Goal: Task Accomplishment & Management: Use online tool/utility

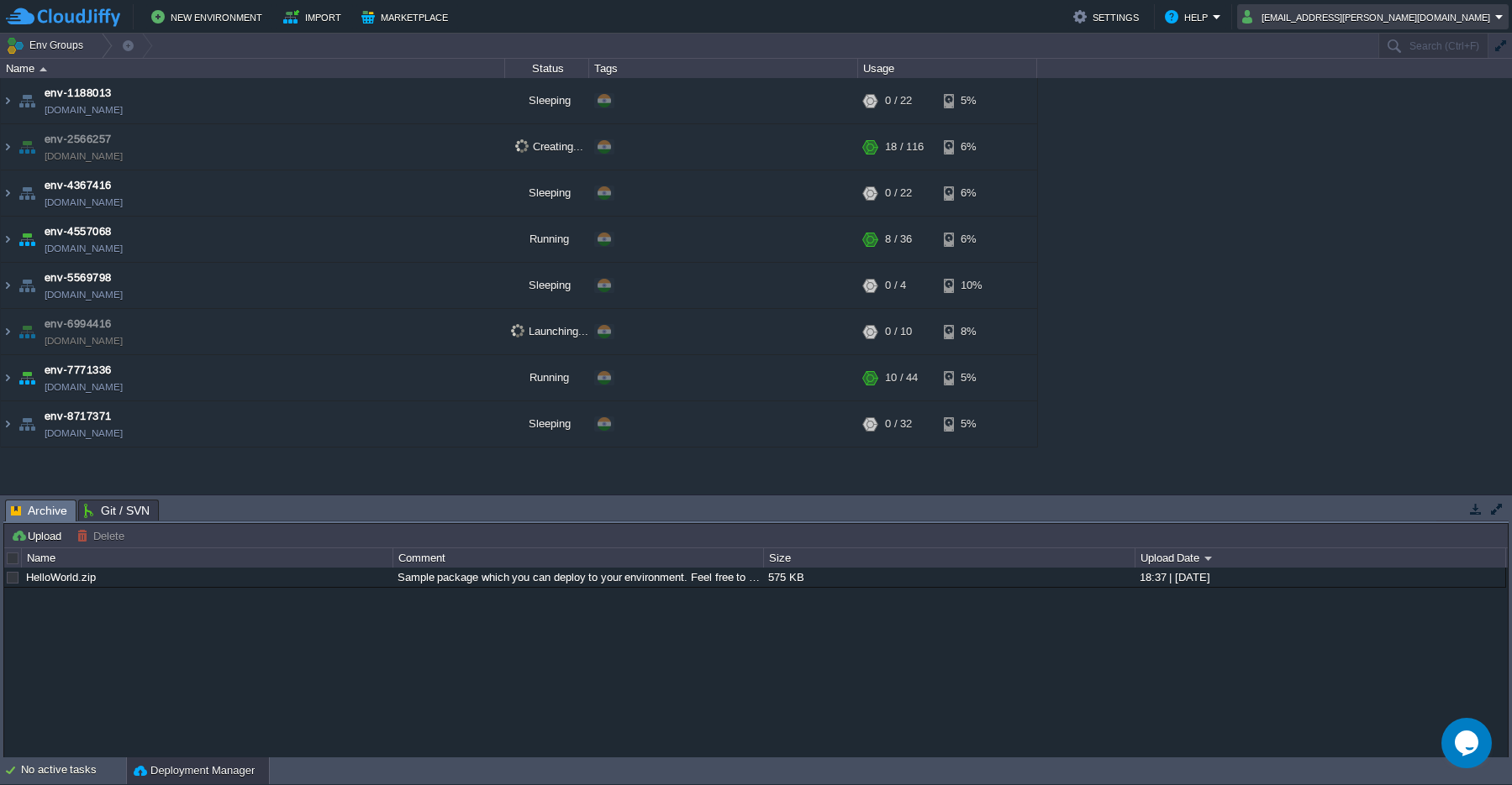
click at [1500, 23] on em "[EMAIL_ADDRESS][PERSON_NAME][DOMAIN_NAME]" at bounding box center [1373, 16] width 261 height 20
click at [1295, 195] on div "env-1188013 env-1188013.cloudjiffy.net Sleeping + Add to Env Group RAM 0% CPU 0…" at bounding box center [756, 286] width 1512 height 417
click at [10, 103] on img at bounding box center [8, 100] width 14 height 45
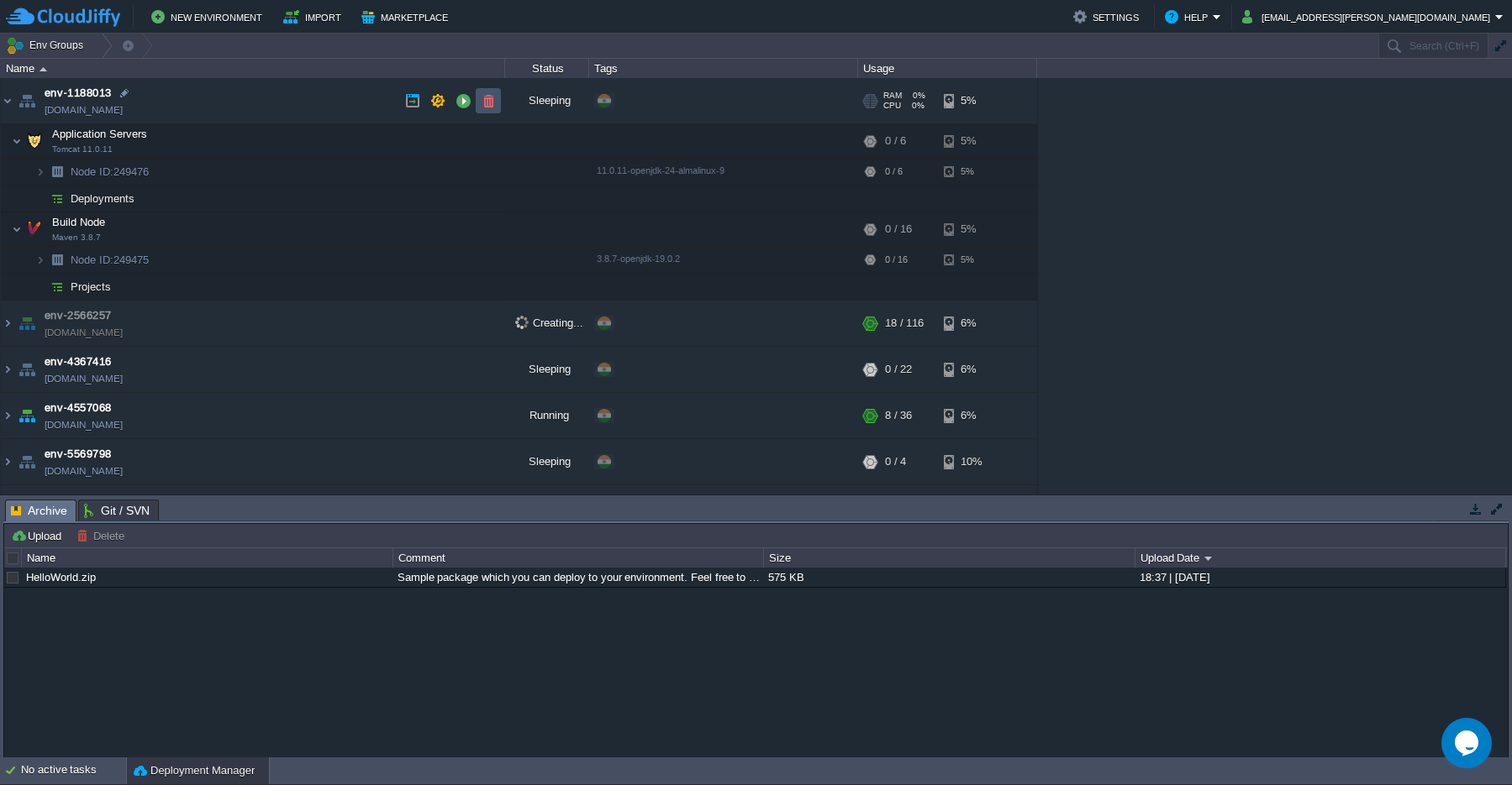
click at [487, 103] on button "button" at bounding box center [488, 101] width 15 height 15
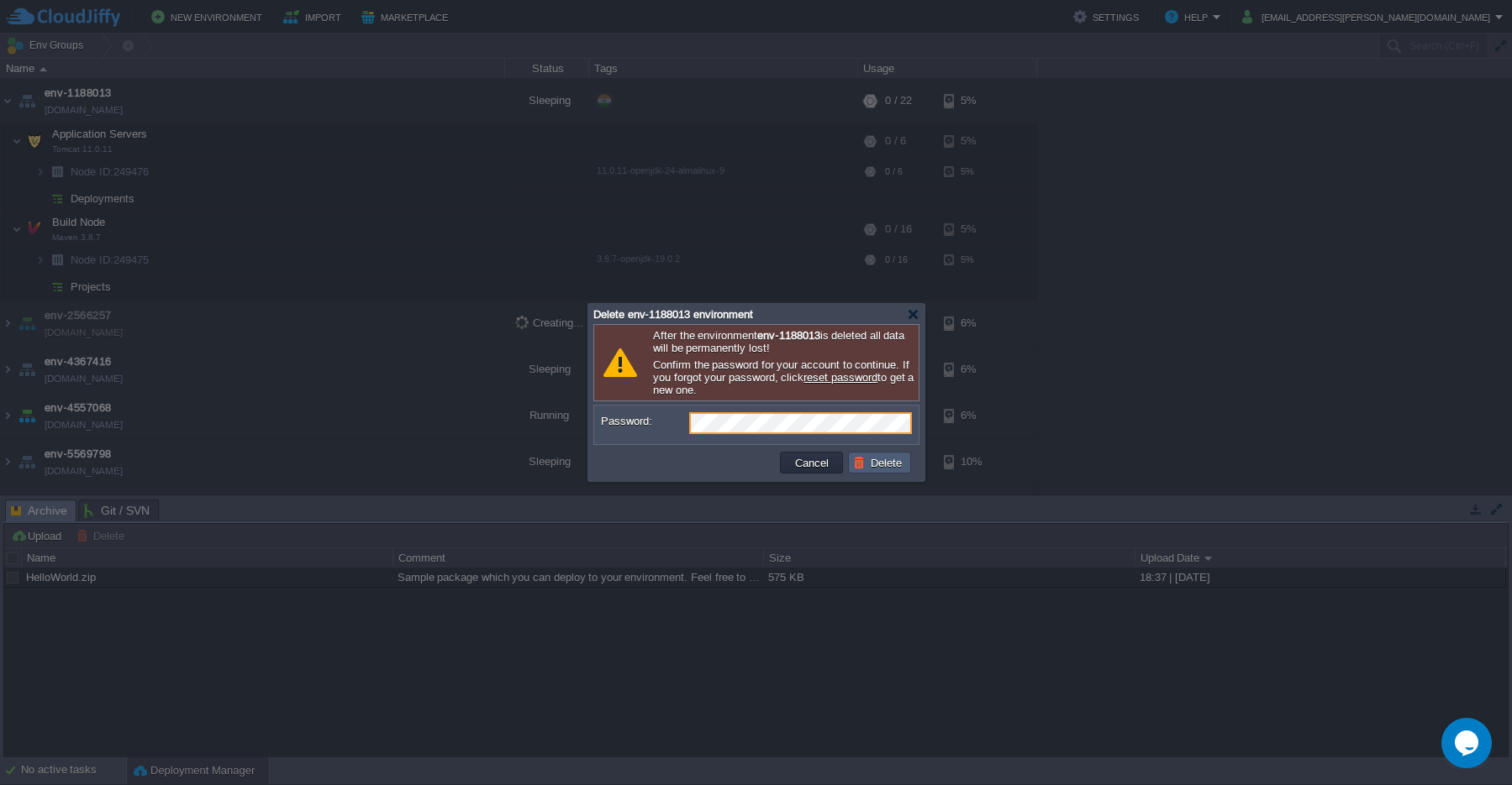
click at [886, 468] on button "Delete" at bounding box center [880, 463] width 54 height 15
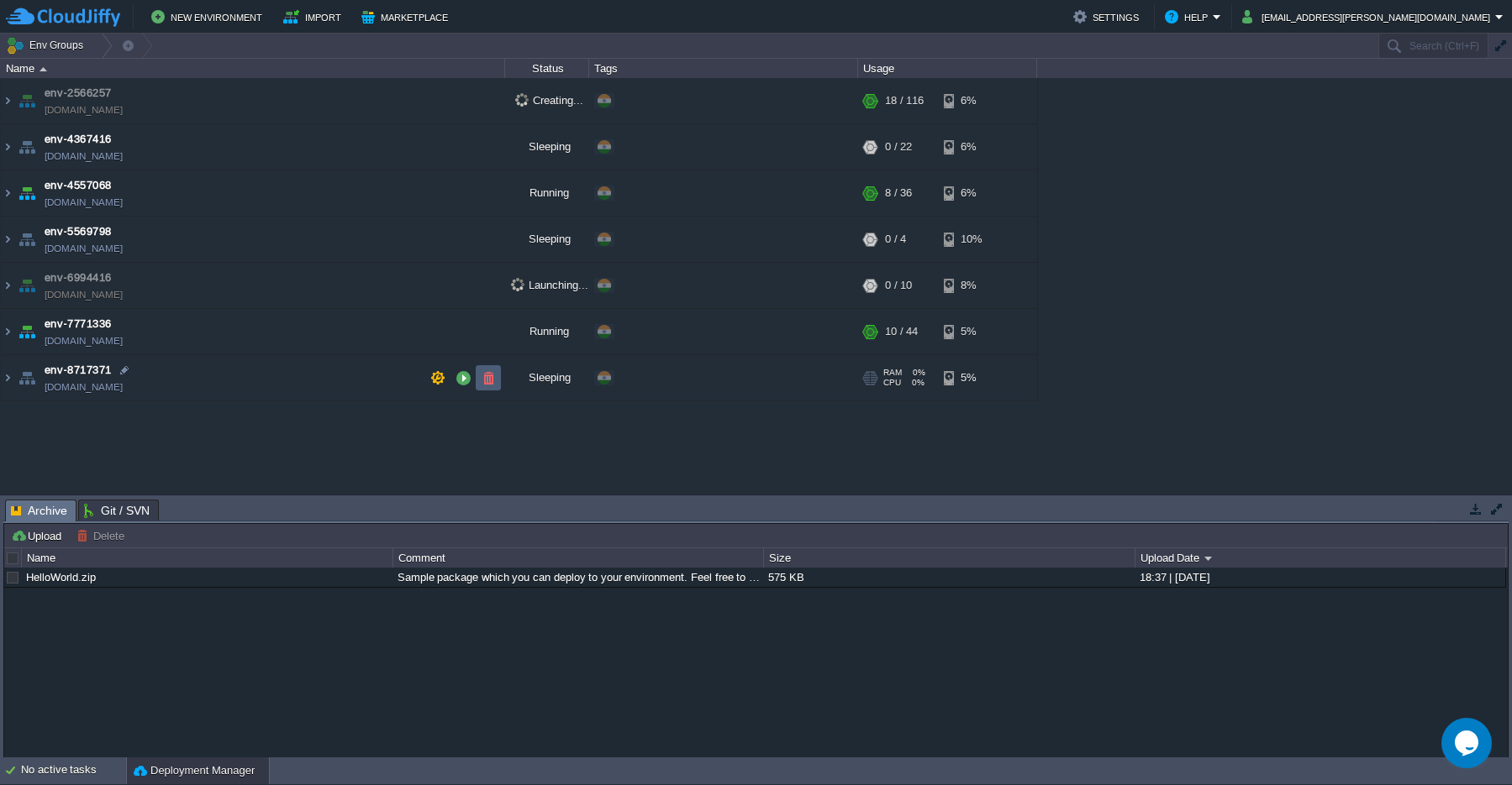
click at [489, 386] on td at bounding box center [488, 378] width 25 height 25
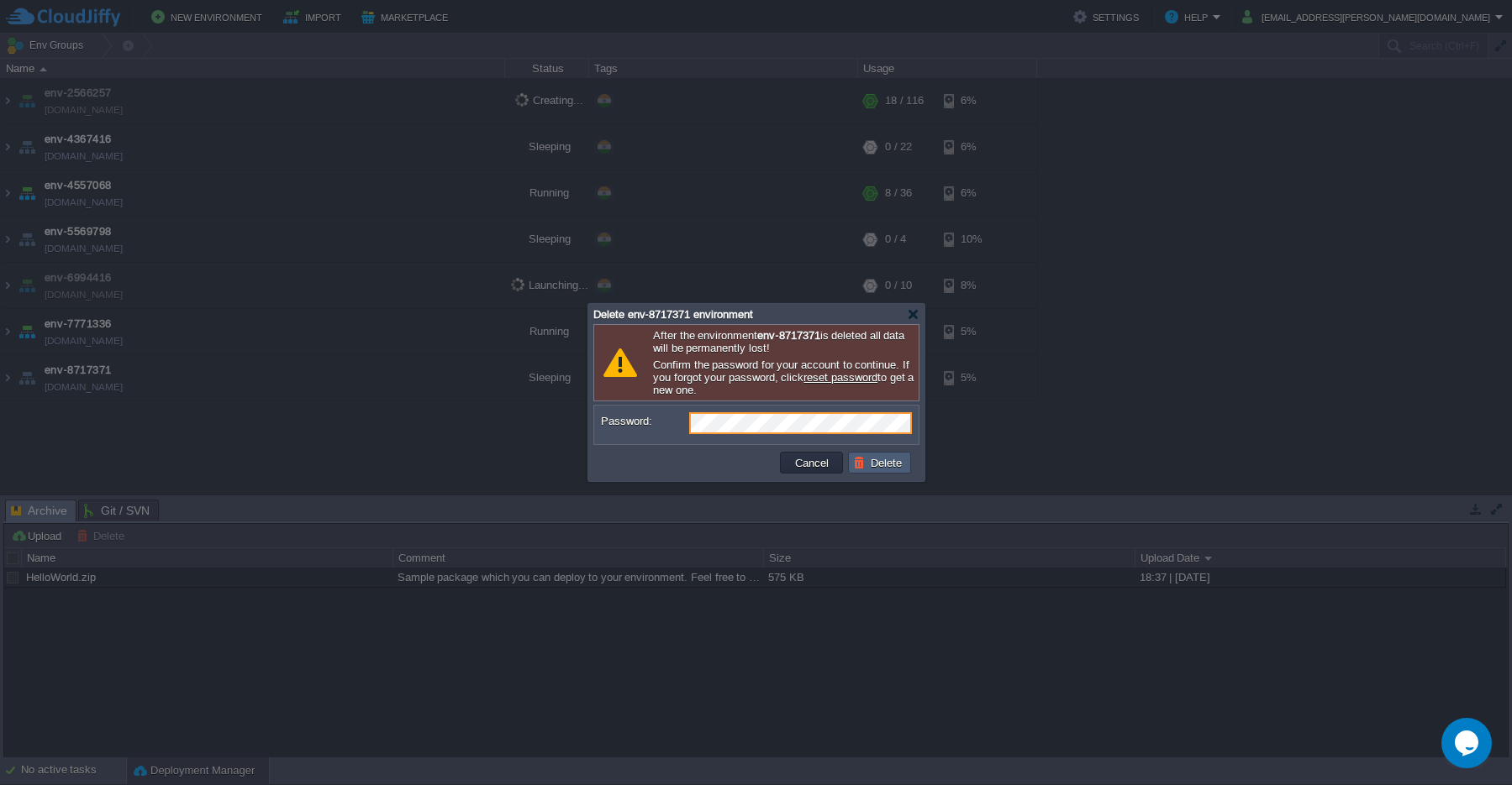
click at [880, 470] on button "Delete" at bounding box center [880, 463] width 54 height 15
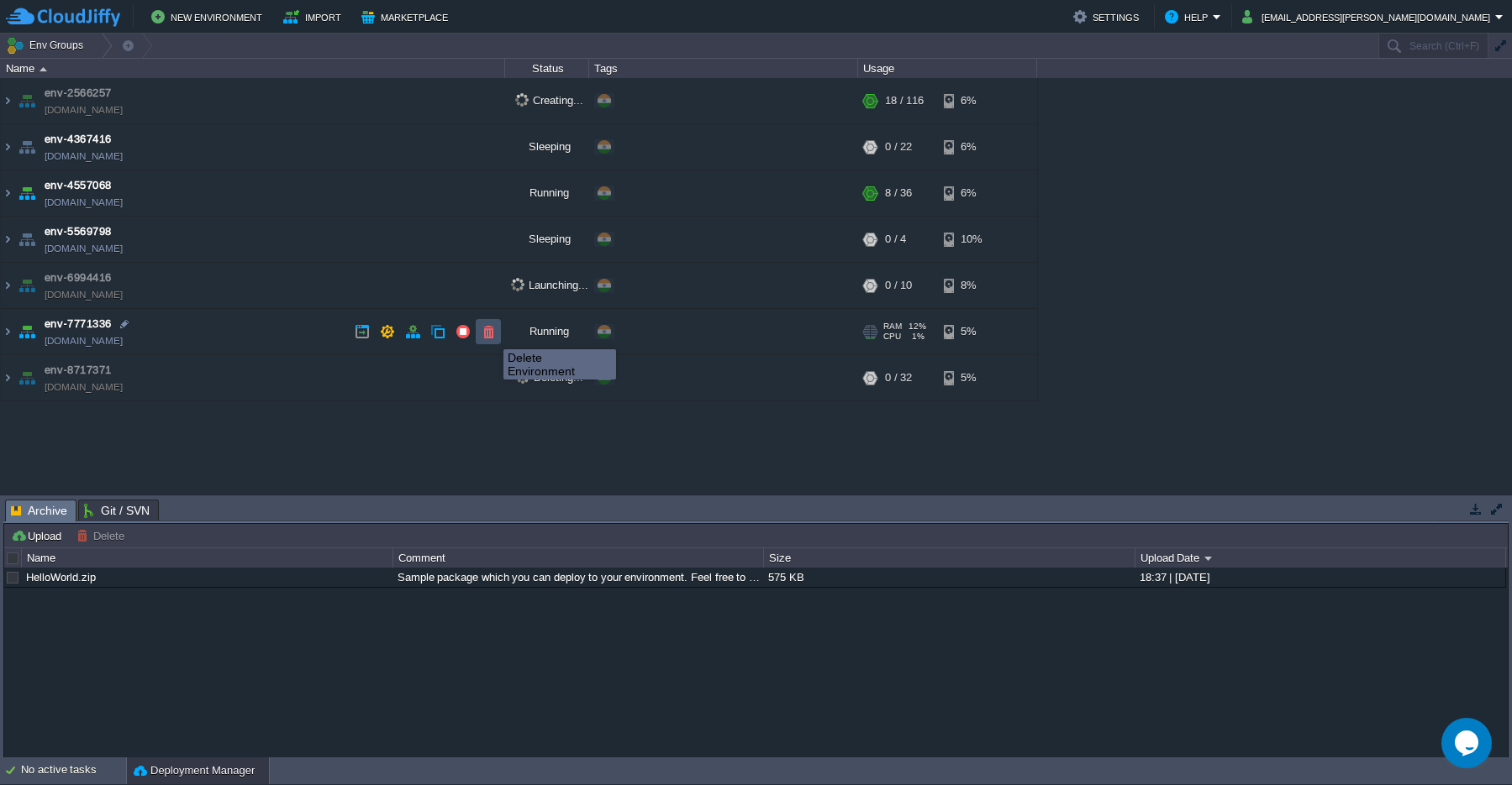
click at [490, 335] on button "button" at bounding box center [488, 332] width 15 height 15
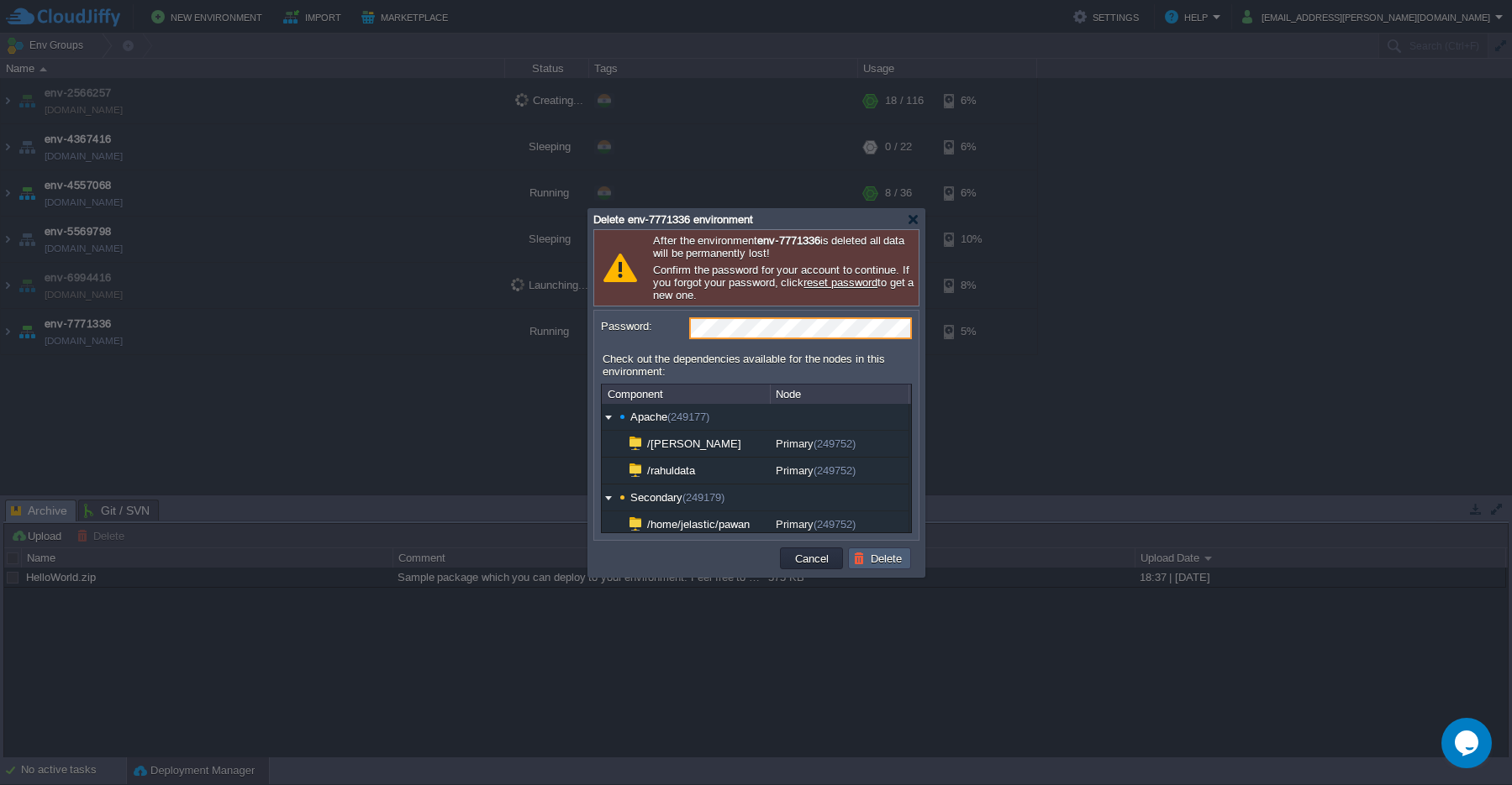
click at [884, 559] on button "Delete" at bounding box center [880, 558] width 54 height 15
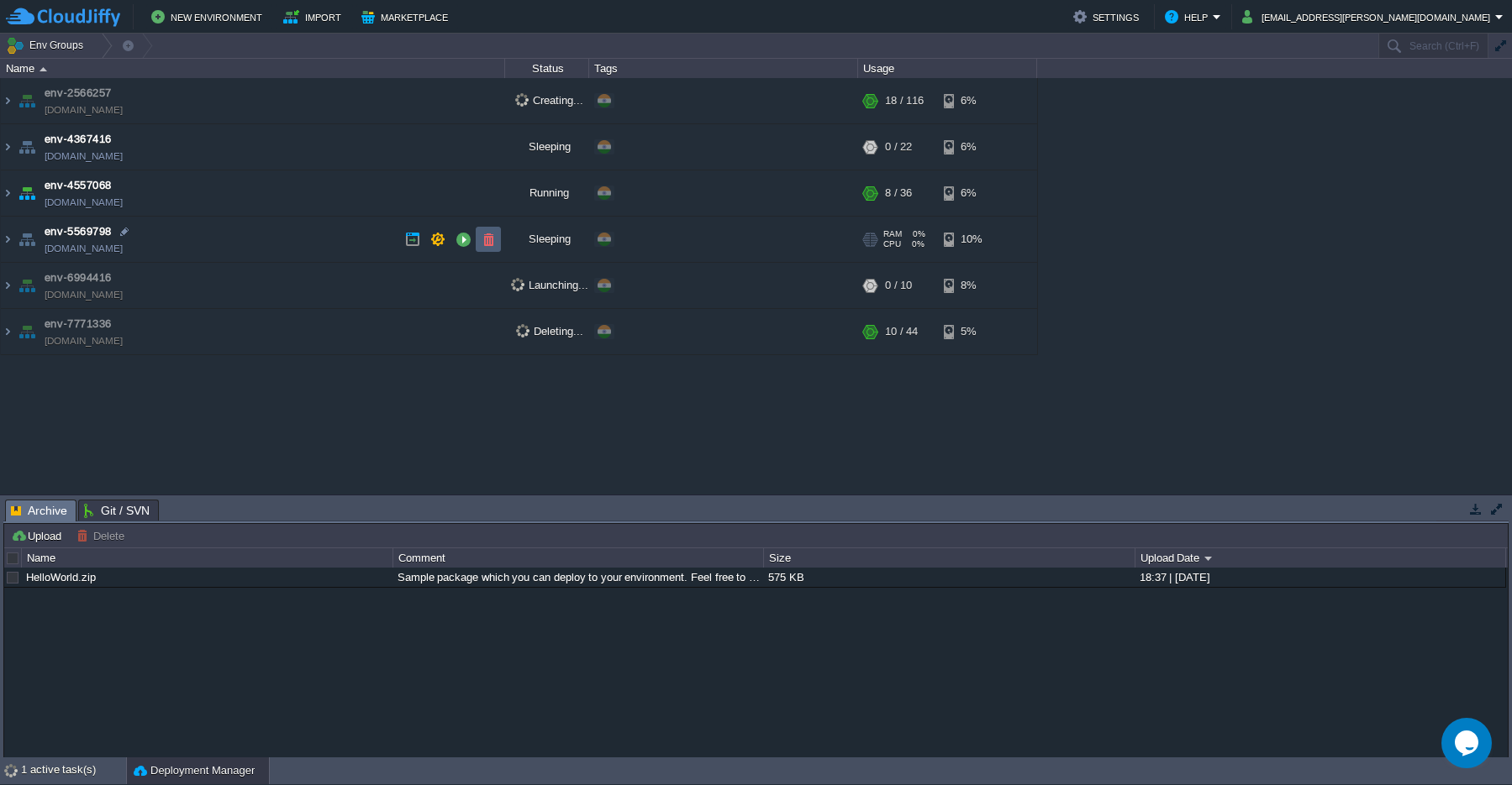
click at [488, 241] on button "button" at bounding box center [488, 239] width 15 height 15
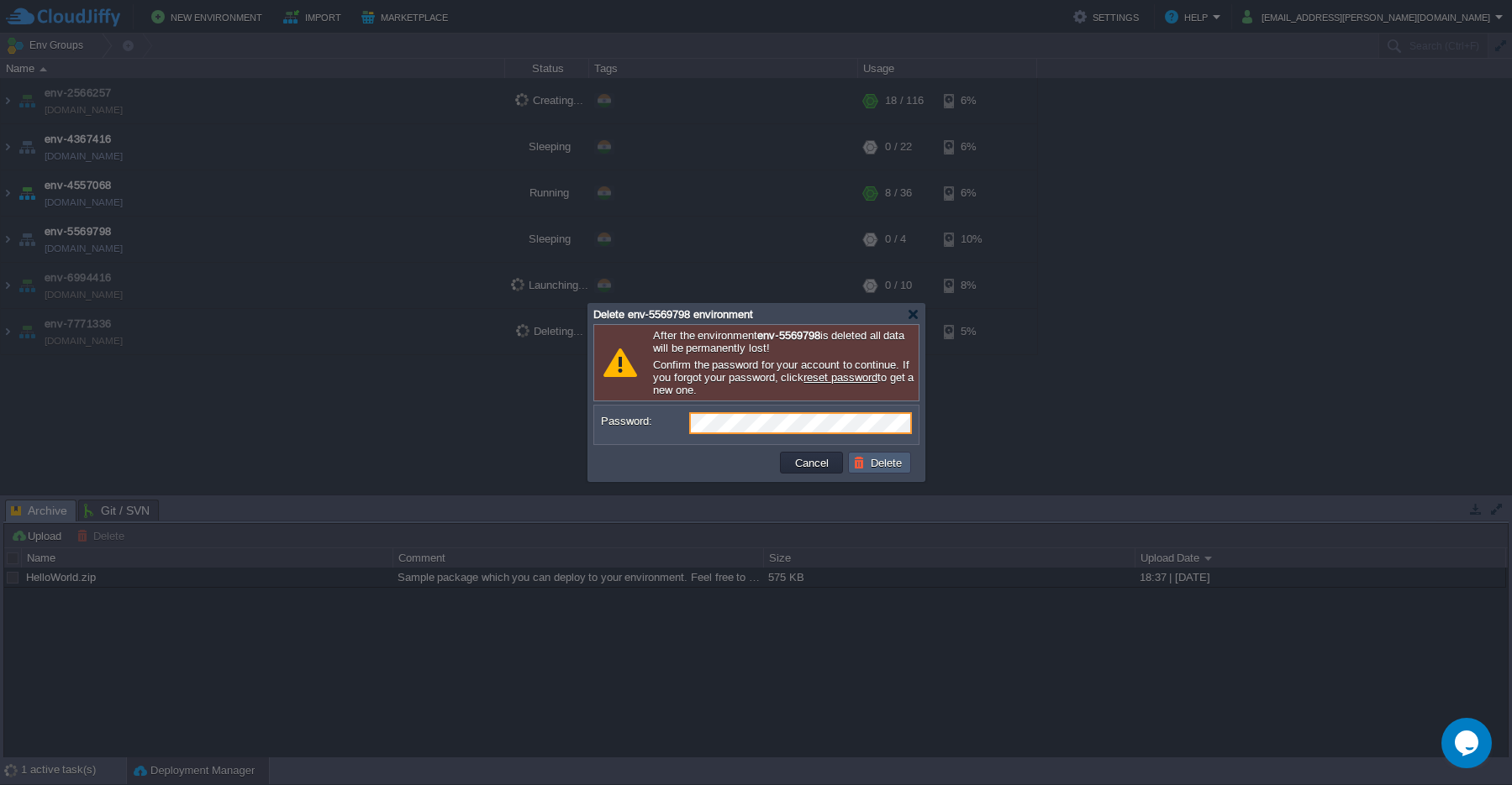
click at [876, 468] on button "Delete" at bounding box center [880, 463] width 54 height 15
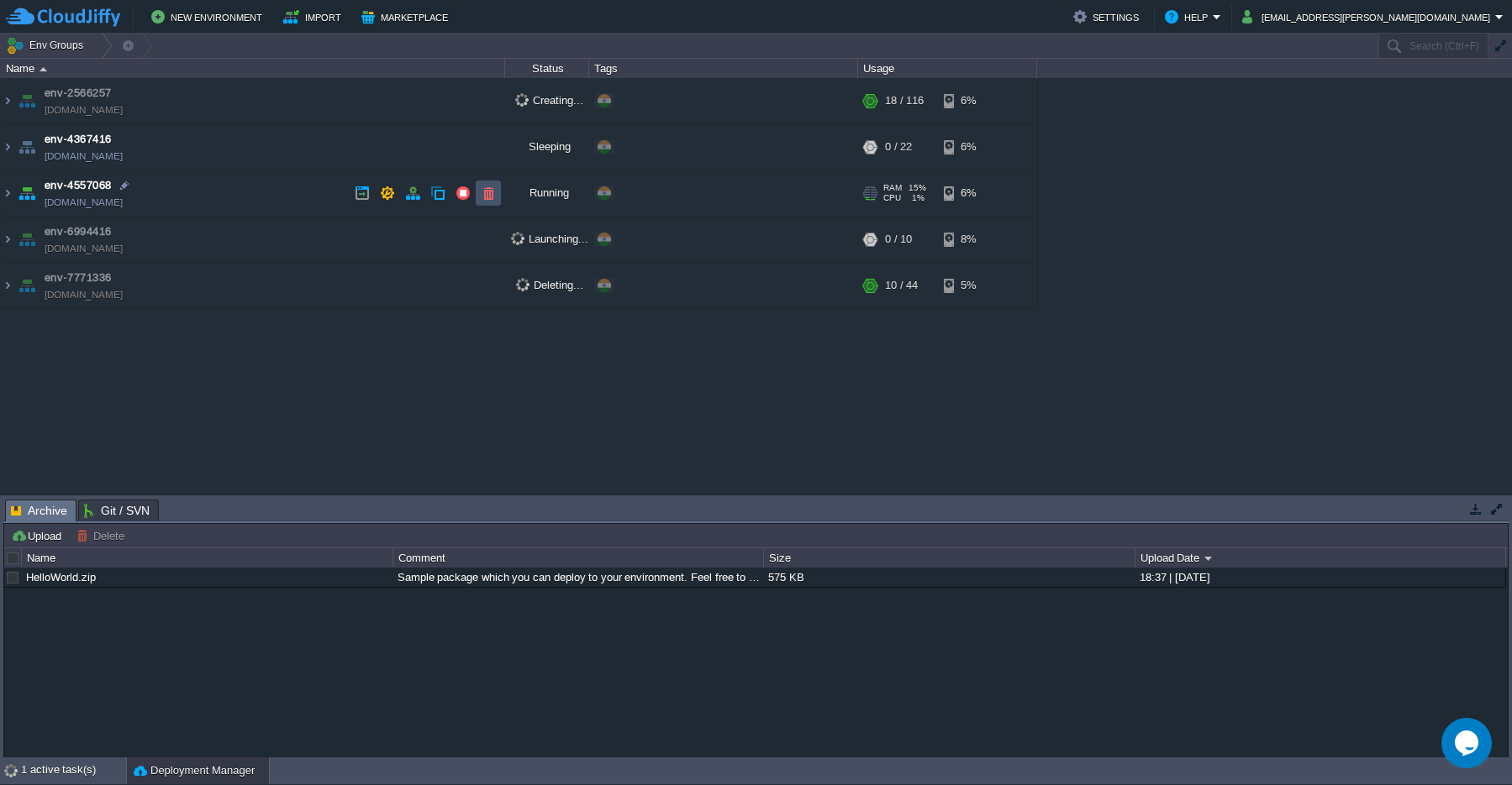
click at [492, 198] on button "button" at bounding box center [488, 194] width 15 height 15
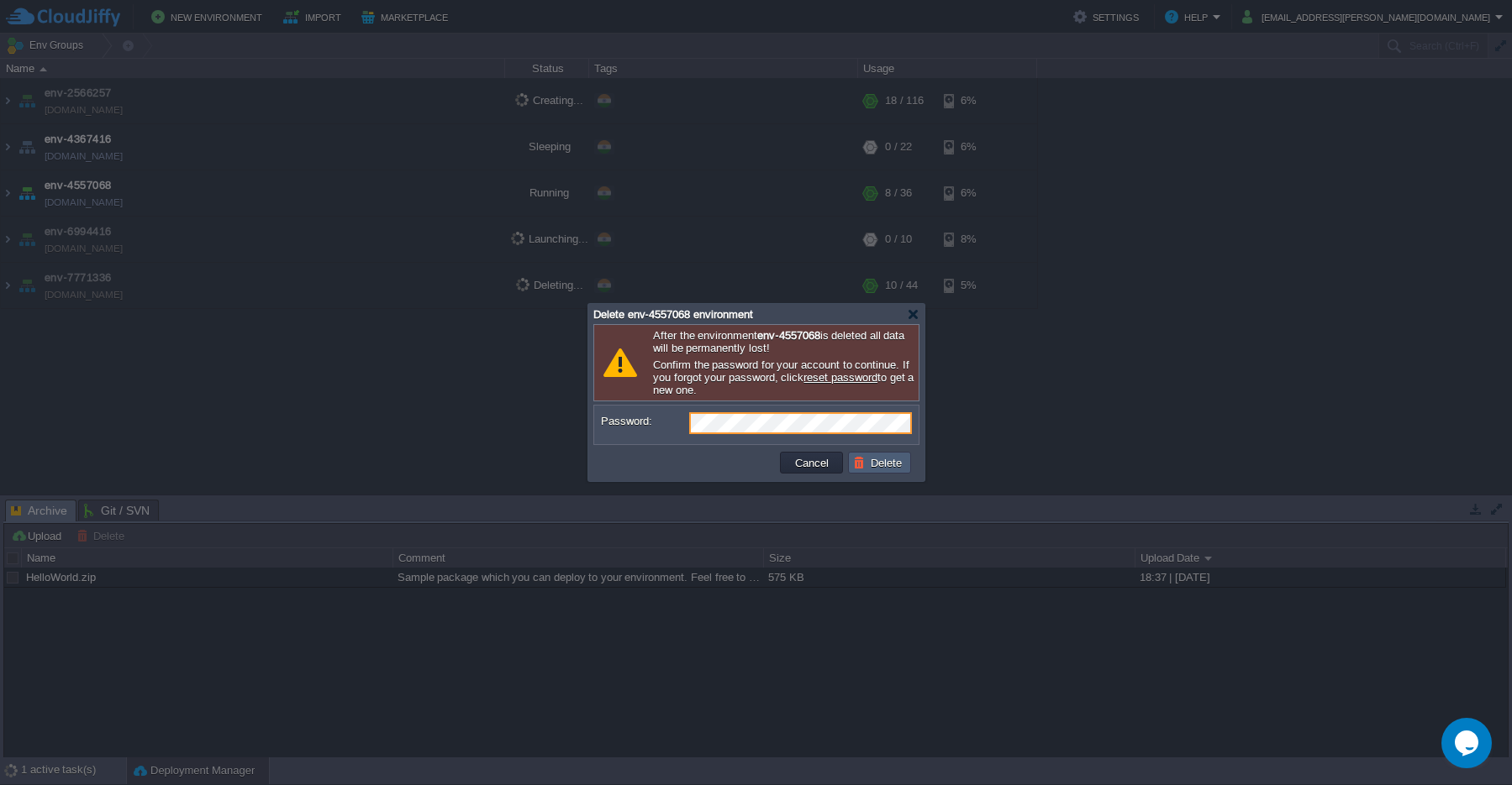
click at [892, 466] on button "Delete" at bounding box center [880, 463] width 54 height 15
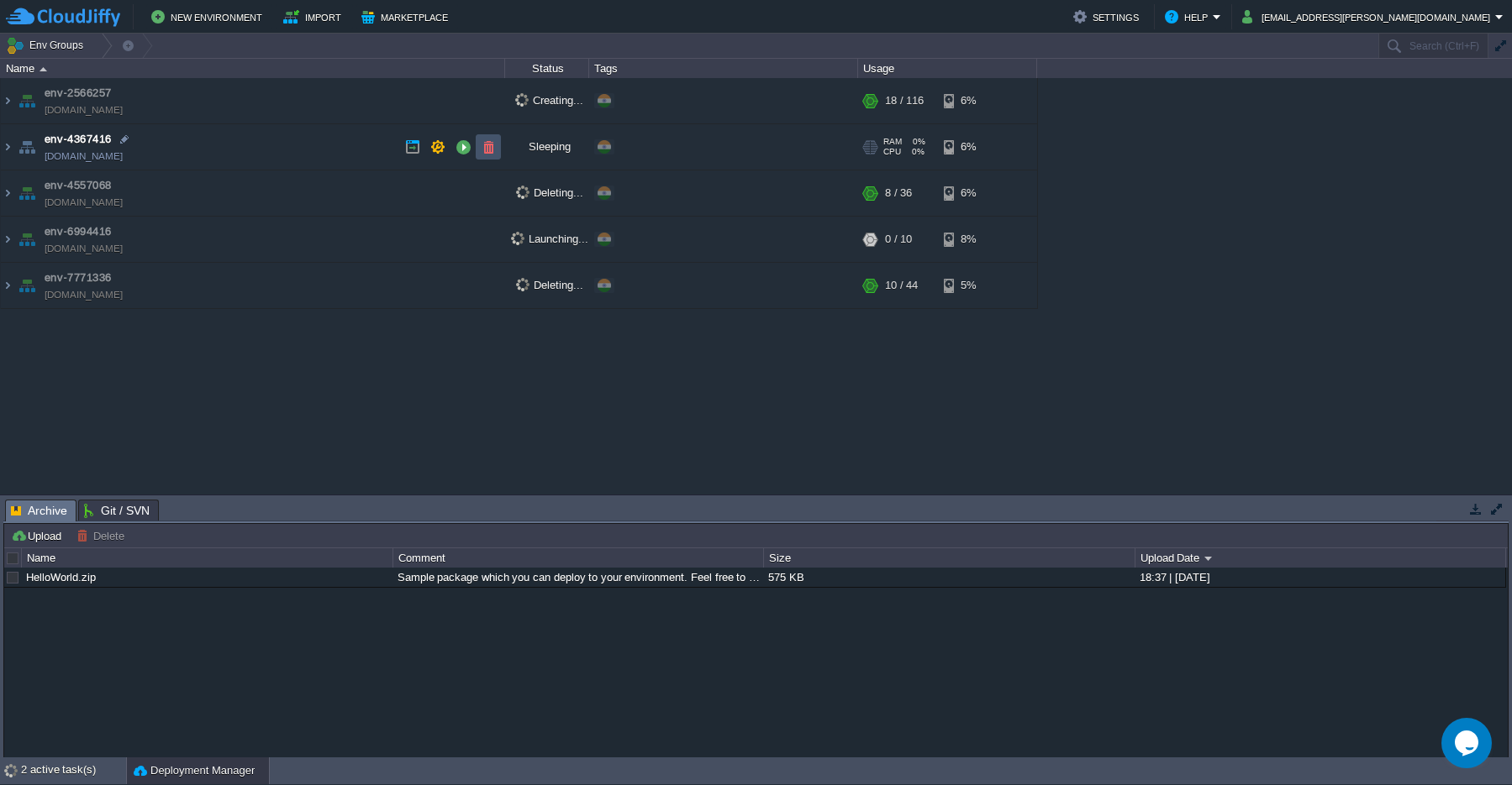
click at [486, 147] on button "button" at bounding box center [488, 148] width 15 height 15
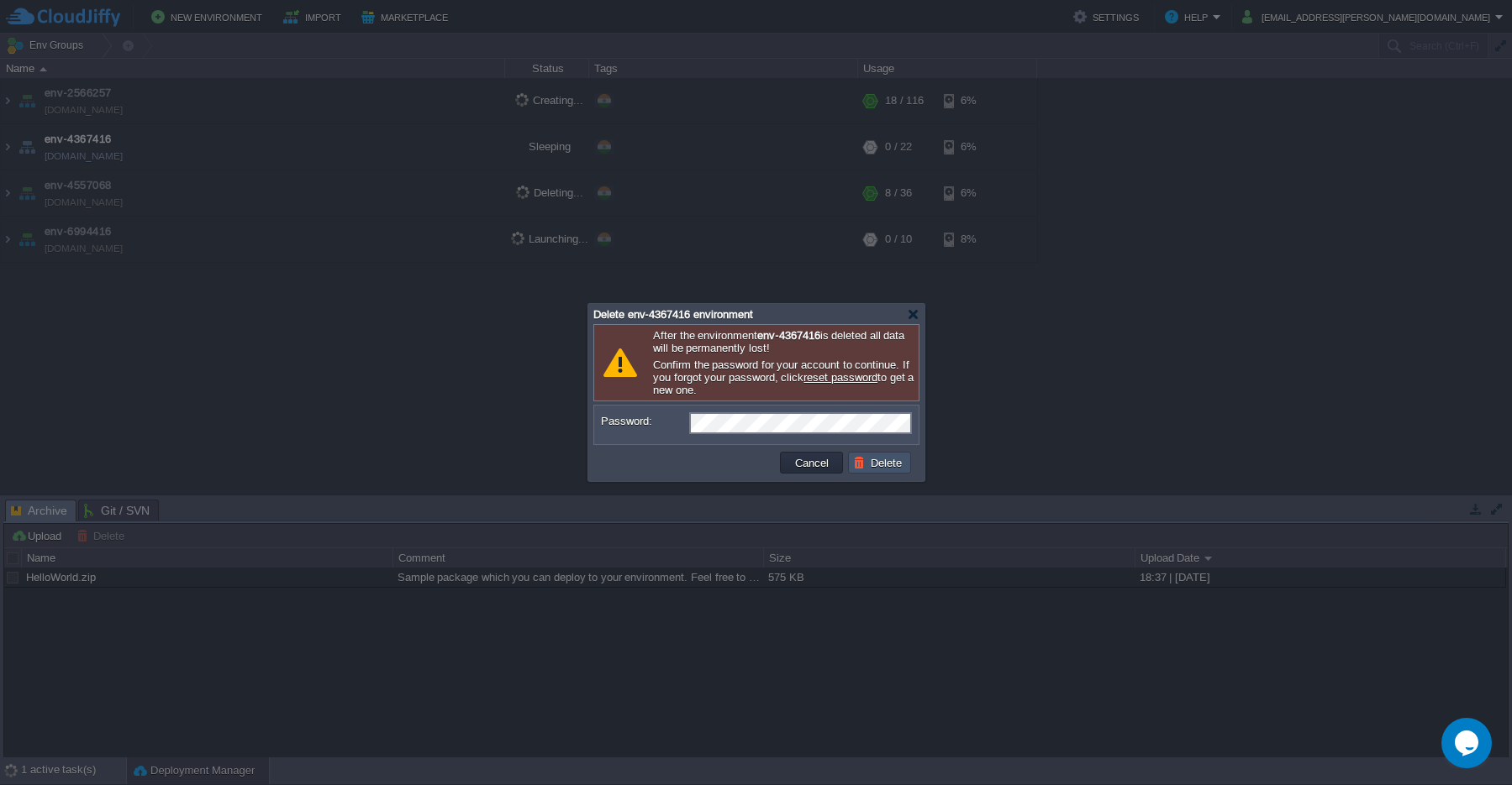
click at [891, 468] on button "Delete" at bounding box center [880, 463] width 54 height 15
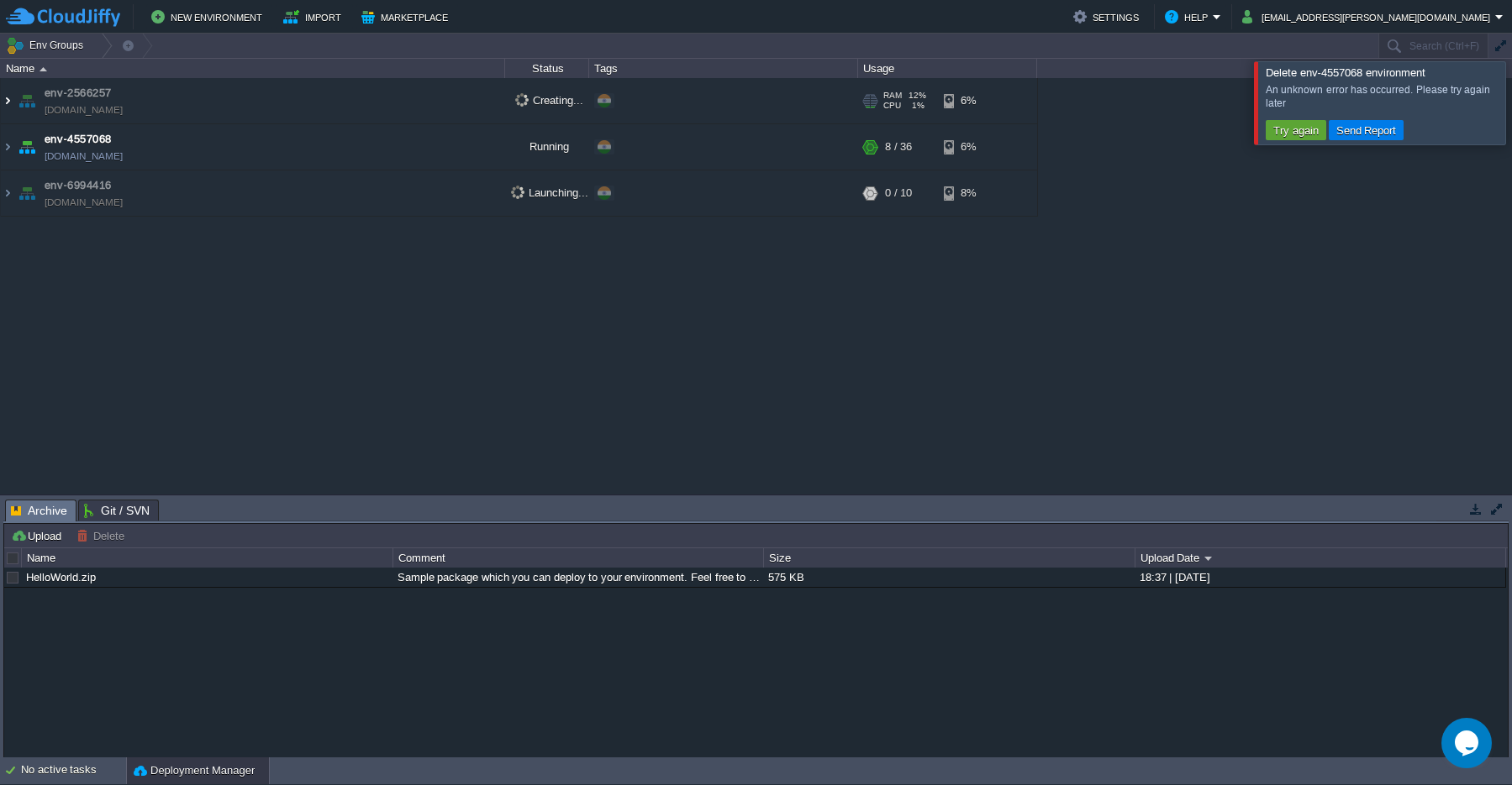
click at [11, 103] on img at bounding box center [8, 100] width 14 height 45
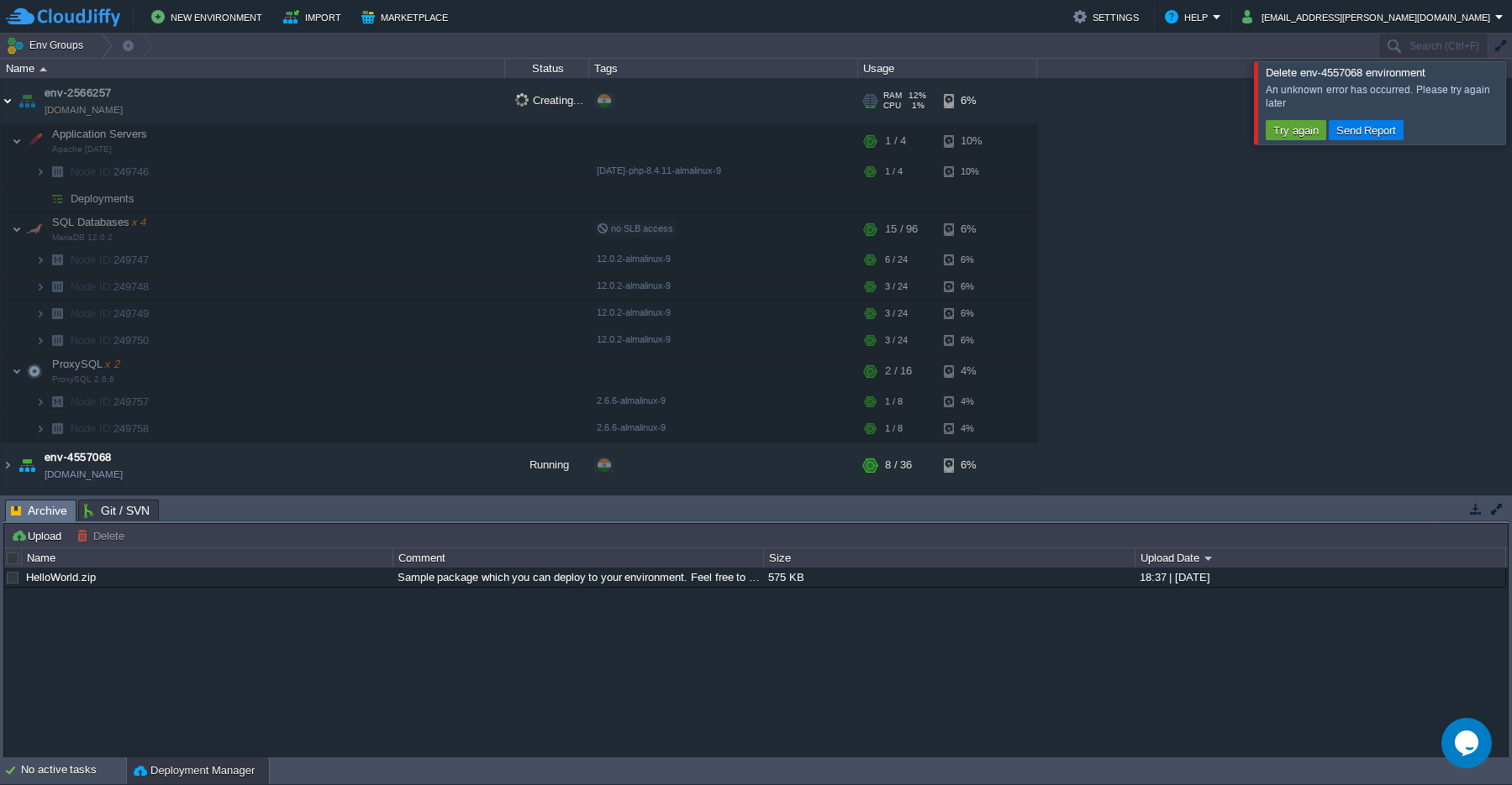
click at [10, 100] on img at bounding box center [8, 100] width 14 height 45
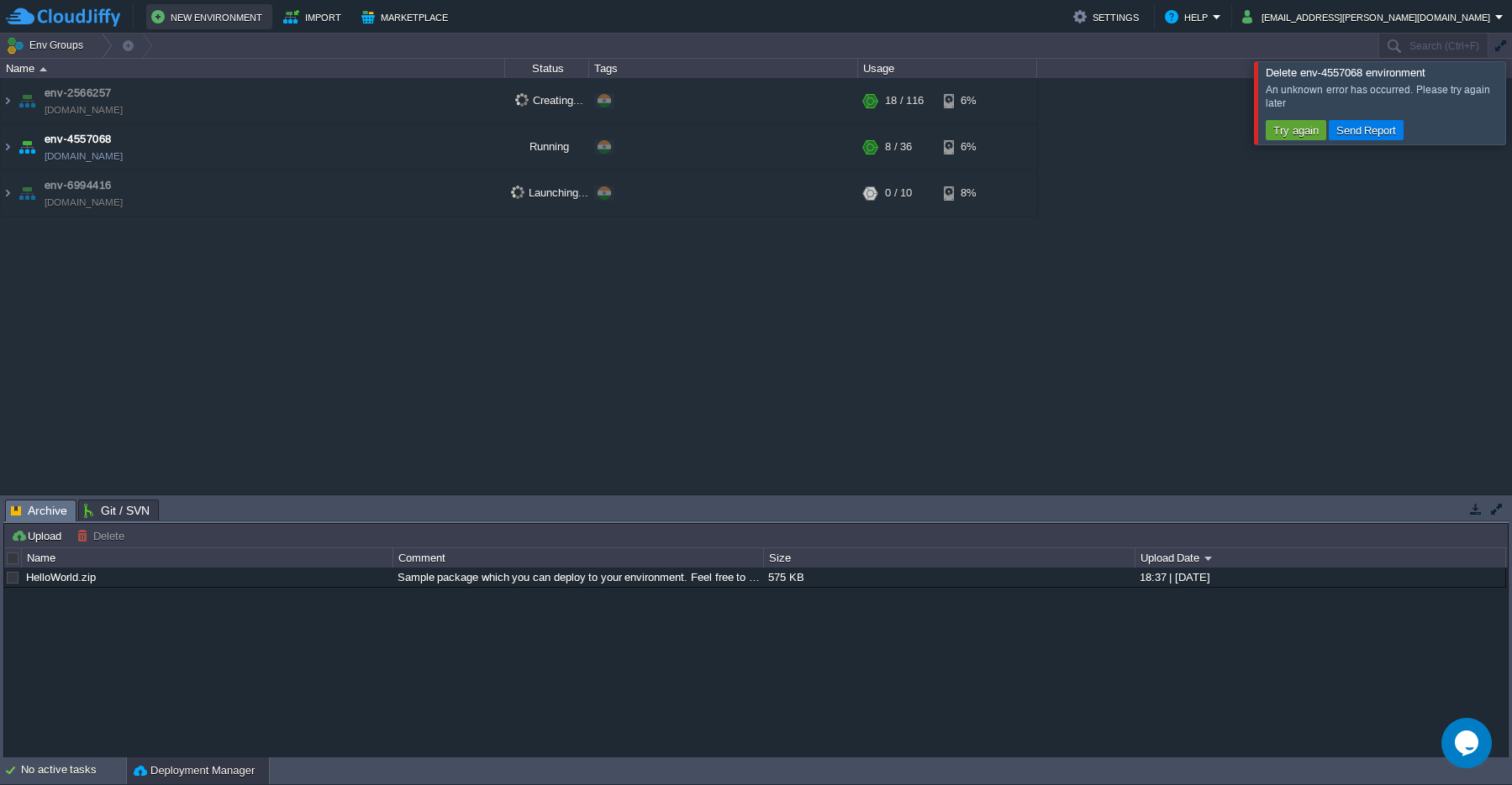
click at [216, 19] on button "New Environment" at bounding box center [209, 16] width 116 height 20
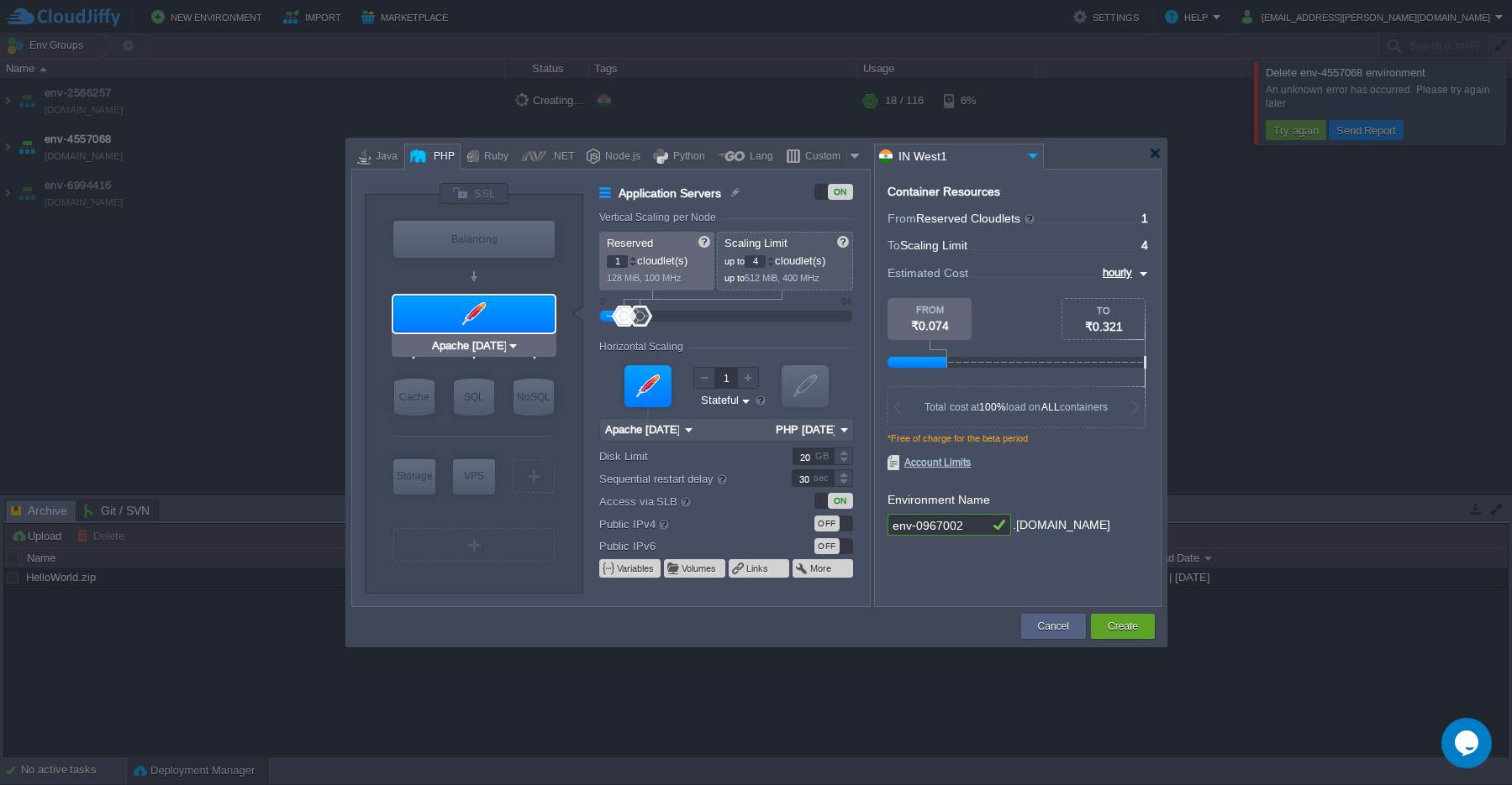
click at [484, 317] on div at bounding box center [474, 314] width 161 height 37
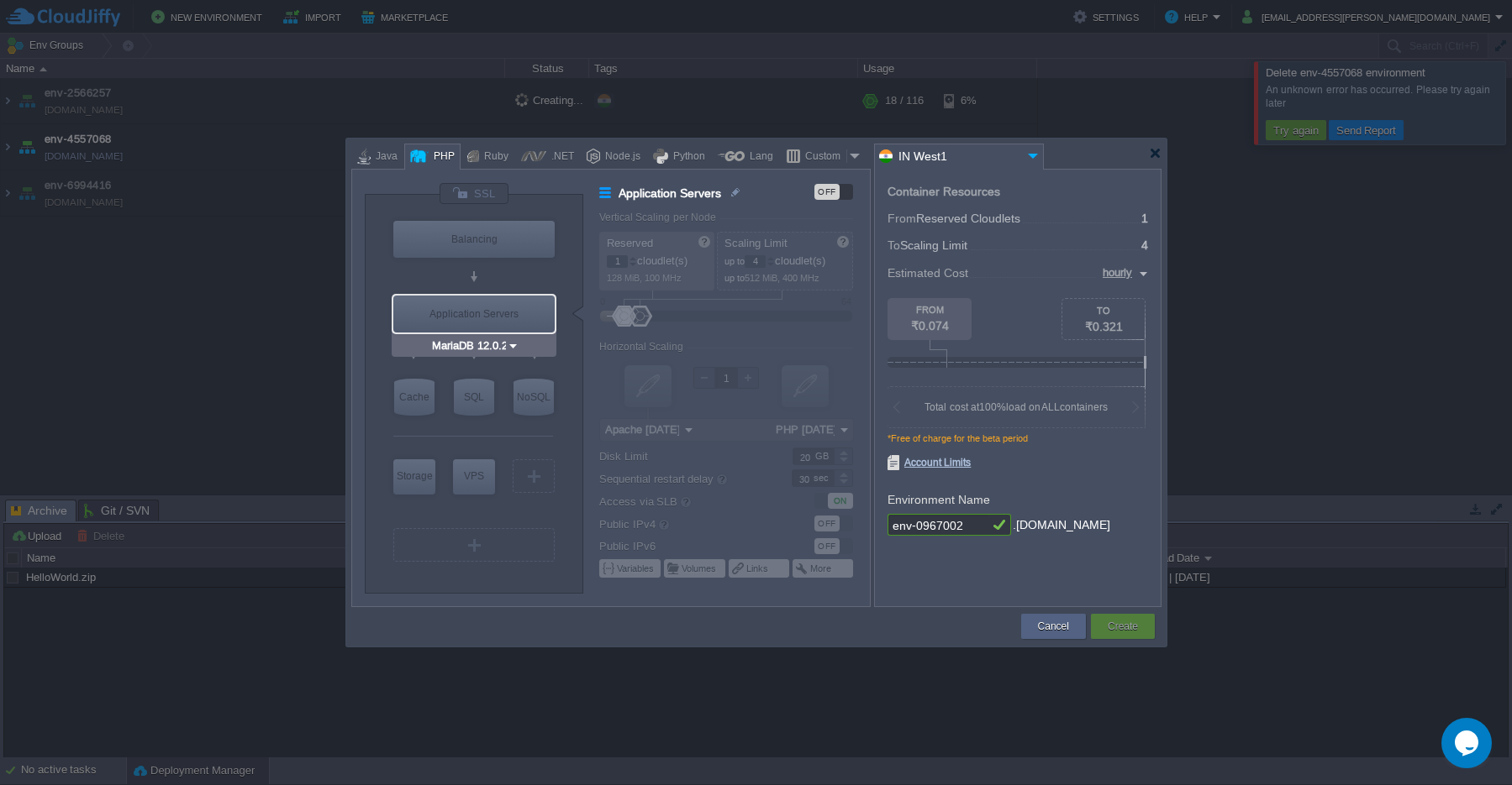
type input "AlmaLinux 9.6"
click at [476, 487] on div "VPS" at bounding box center [475, 476] width 42 height 34
type input "Elastic VPS"
type input "AlmaLinux 9.6"
type input "9.6"
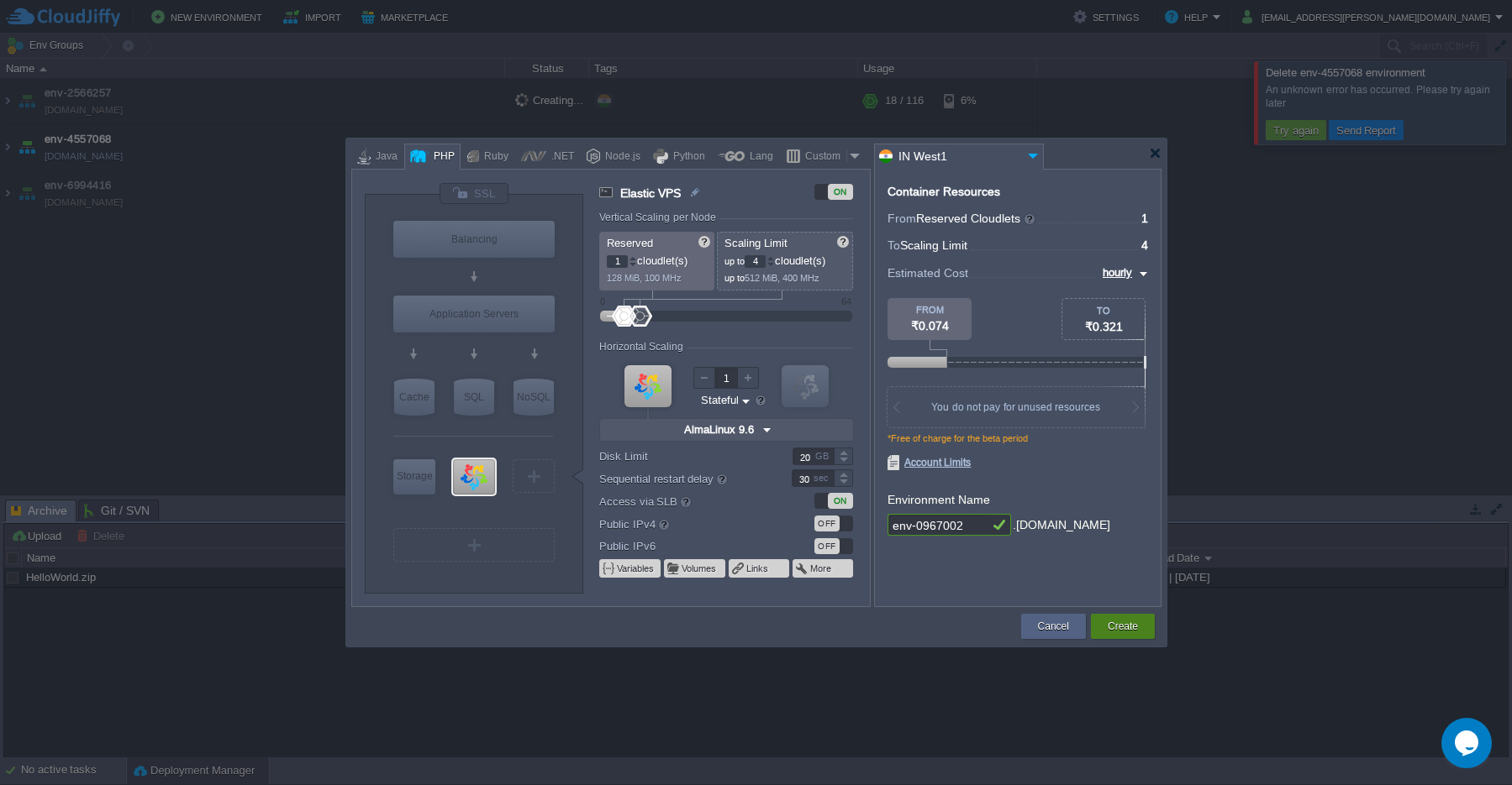
click at [1125, 630] on button "Create" at bounding box center [1122, 626] width 30 height 16
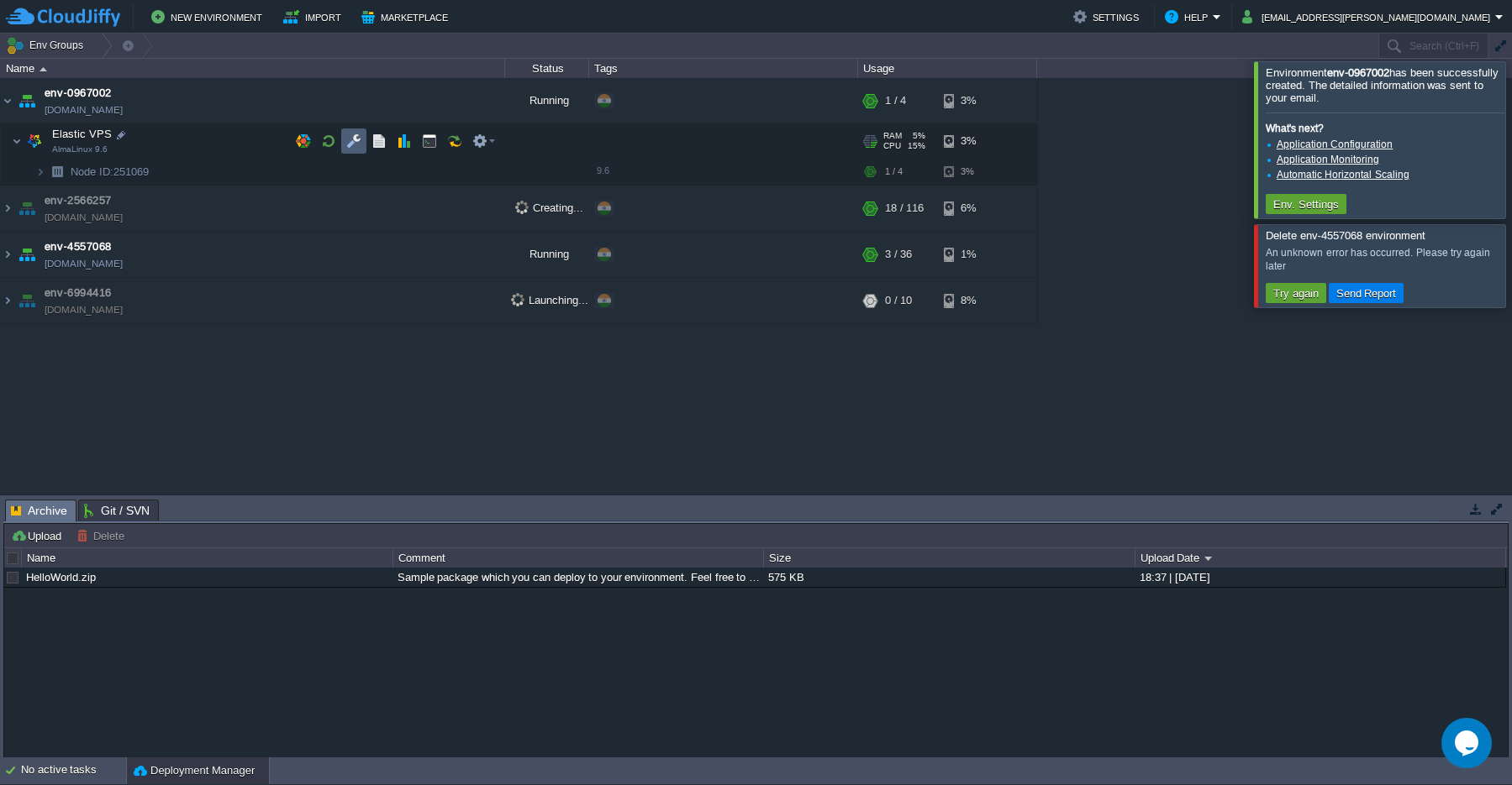
click at [353, 140] on button "button" at bounding box center [354, 142] width 15 height 15
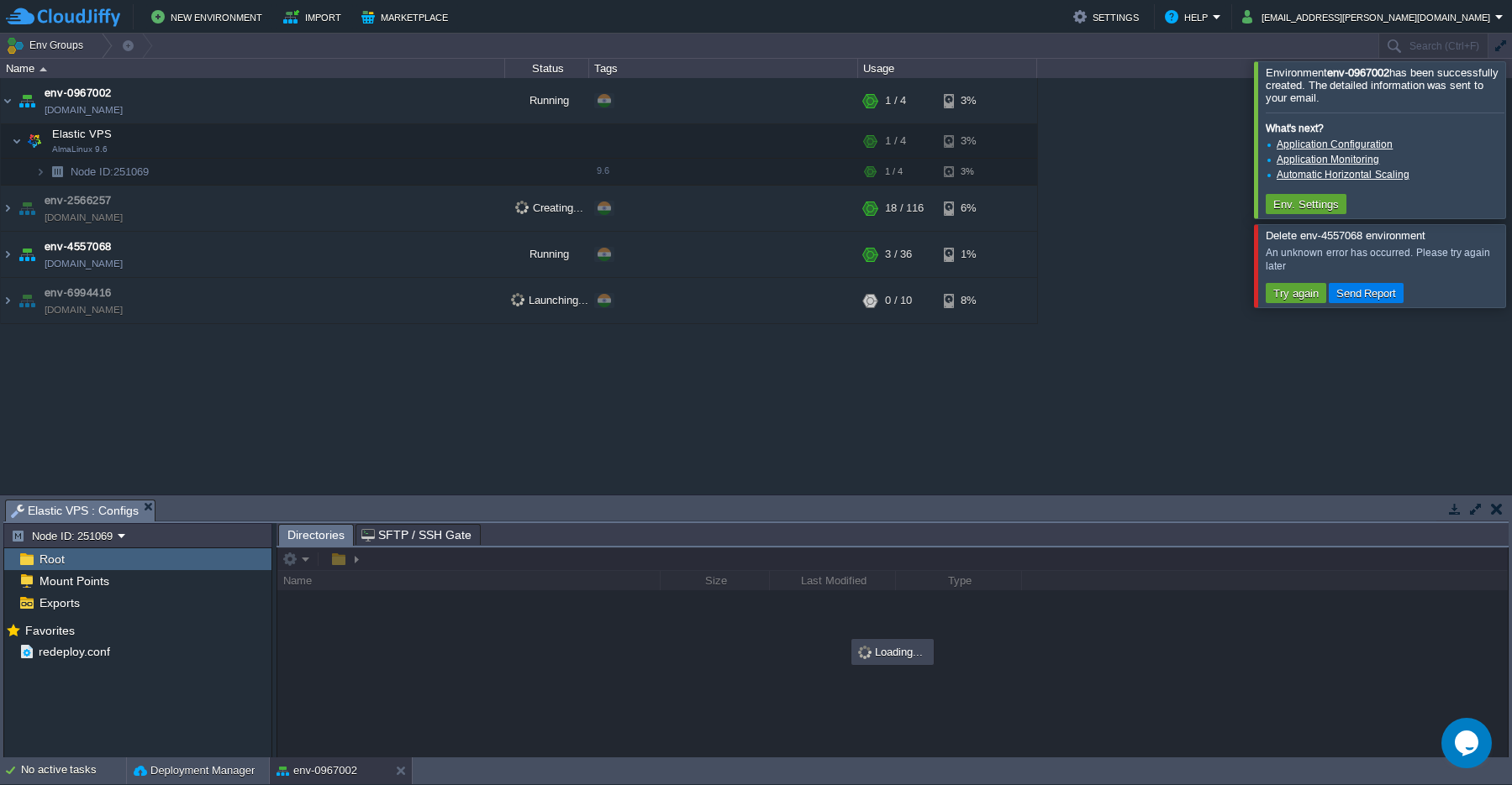
click at [322, 538] on span "Directories" at bounding box center [316, 535] width 57 height 21
click at [306, 557] on div at bounding box center [892, 653] width 1230 height 210
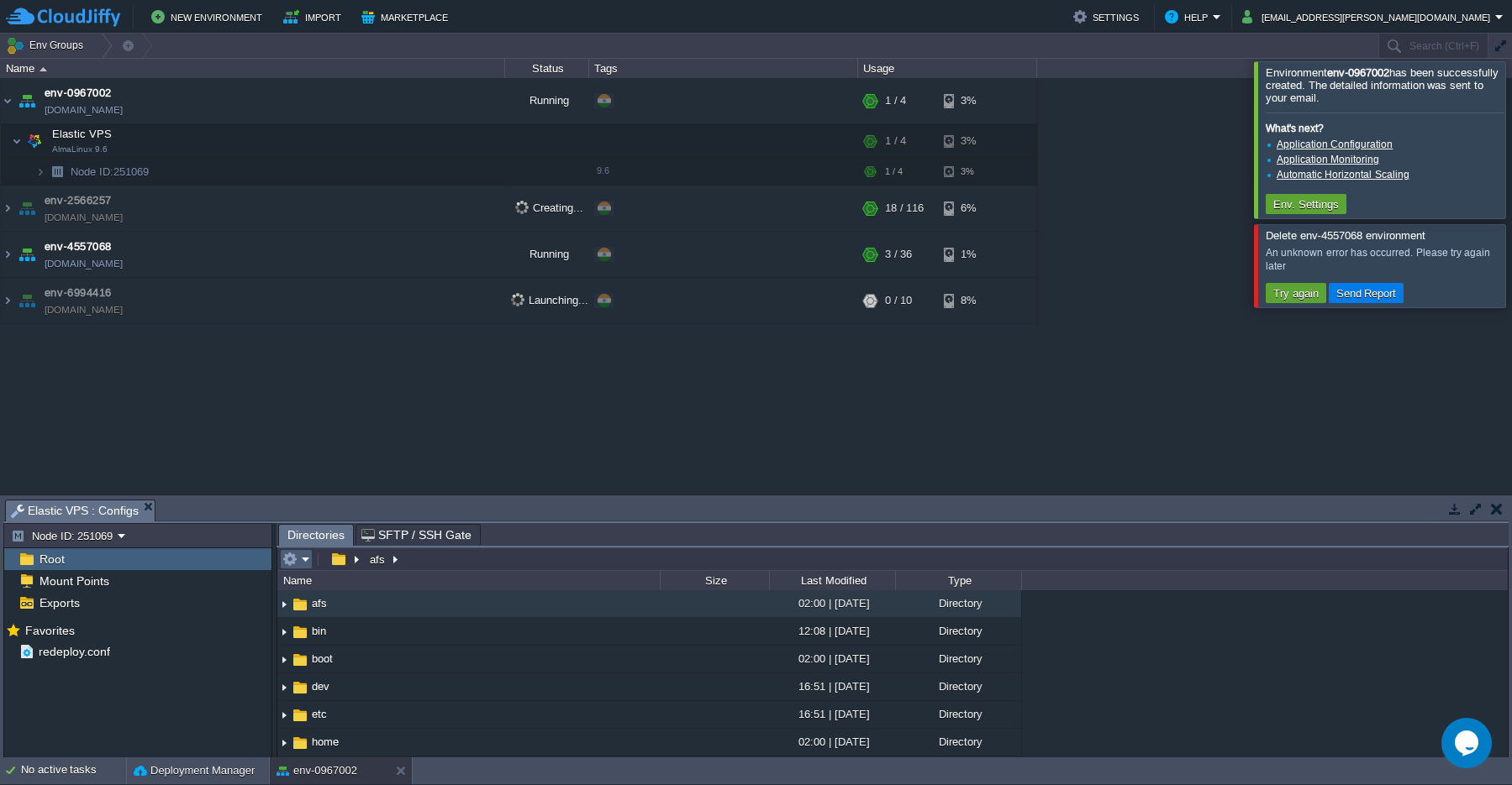
click at [304, 563] on em at bounding box center [296, 559] width 28 height 15
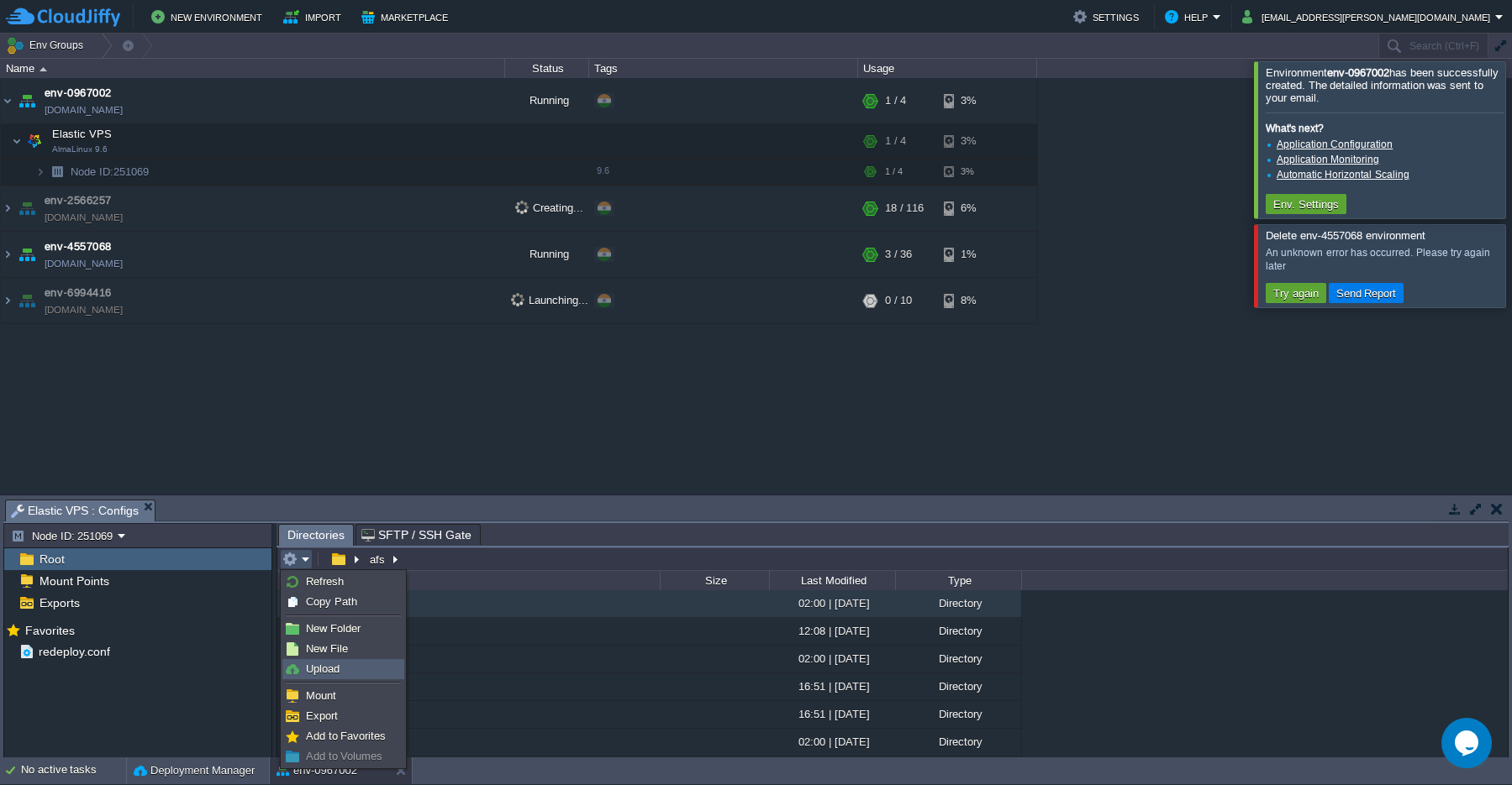
click at [311, 675] on span "Upload" at bounding box center [322, 668] width 34 height 13
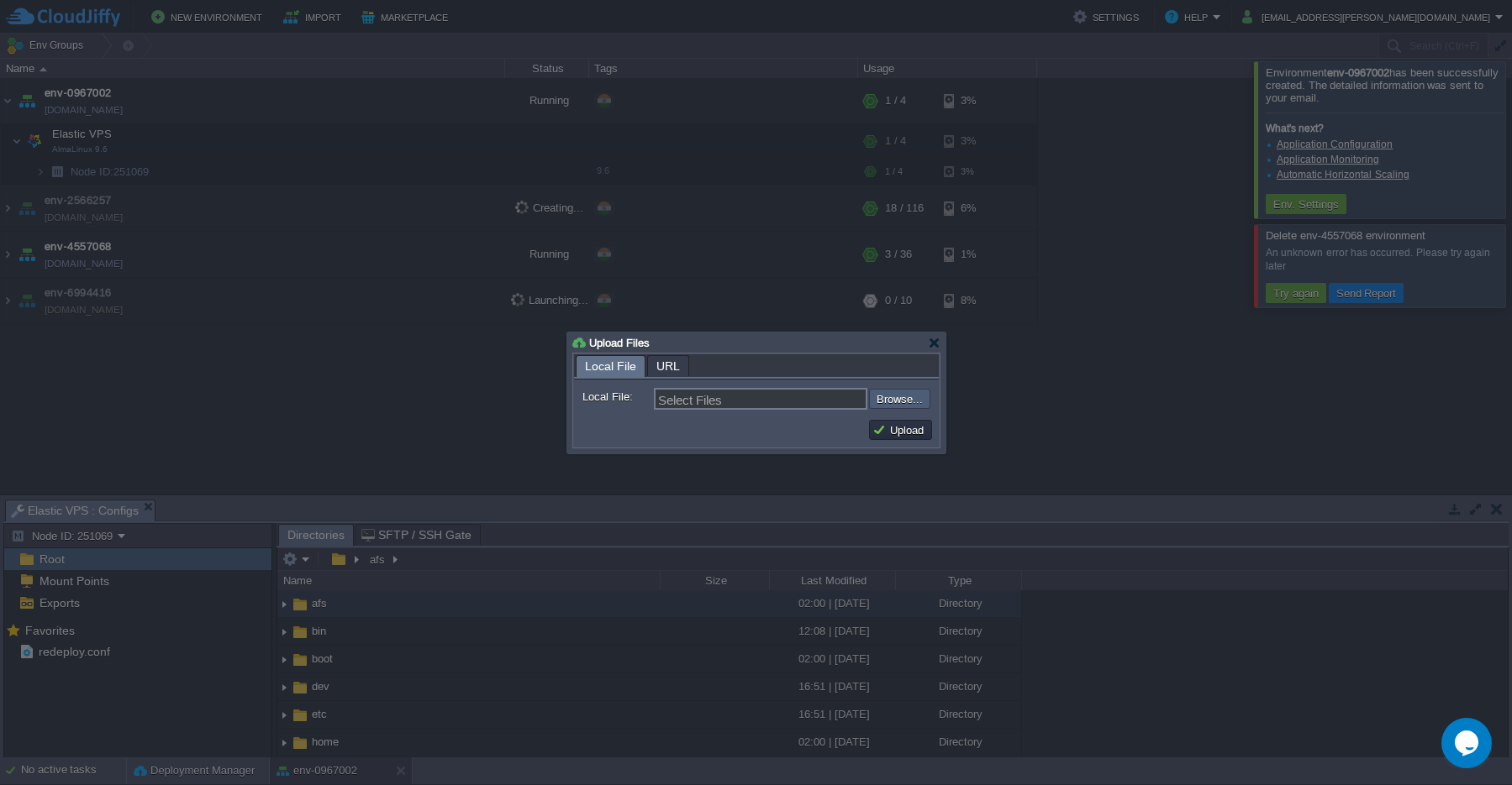
click at [895, 402] on input "file" at bounding box center [824, 398] width 212 height 20
type input "C:\fakepath\latest.tar.gz"
type input "latest.tar.gz"
click at [900, 430] on button "Upload" at bounding box center [900, 430] width 56 height 15
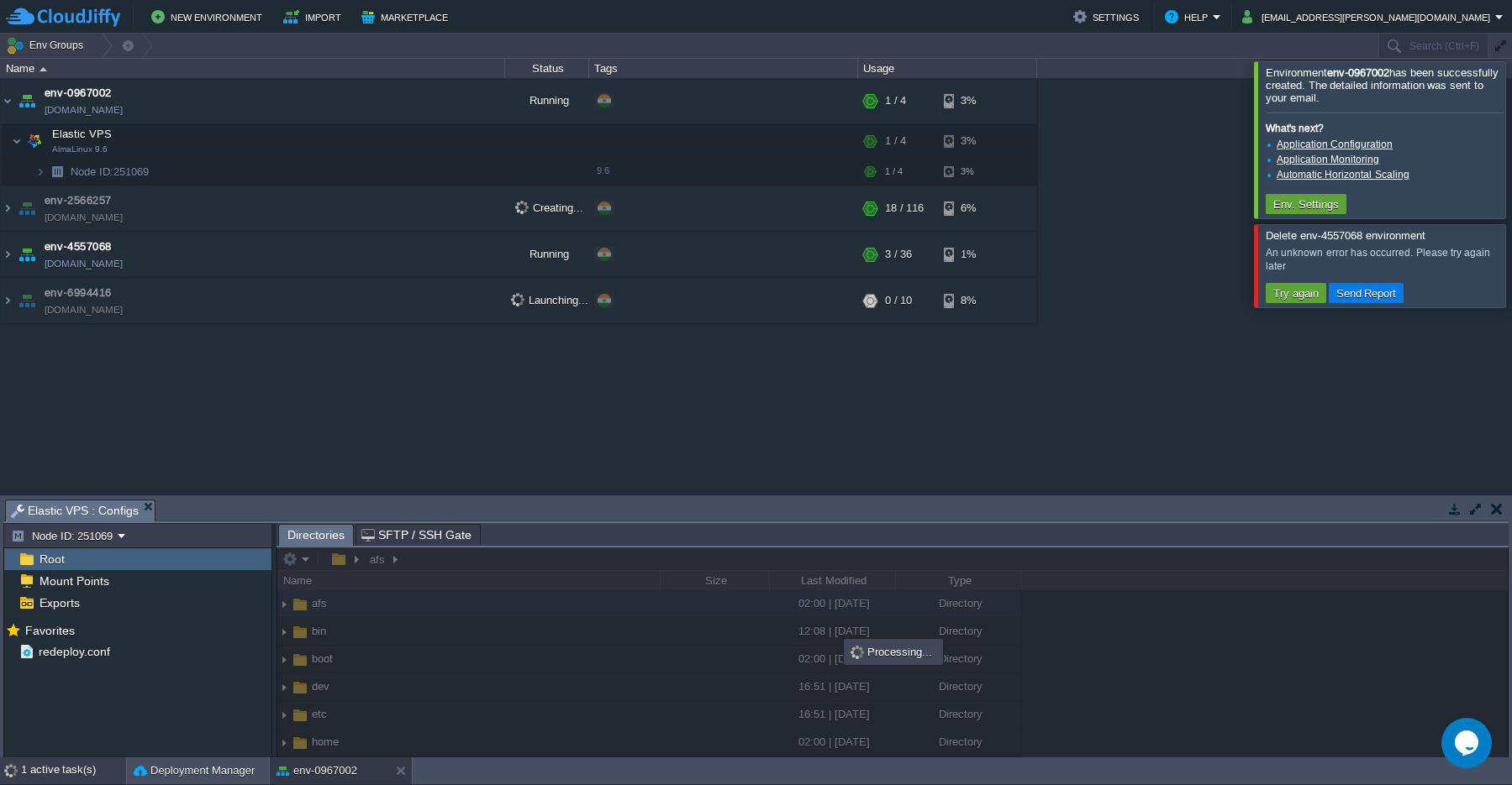
click at [53, 782] on div "1 active task(s)" at bounding box center [73, 771] width 105 height 27
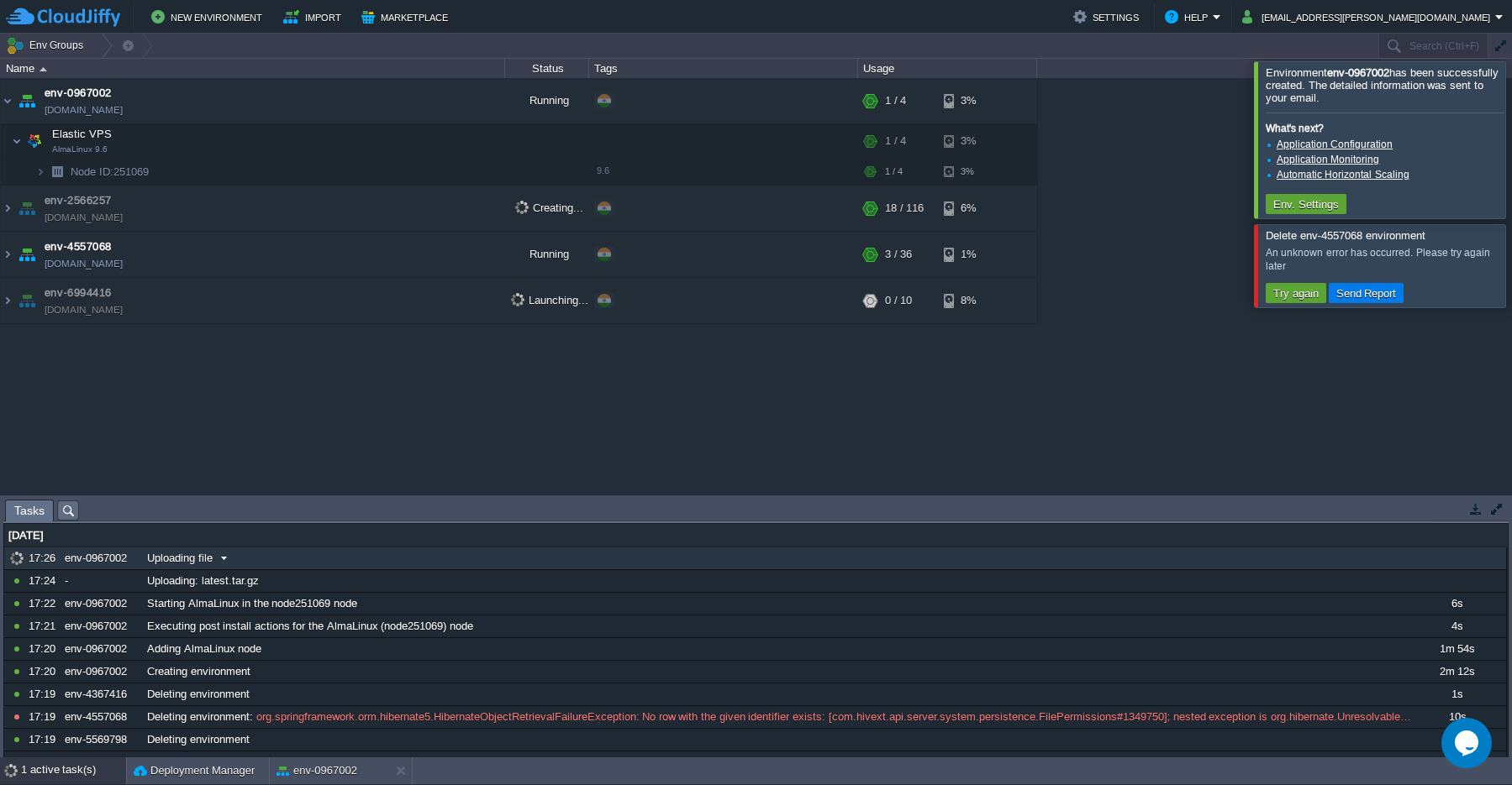
click at [229, 564] on span at bounding box center [224, 558] width 23 height 15
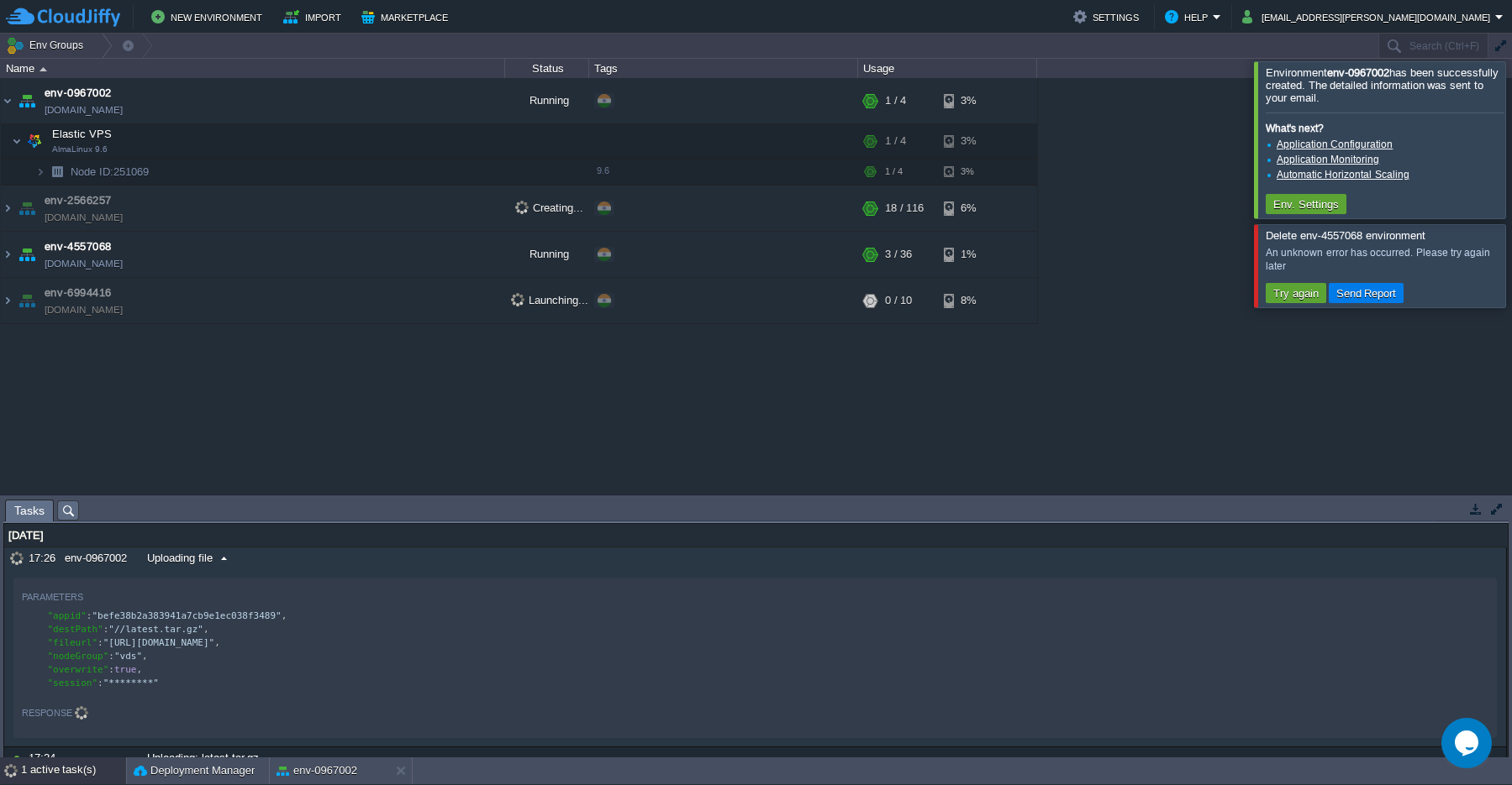
click at [224, 567] on div "Uploading file" at bounding box center [779, 558] width 1272 height 22
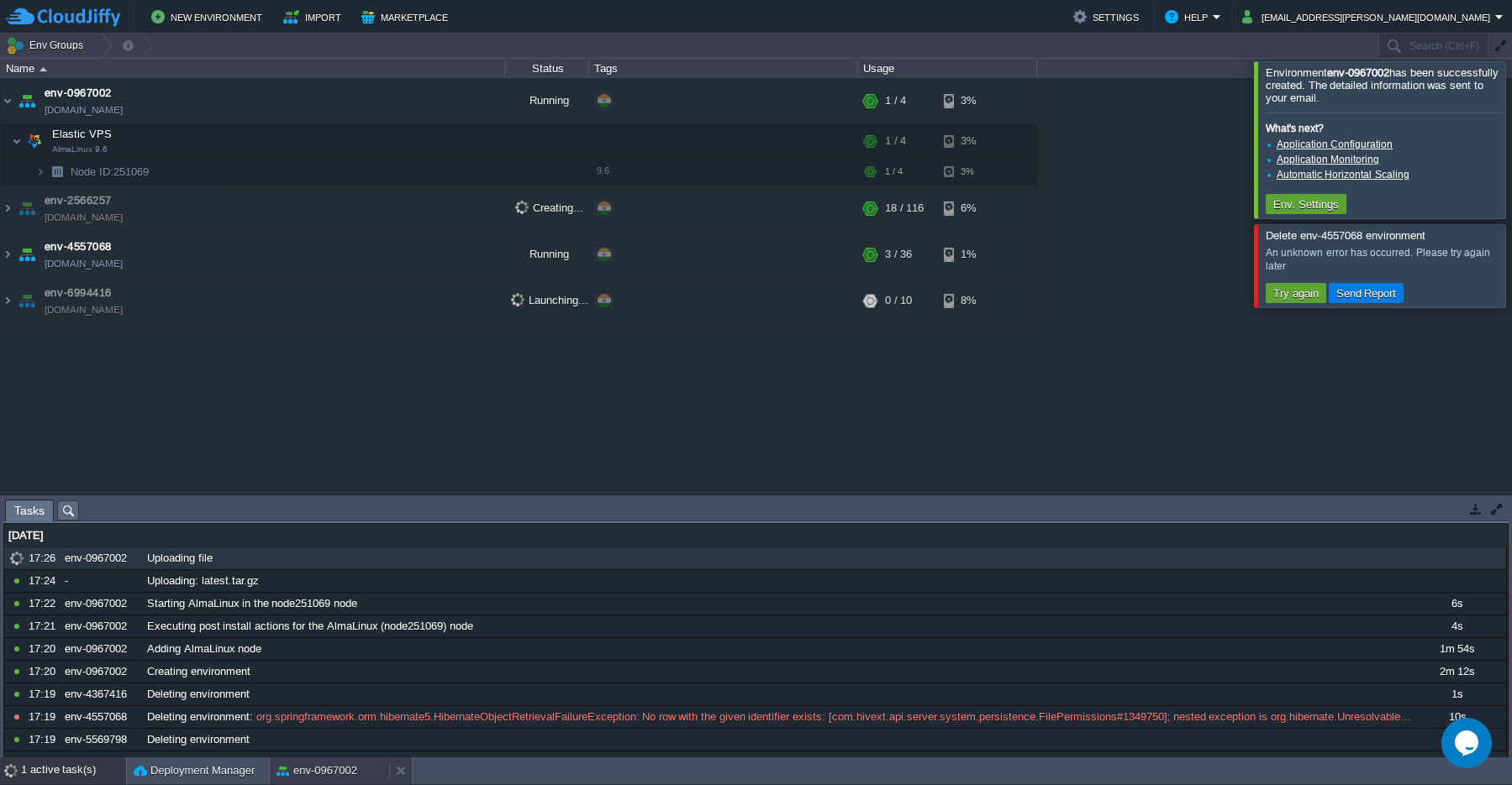
click at [316, 775] on button "env-0967002" at bounding box center [317, 771] width 81 height 16
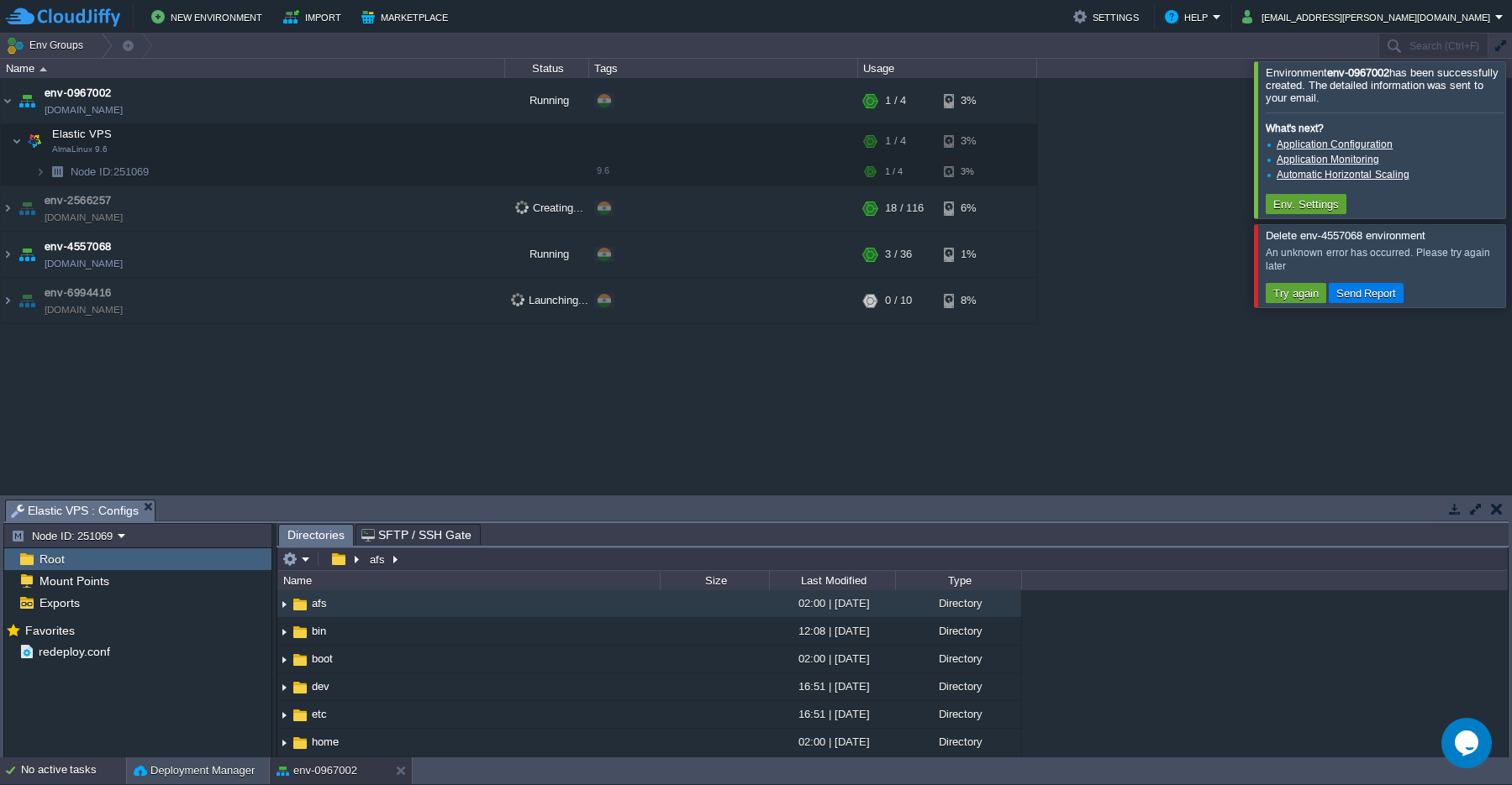
click at [55, 780] on div "No active tasks" at bounding box center [73, 771] width 105 height 27
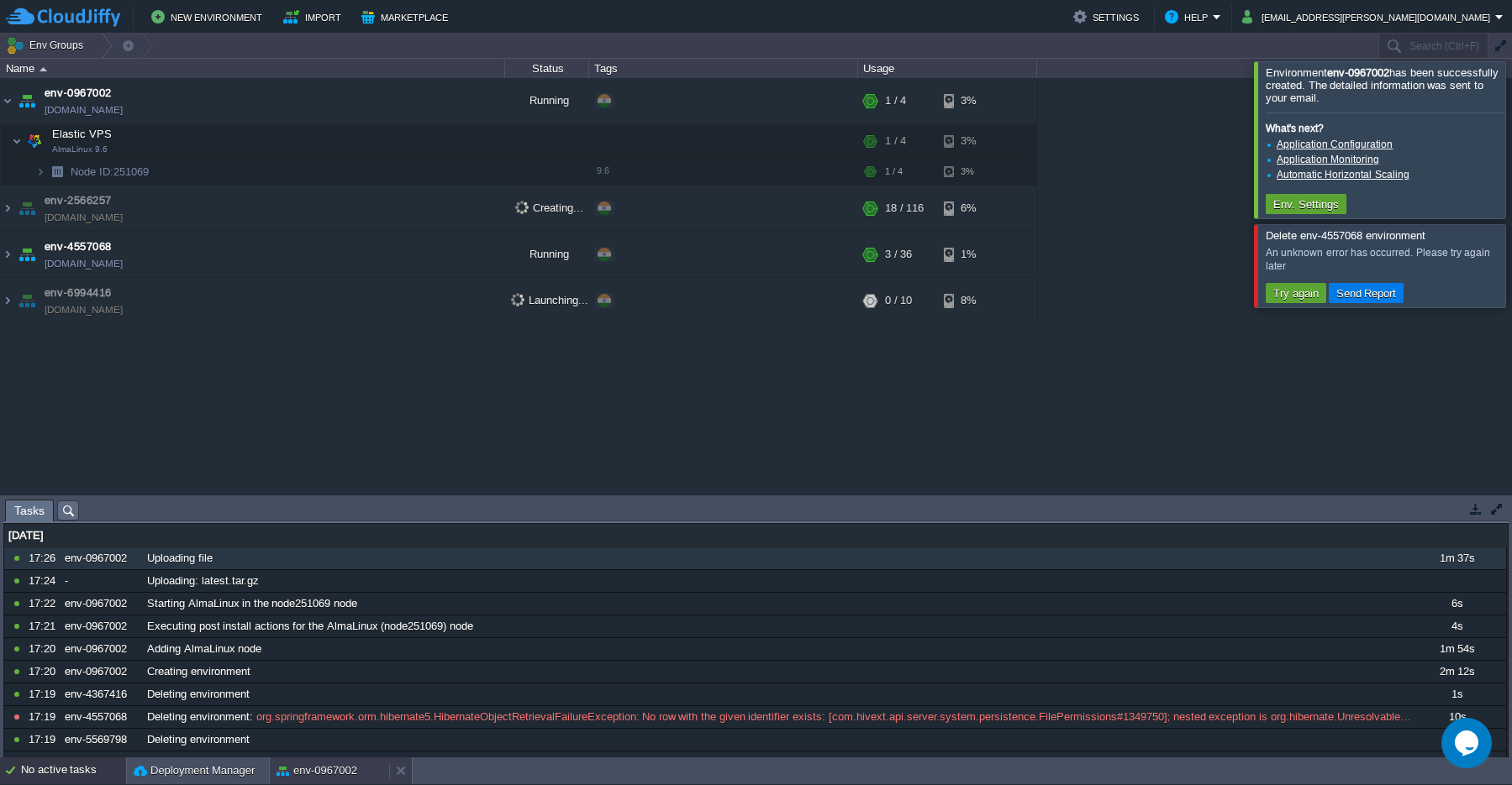
click at [322, 776] on button "env-0967002" at bounding box center [317, 771] width 81 height 16
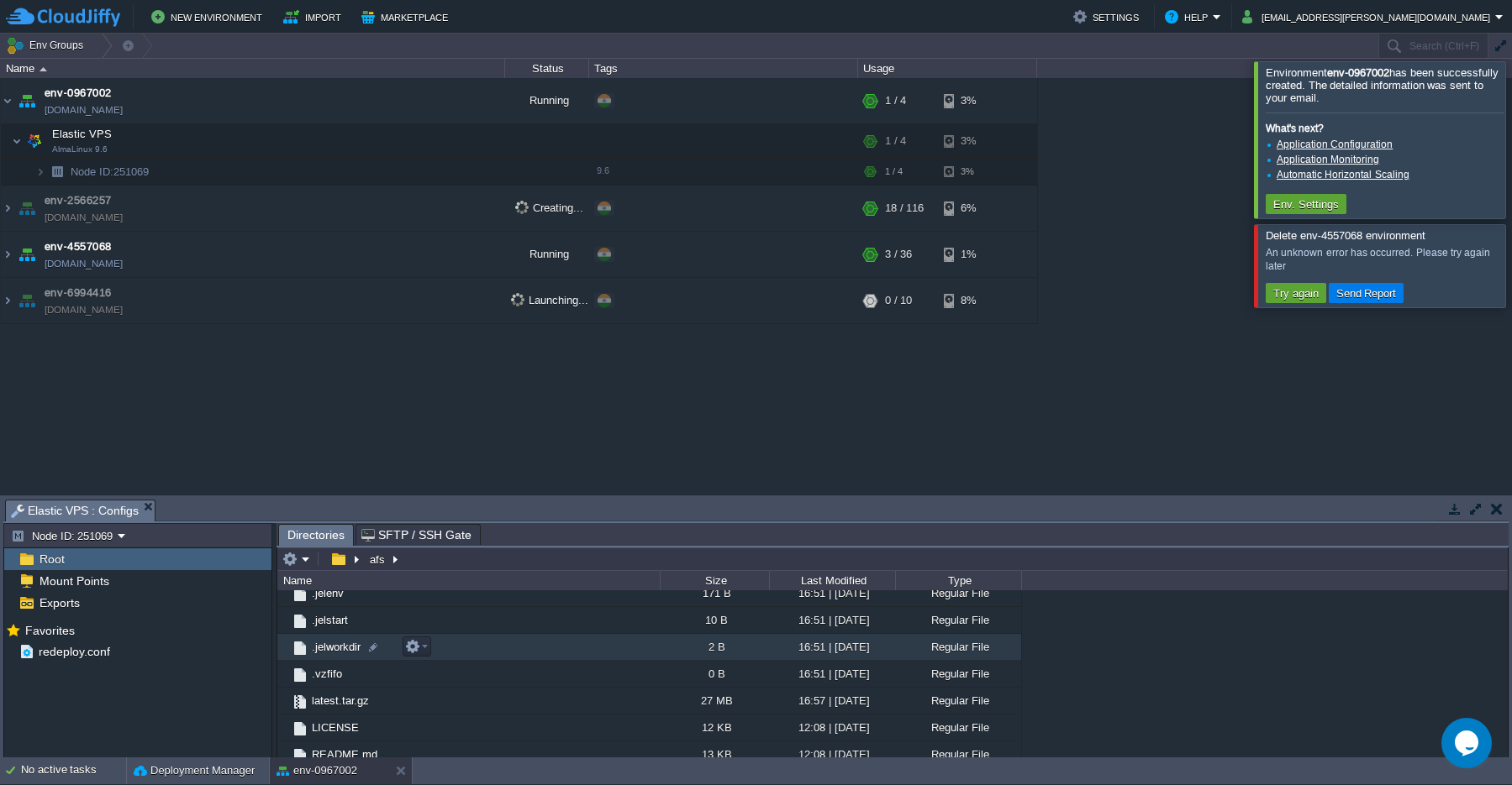
scroll to position [685, 0]
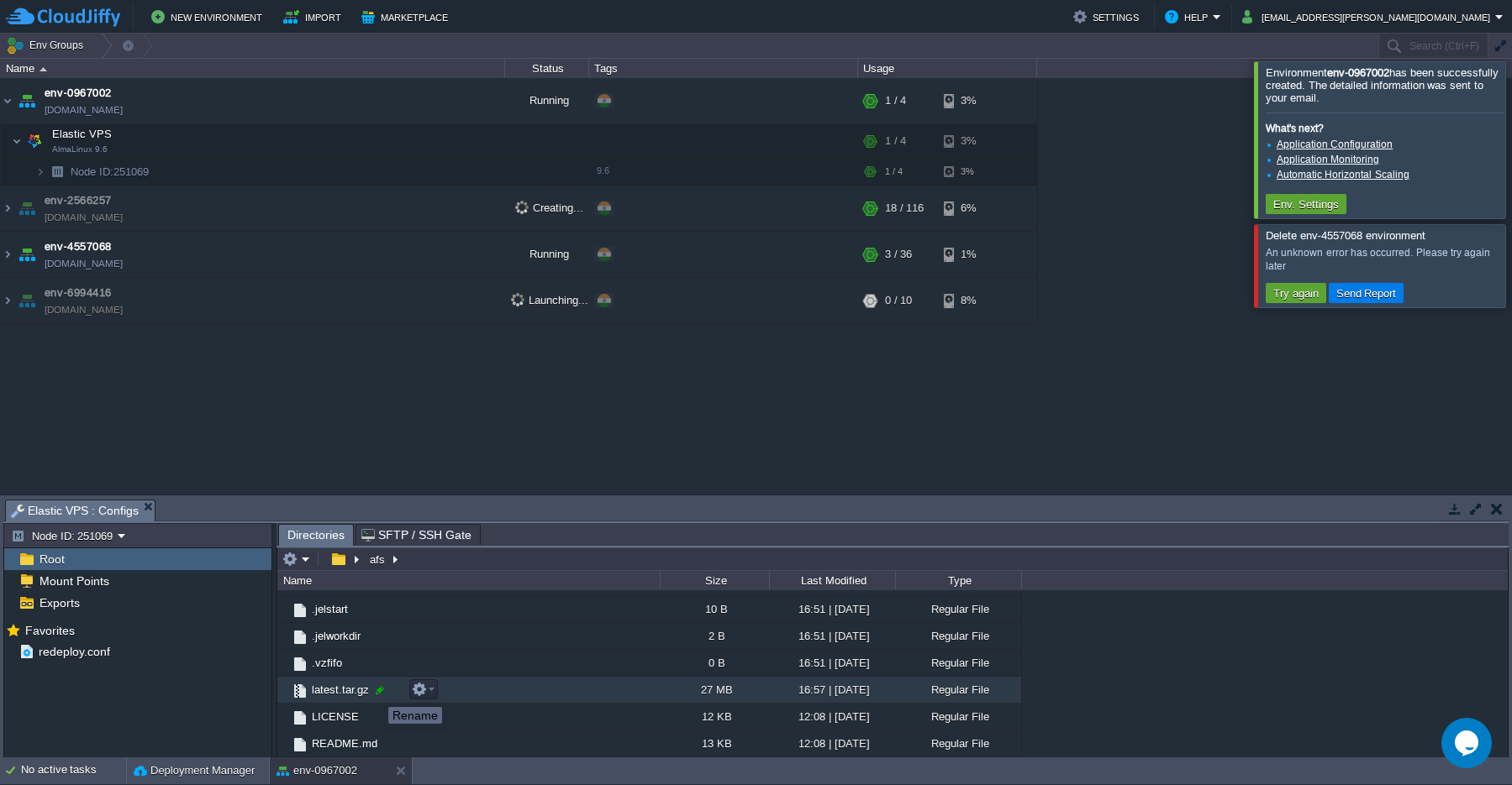
click at [375, 692] on div at bounding box center [380, 690] width 15 height 15
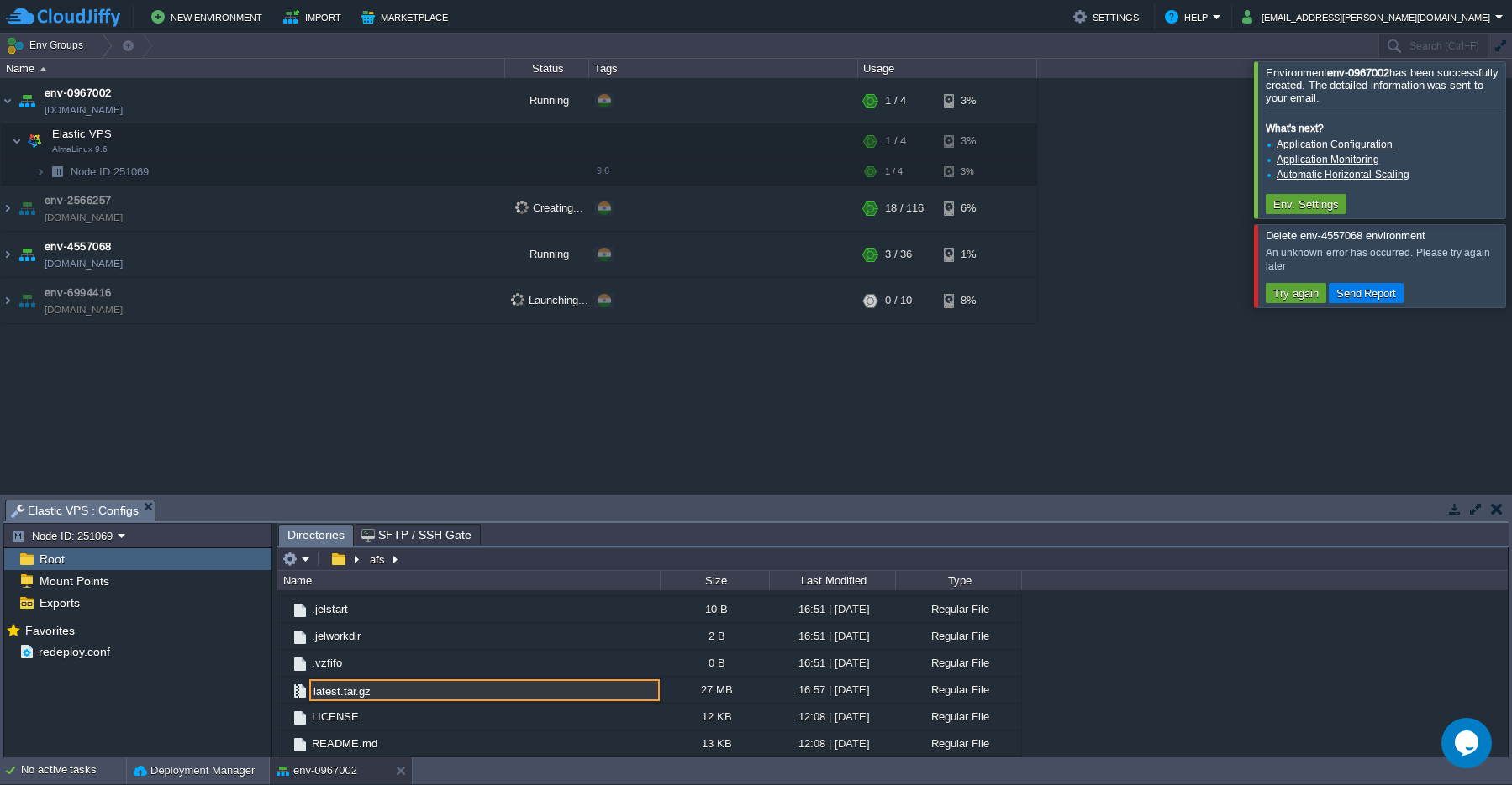
drag, startPoint x: 380, startPoint y: 694, endPoint x: 306, endPoint y: 694, distance: 74.0
click at [310, 694] on input "latest.tar.gz" at bounding box center [484, 690] width 350 height 22
click at [430, 691] on input "latest.tar.gz" at bounding box center [484, 690] width 350 height 22
drag, startPoint x: 394, startPoint y: 681, endPoint x: 301, endPoint y: 690, distance: 93.4
click at [310, 690] on input "latest.tar.gz" at bounding box center [484, 690] width 350 height 22
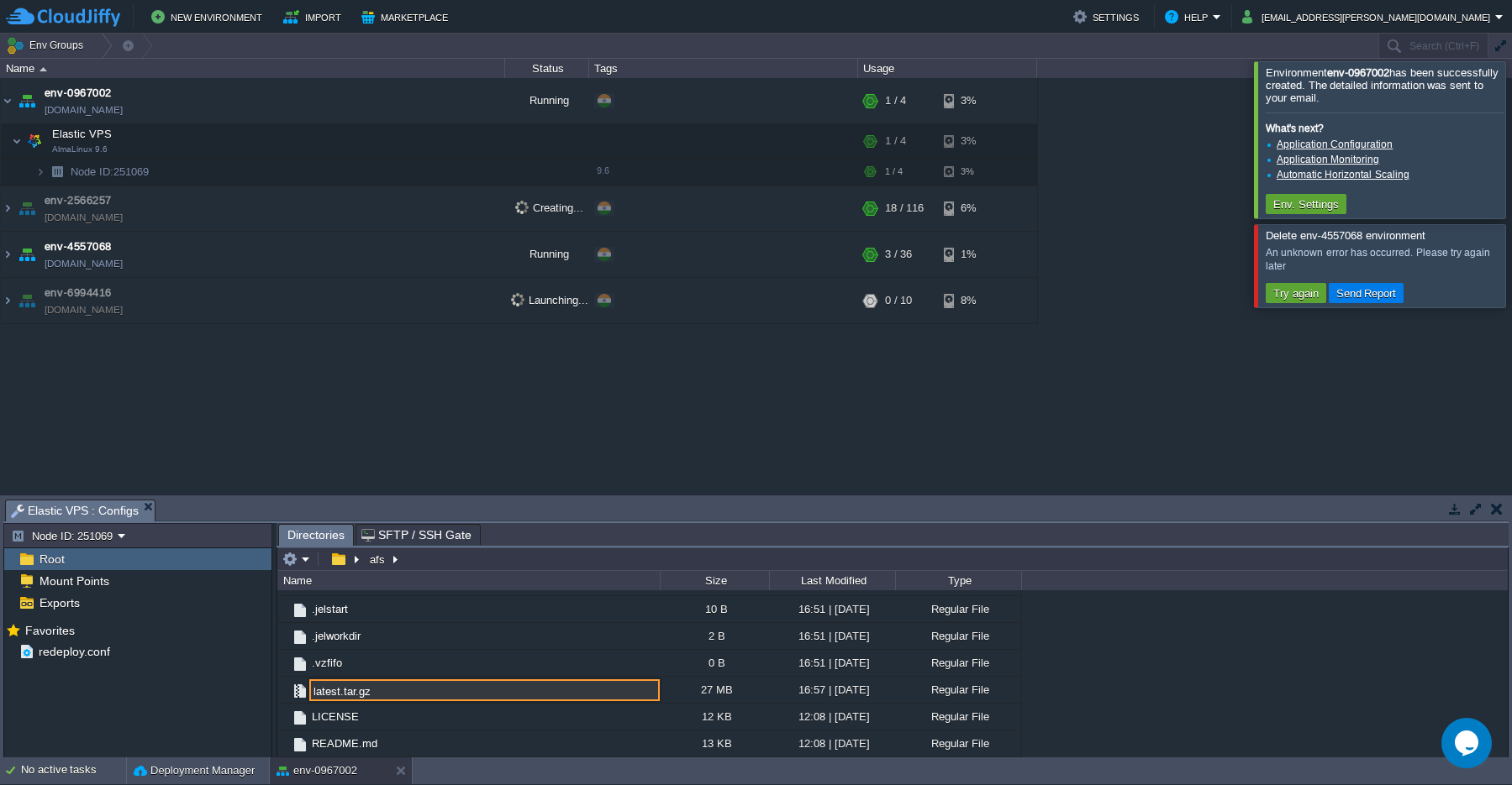
drag, startPoint x: 381, startPoint y: 697, endPoint x: 296, endPoint y: 697, distance: 85.0
click at [310, 697] on input "latest.tar.gz" at bounding box center [484, 690] width 350 height 22
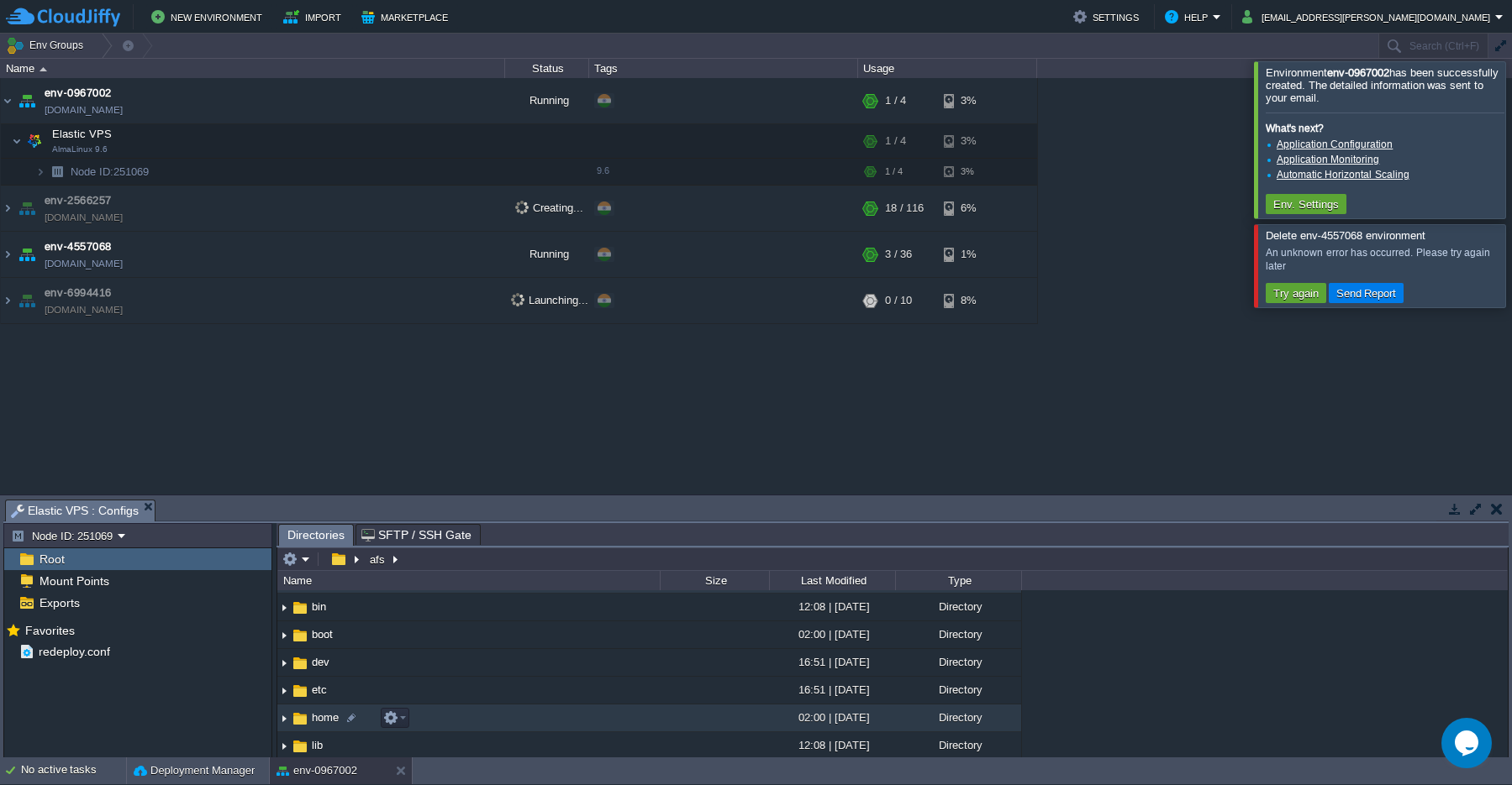
scroll to position [0, 0]
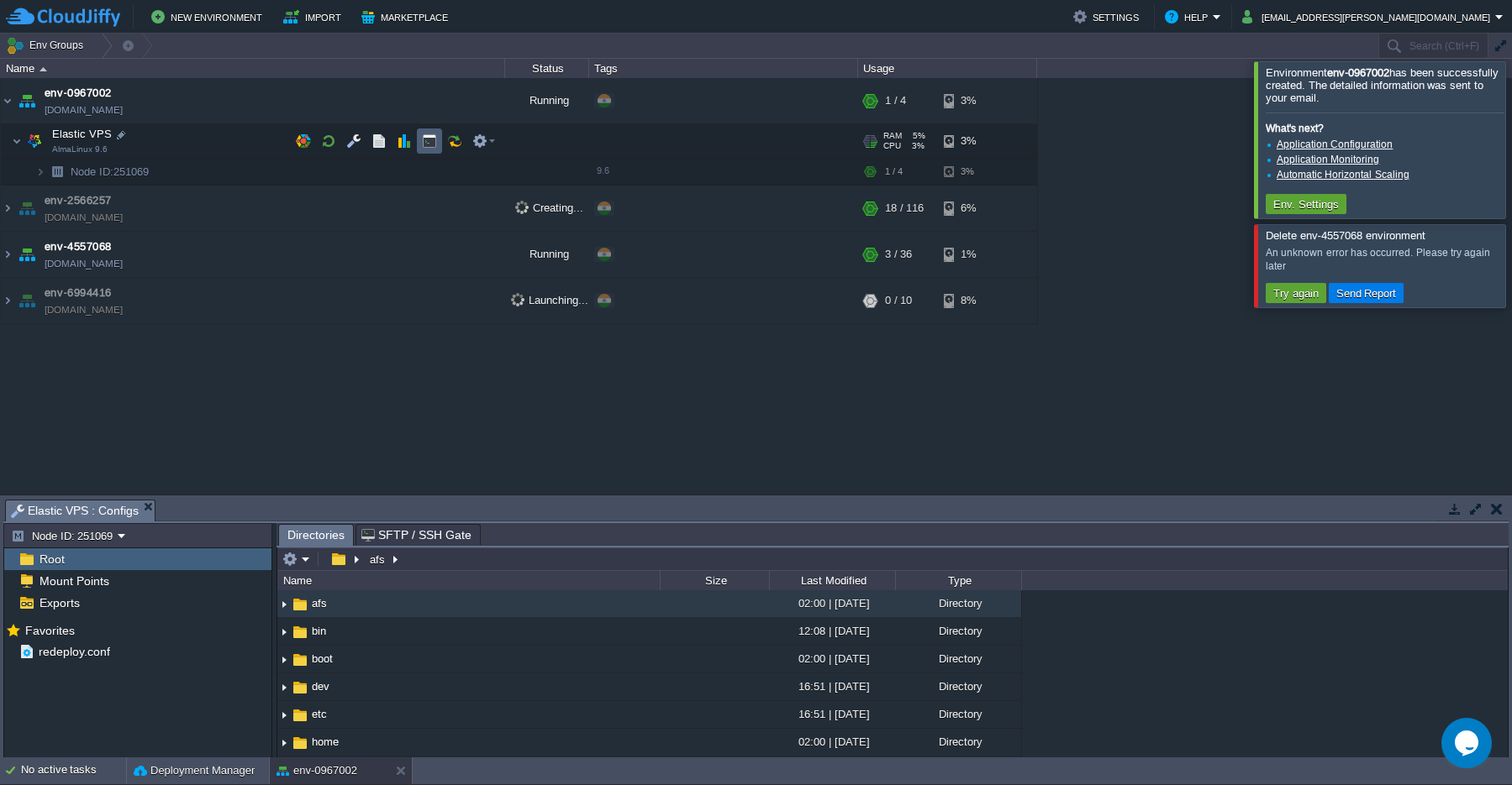
click at [431, 143] on button "button" at bounding box center [429, 142] width 15 height 15
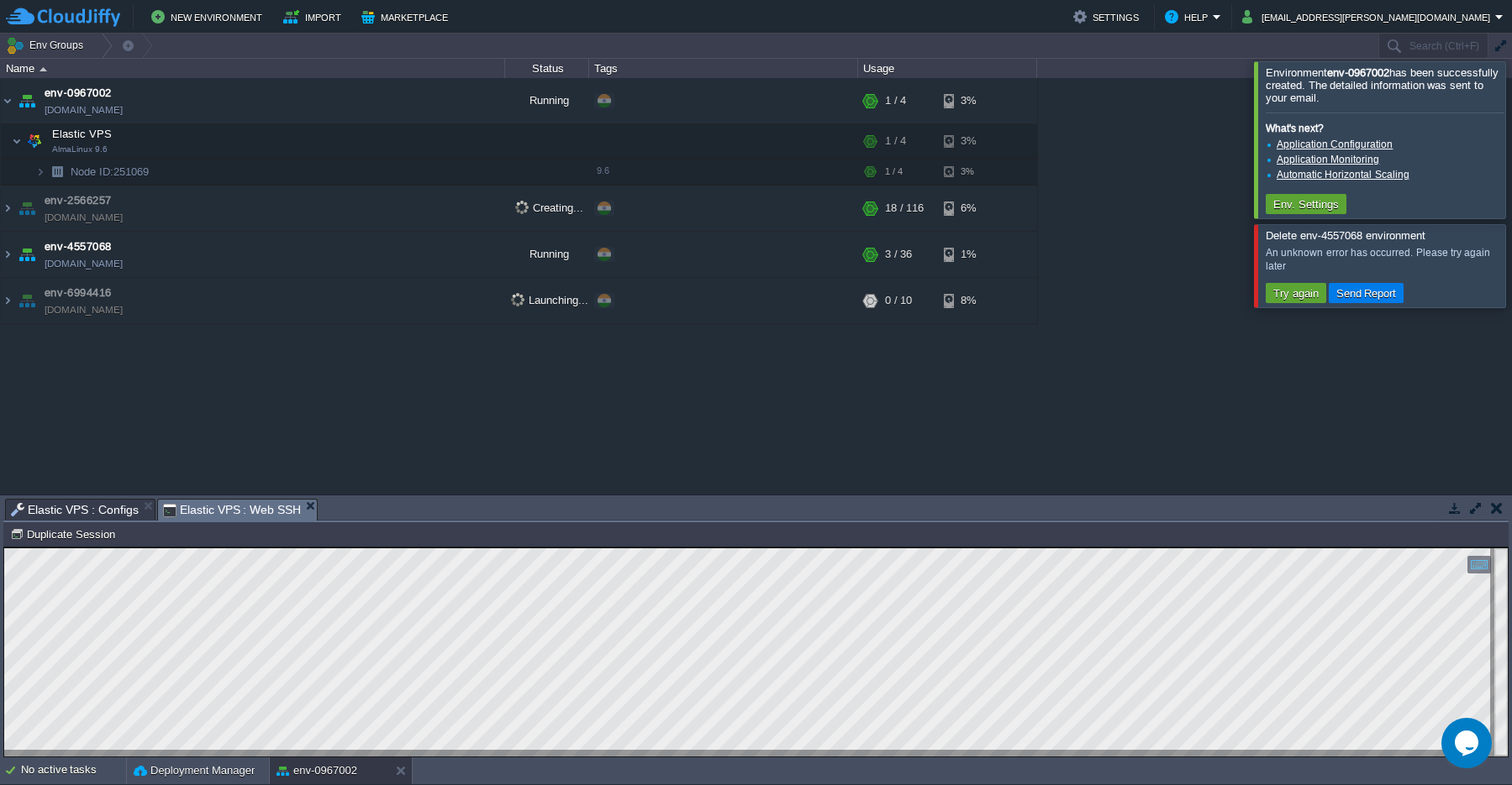
scroll to position [8, 0]
click at [186, 23] on button "New Environment" at bounding box center [209, 16] width 116 height 20
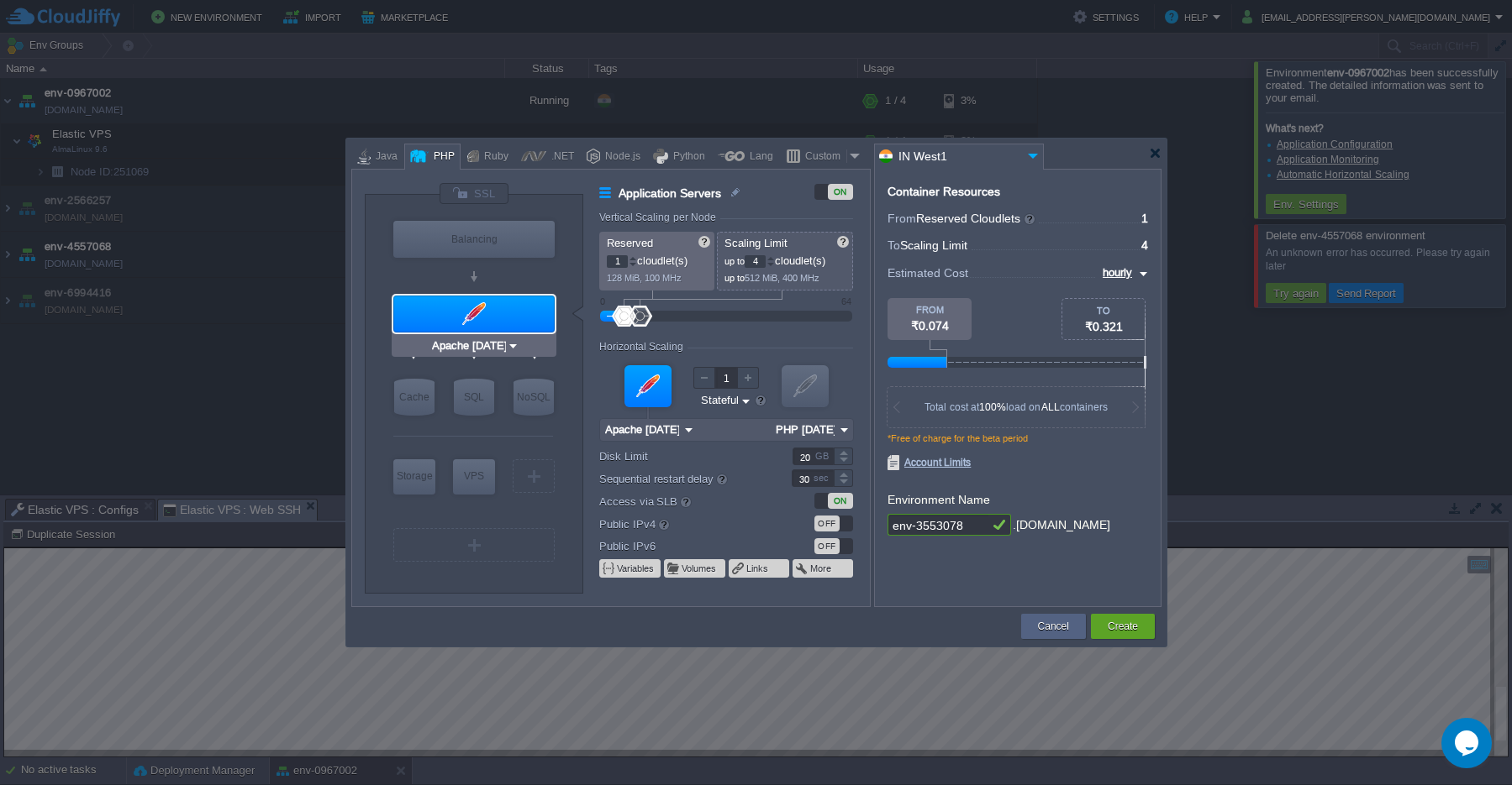
click at [476, 328] on div at bounding box center [474, 314] width 161 height 37
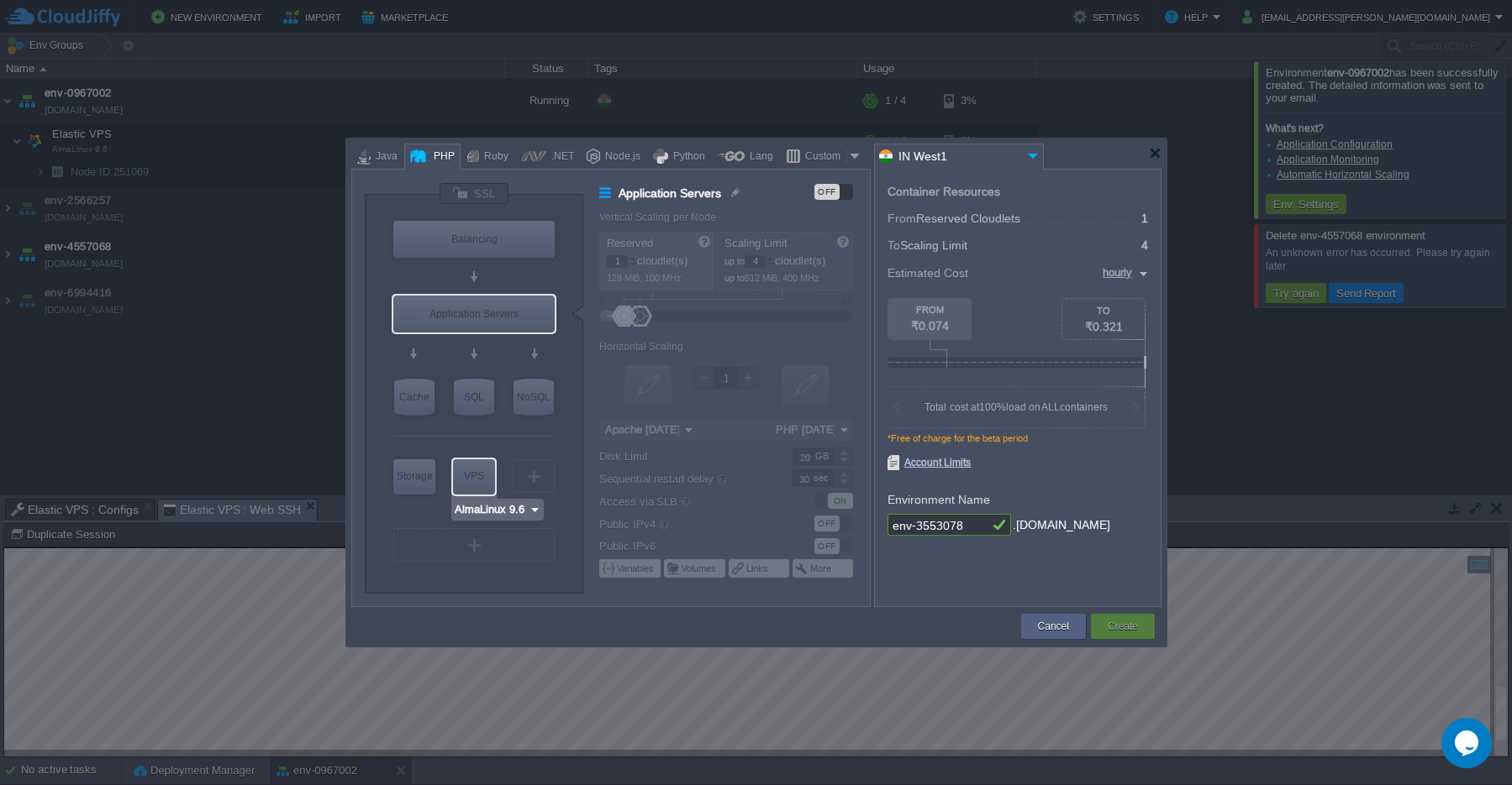
click at [535, 516] on img at bounding box center [535, 509] width 13 height 16
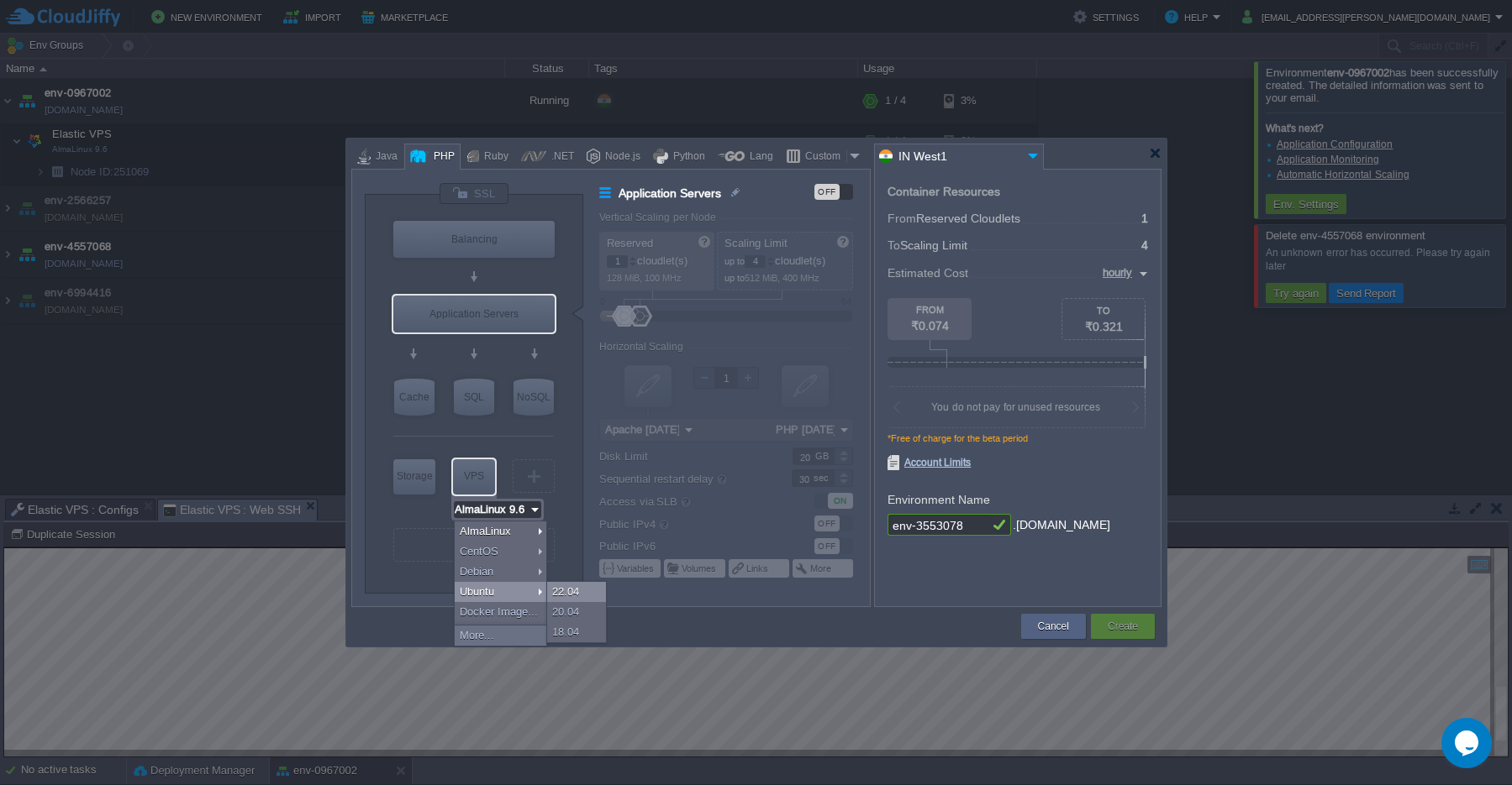
click at [567, 596] on div "22.04" at bounding box center [576, 592] width 59 height 20
type input "Ubuntu 22.04"
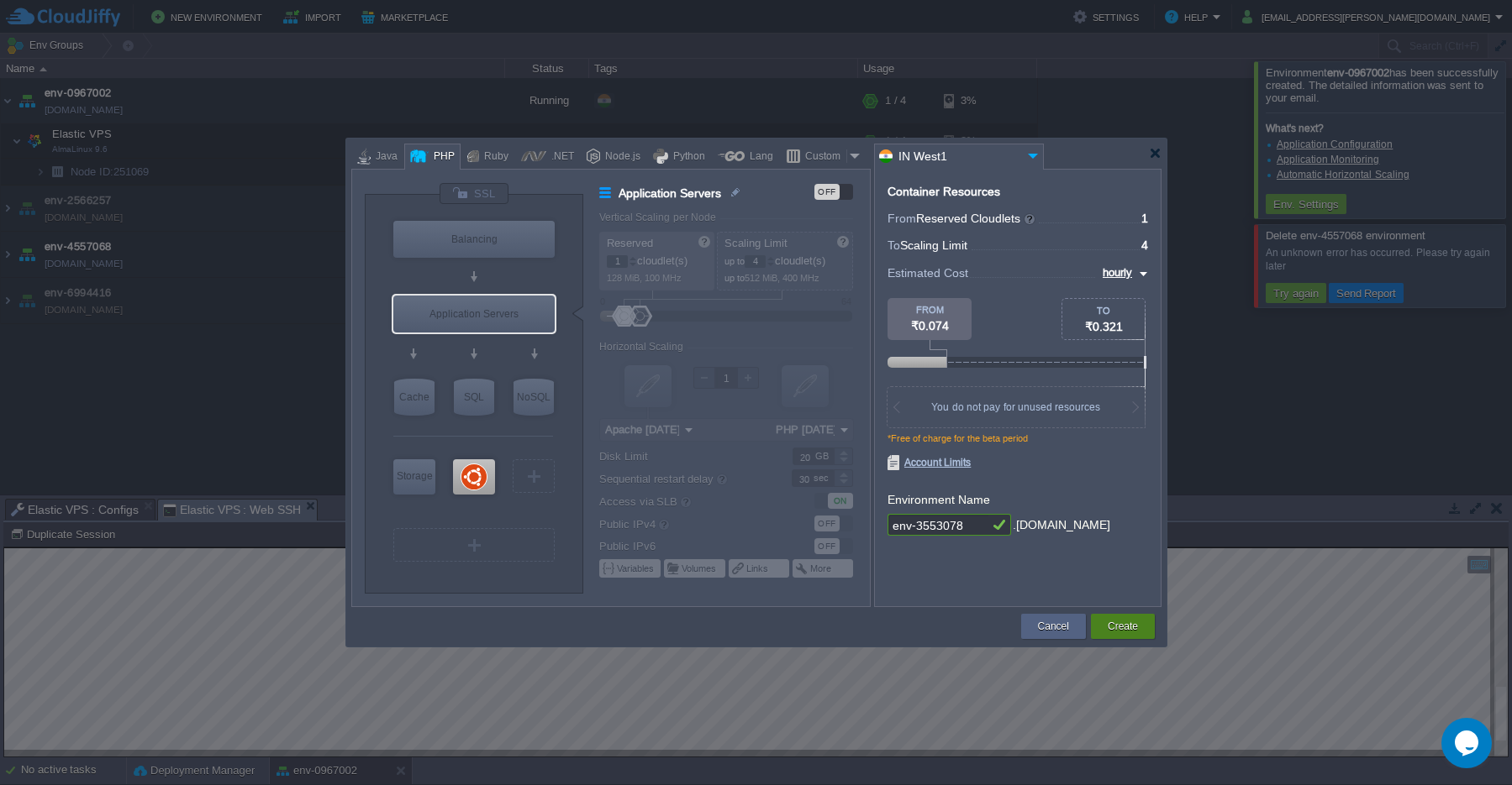
click at [1123, 633] on button "Create" at bounding box center [1122, 626] width 30 height 16
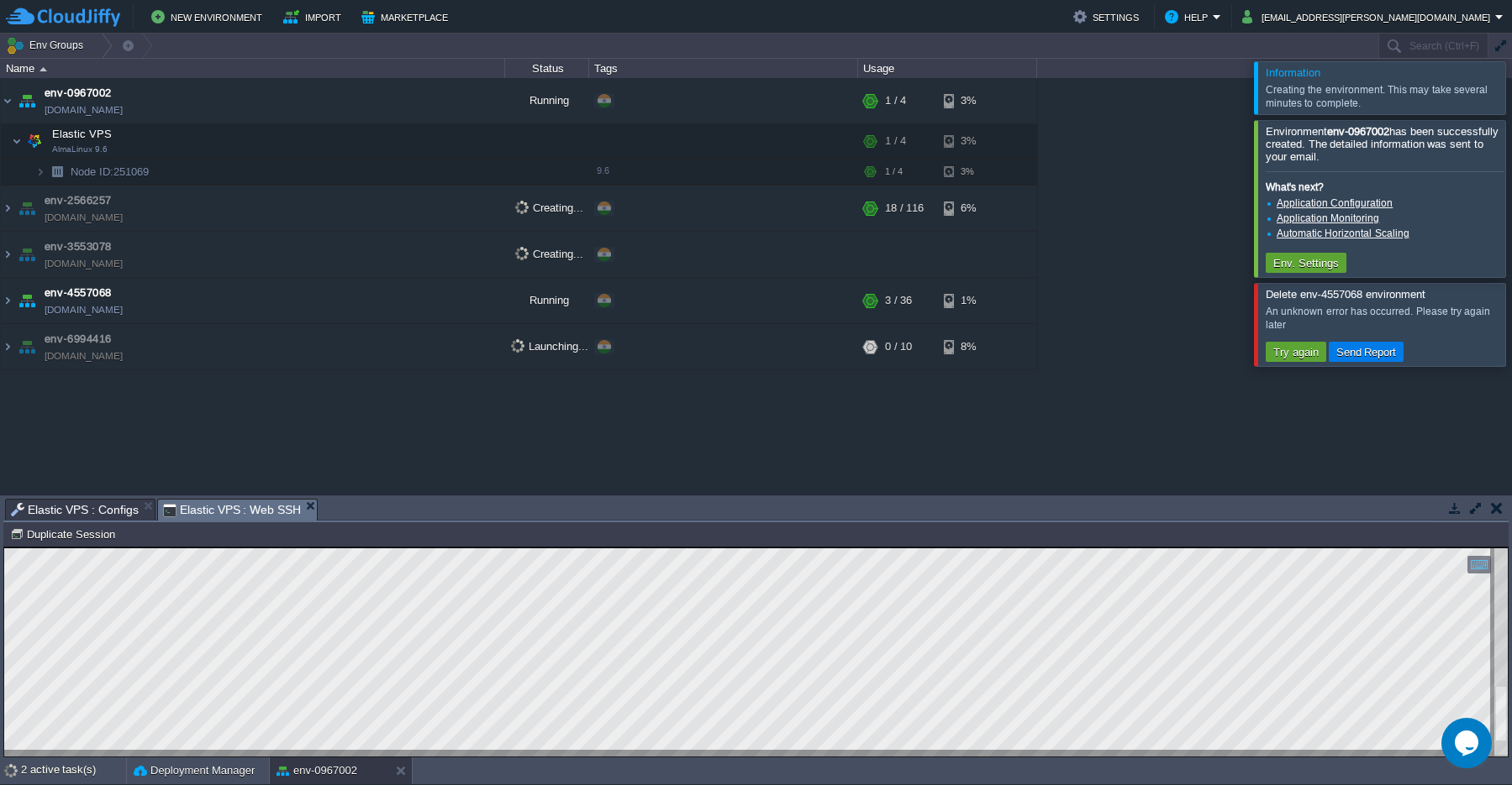
click at [1497, 514] on button "button" at bounding box center [1497, 508] width 12 height 15
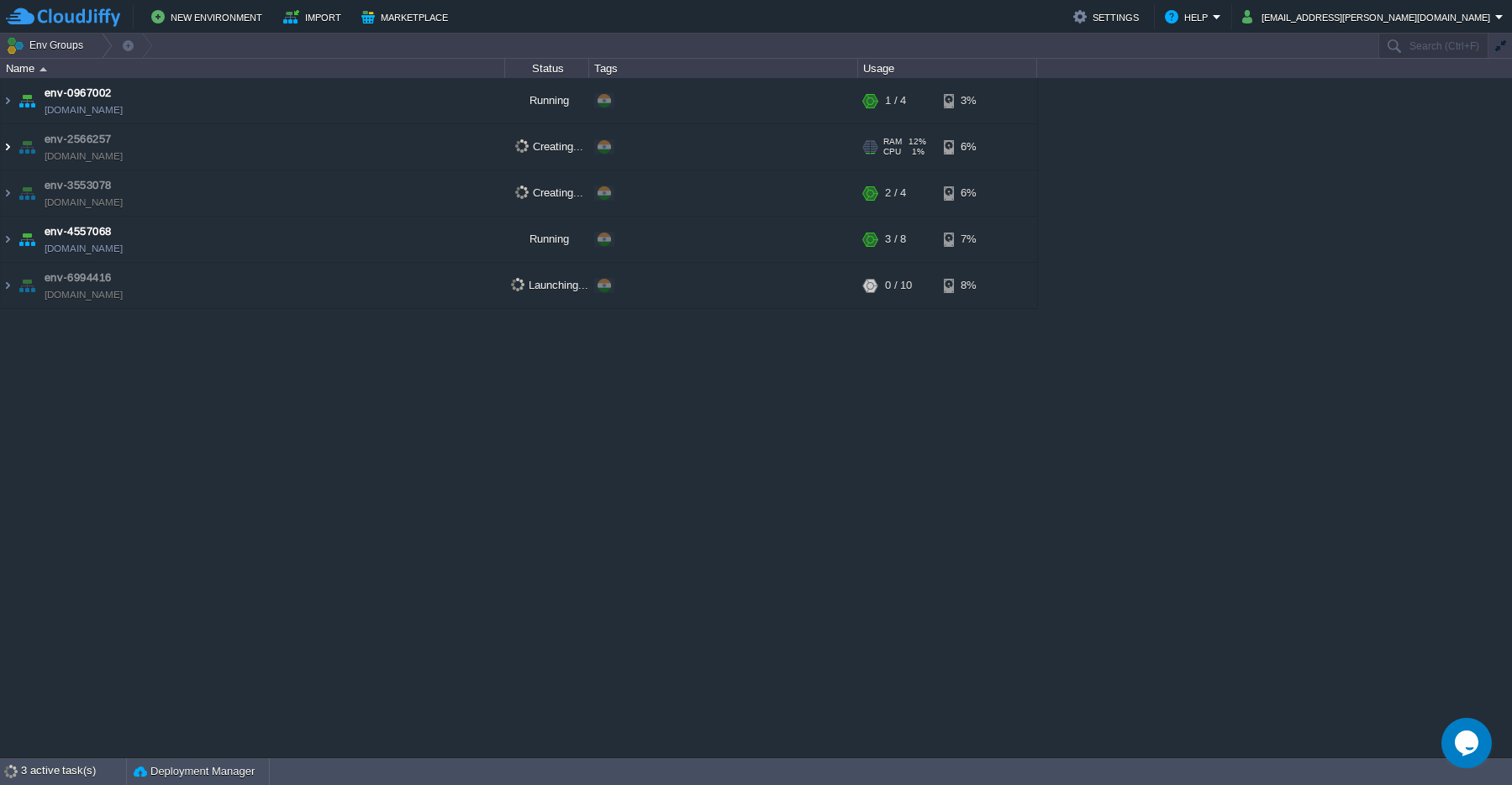
click at [8, 149] on img at bounding box center [8, 147] width 14 height 45
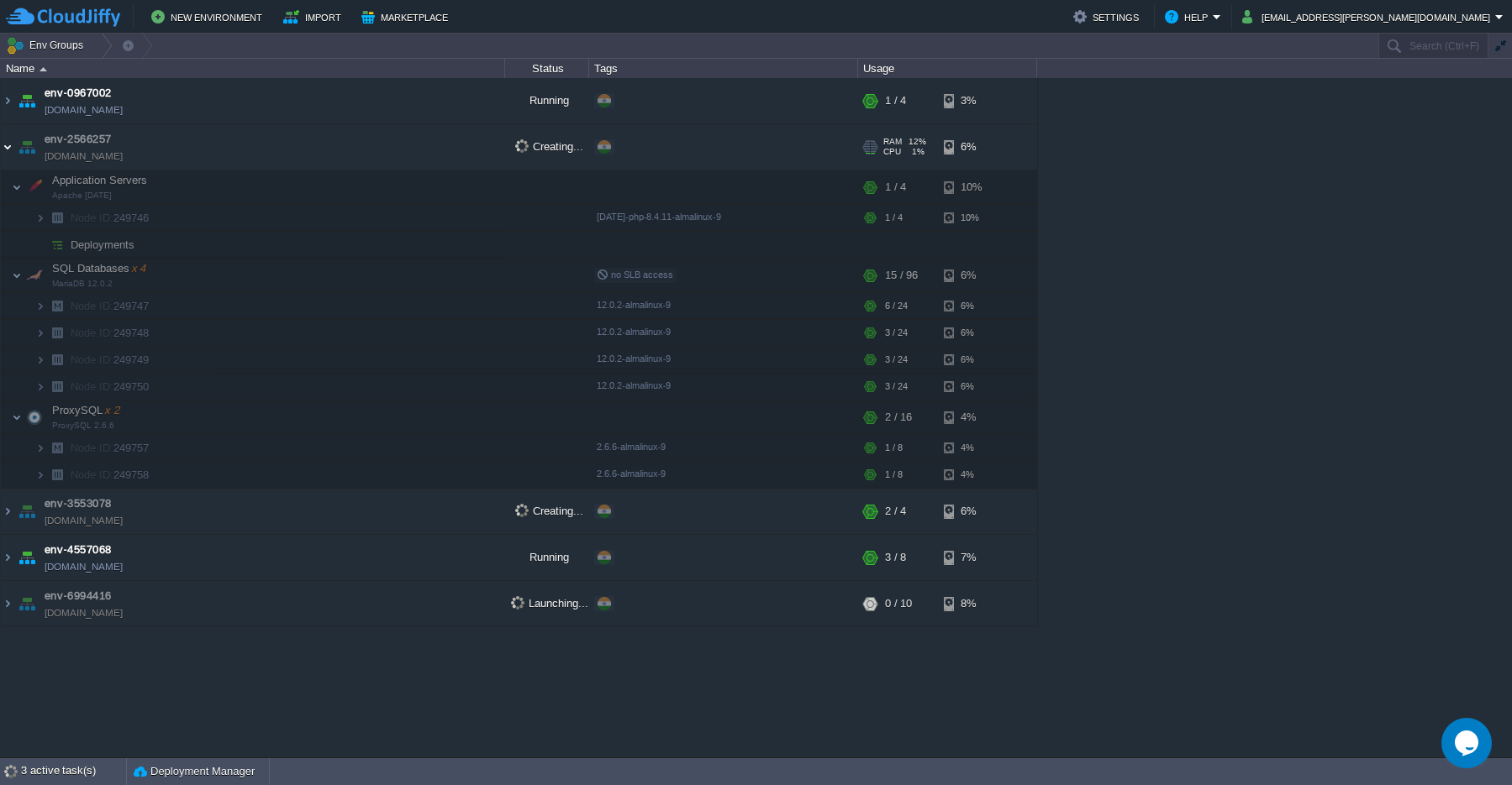
click at [8, 149] on img at bounding box center [8, 147] width 14 height 45
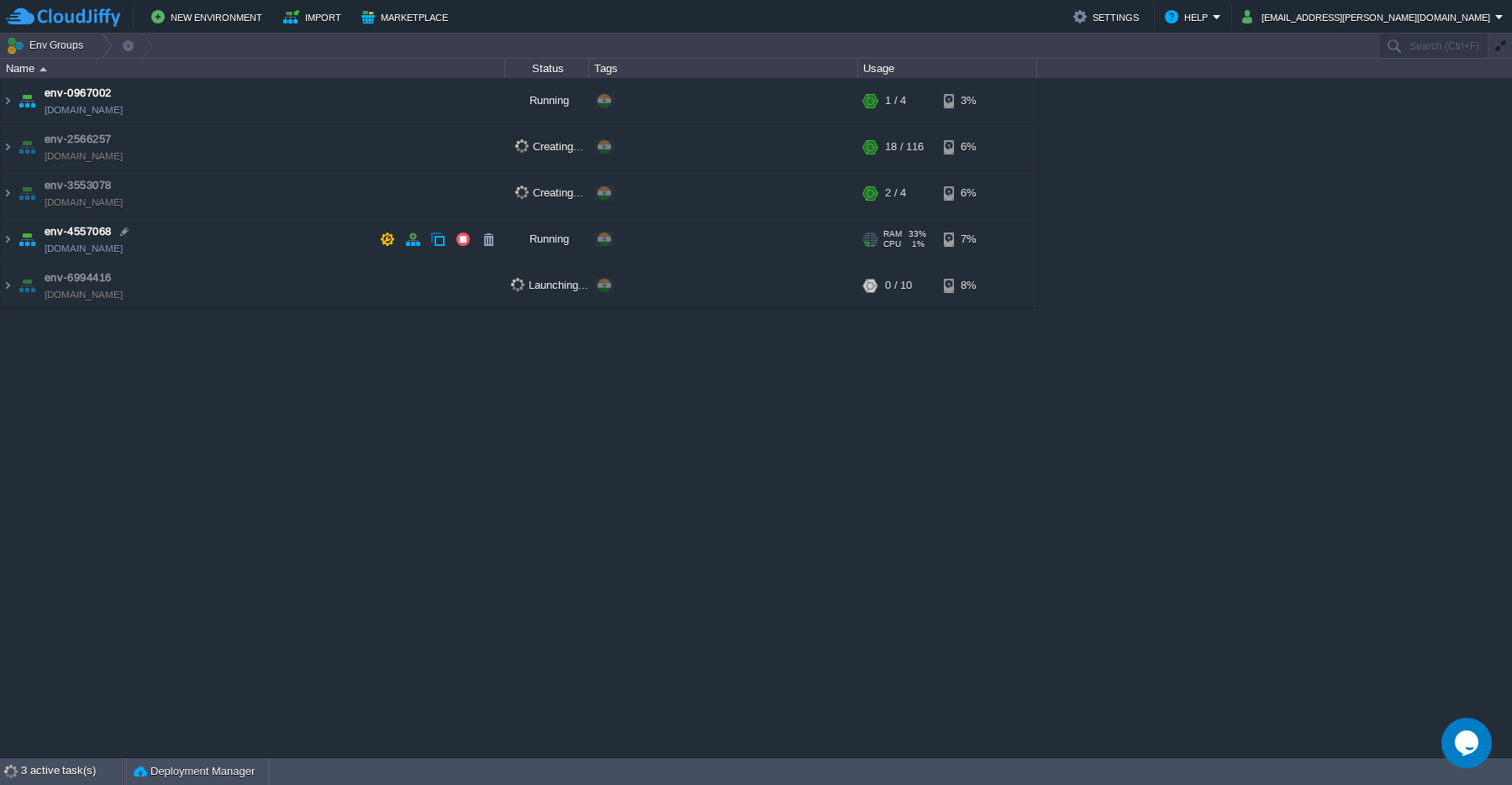
click at [16, 244] on img at bounding box center [27, 239] width 23 height 45
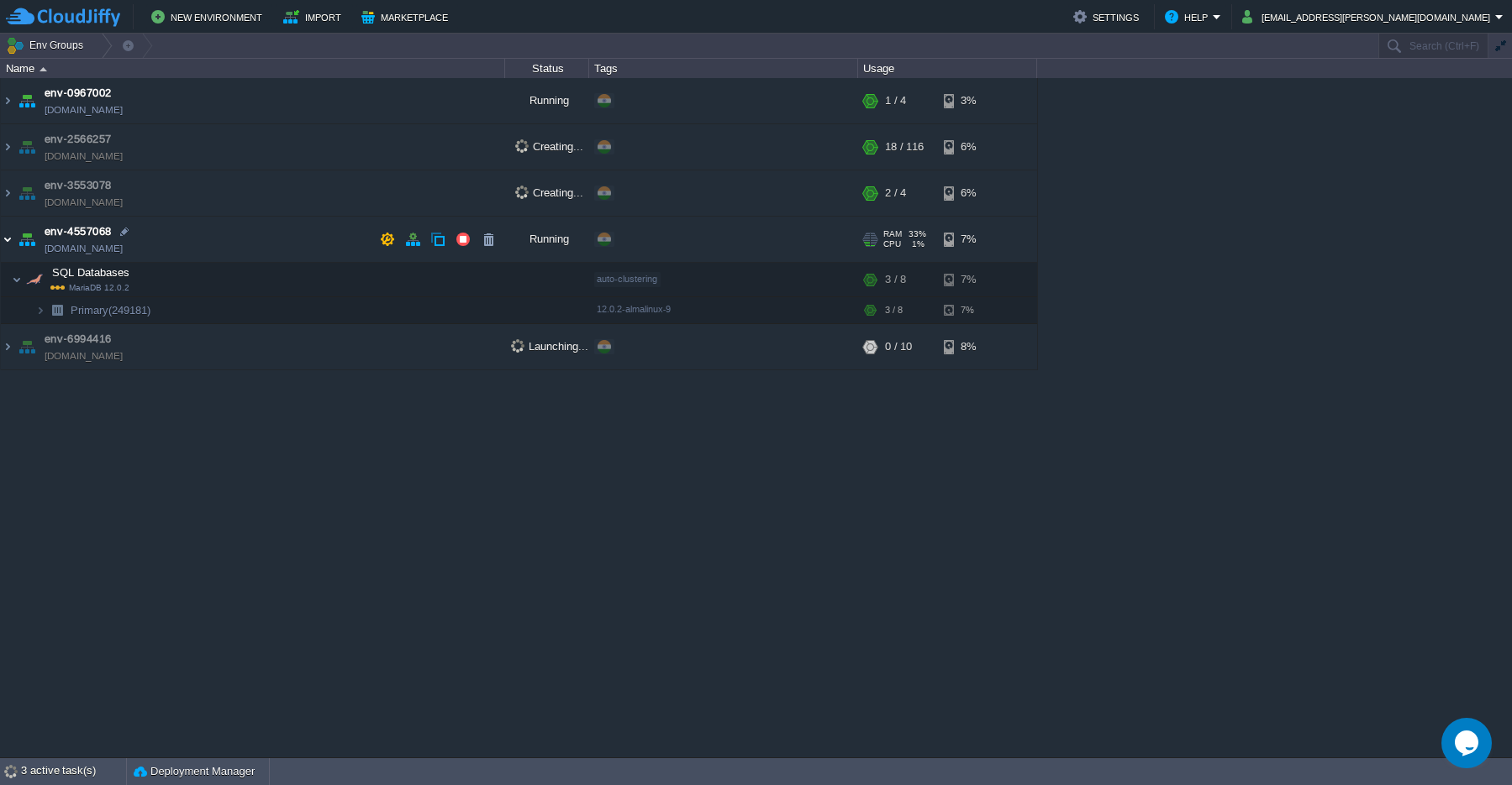
click at [14, 240] on img at bounding box center [8, 239] width 14 height 45
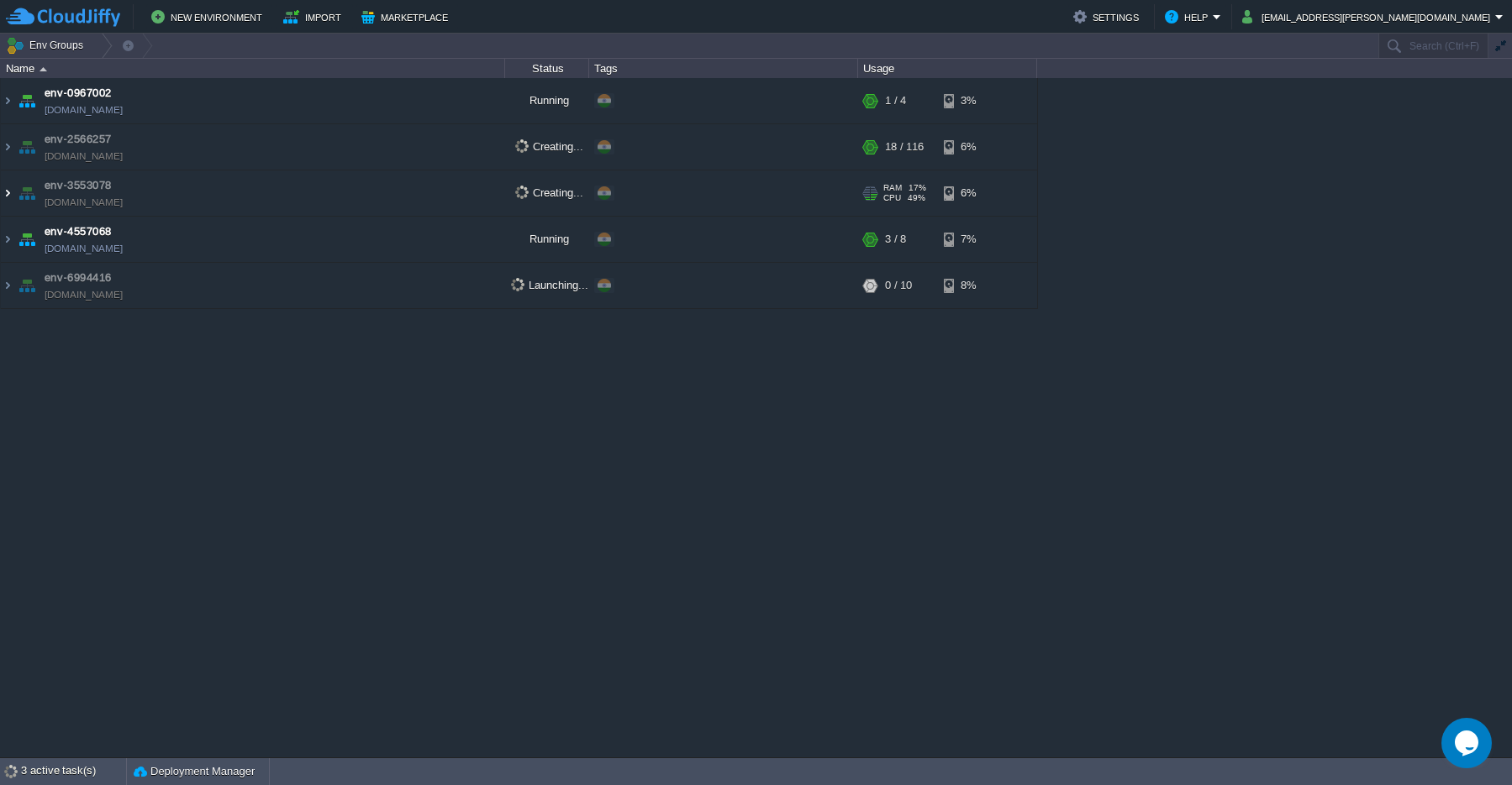
click at [11, 195] on img at bounding box center [8, 193] width 14 height 45
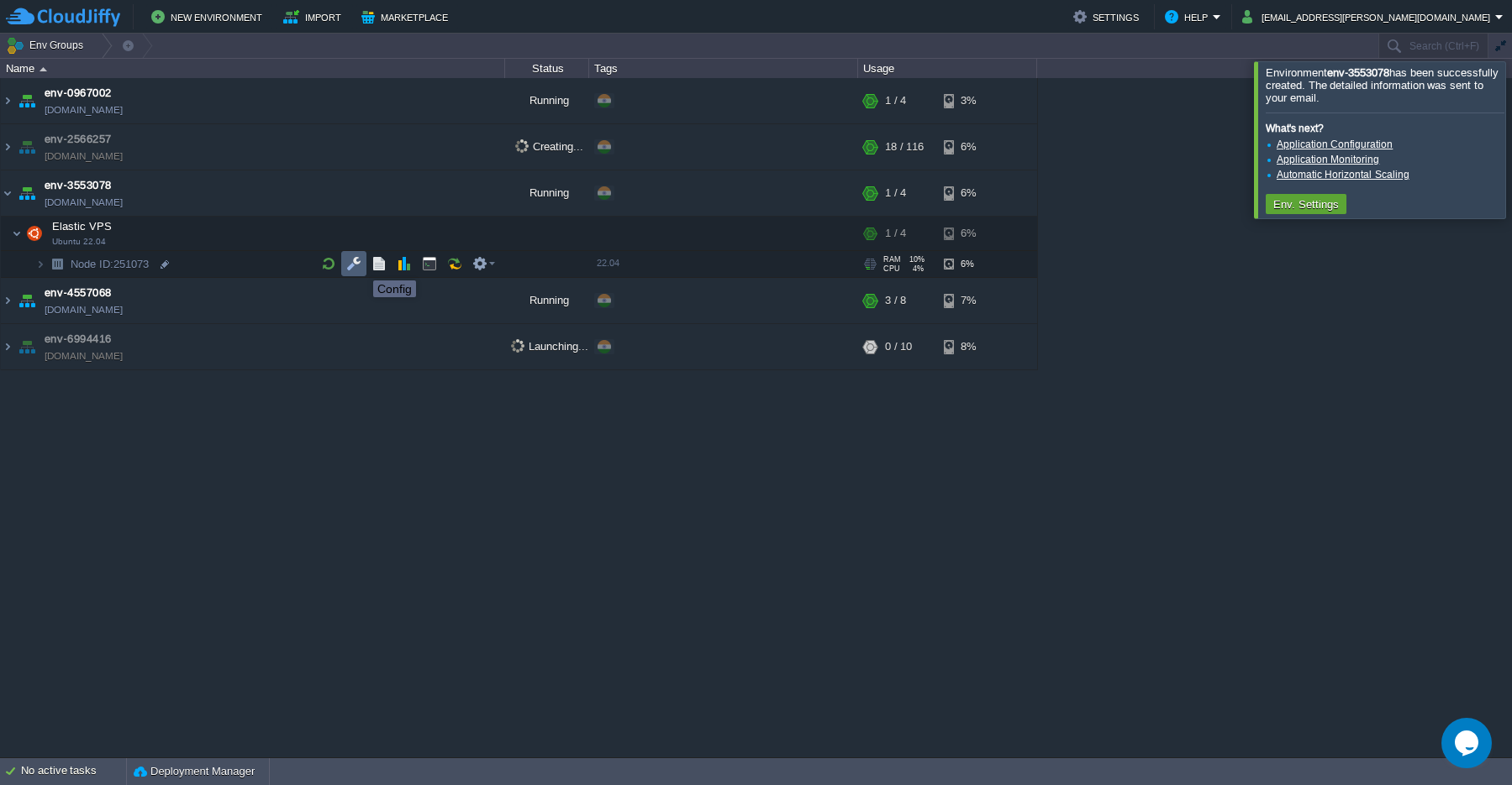
click at [357, 265] on button "button" at bounding box center [354, 264] width 15 height 15
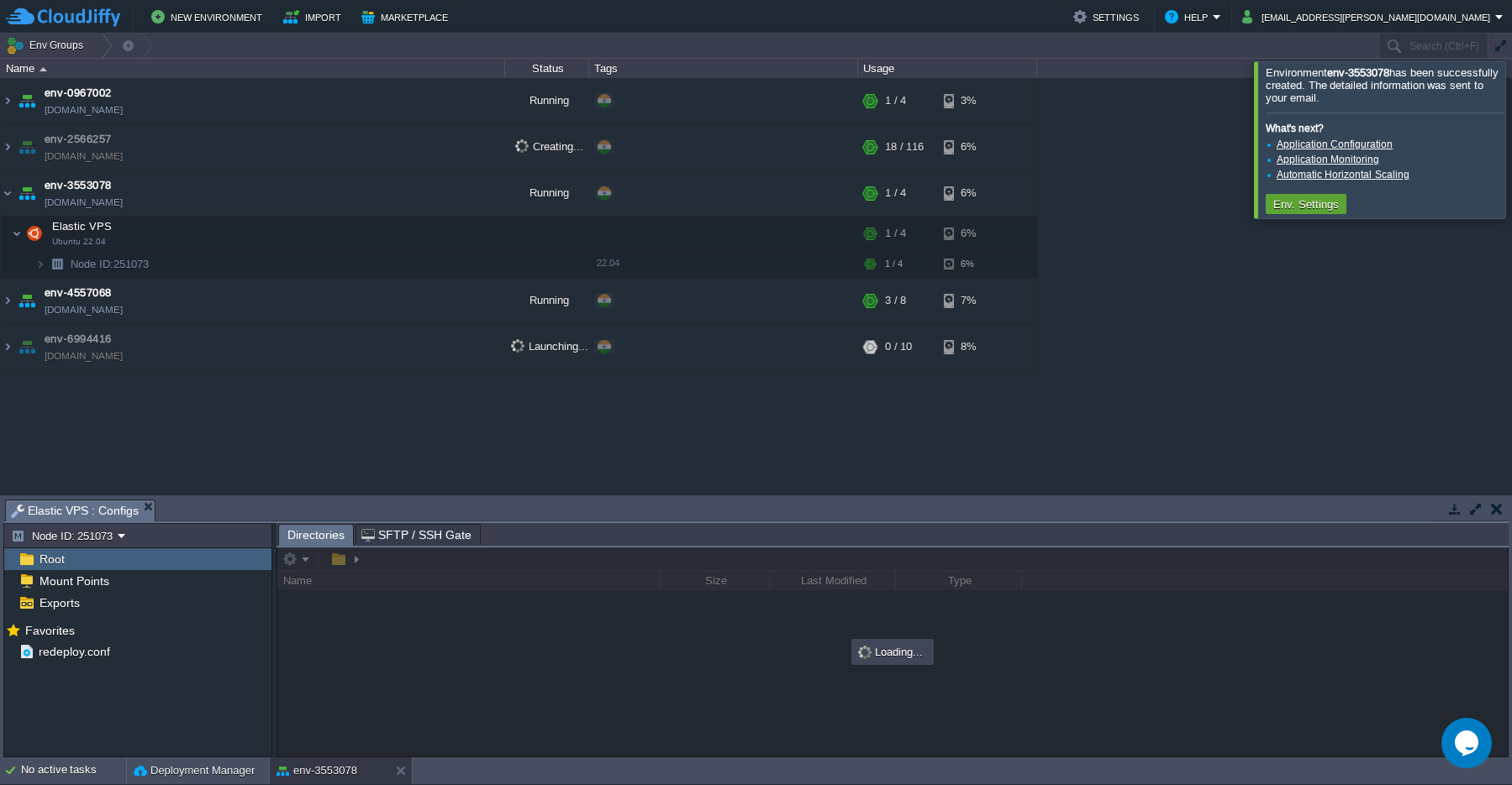
click at [60, 563] on span "Root" at bounding box center [51, 559] width 31 height 15
click at [308, 561] on div at bounding box center [892, 652] width 1230 height 209
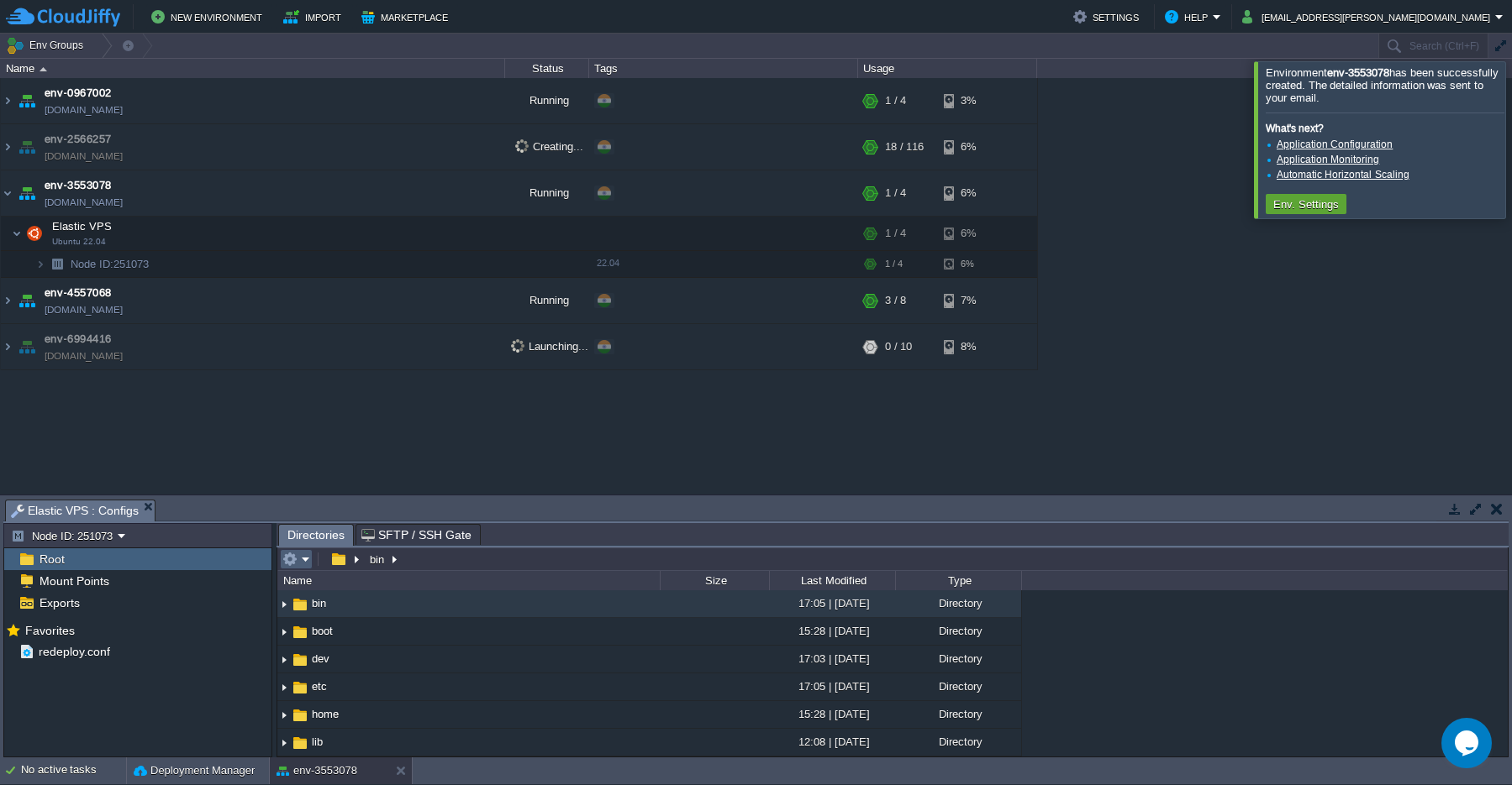
click at [301, 564] on em at bounding box center [296, 559] width 28 height 15
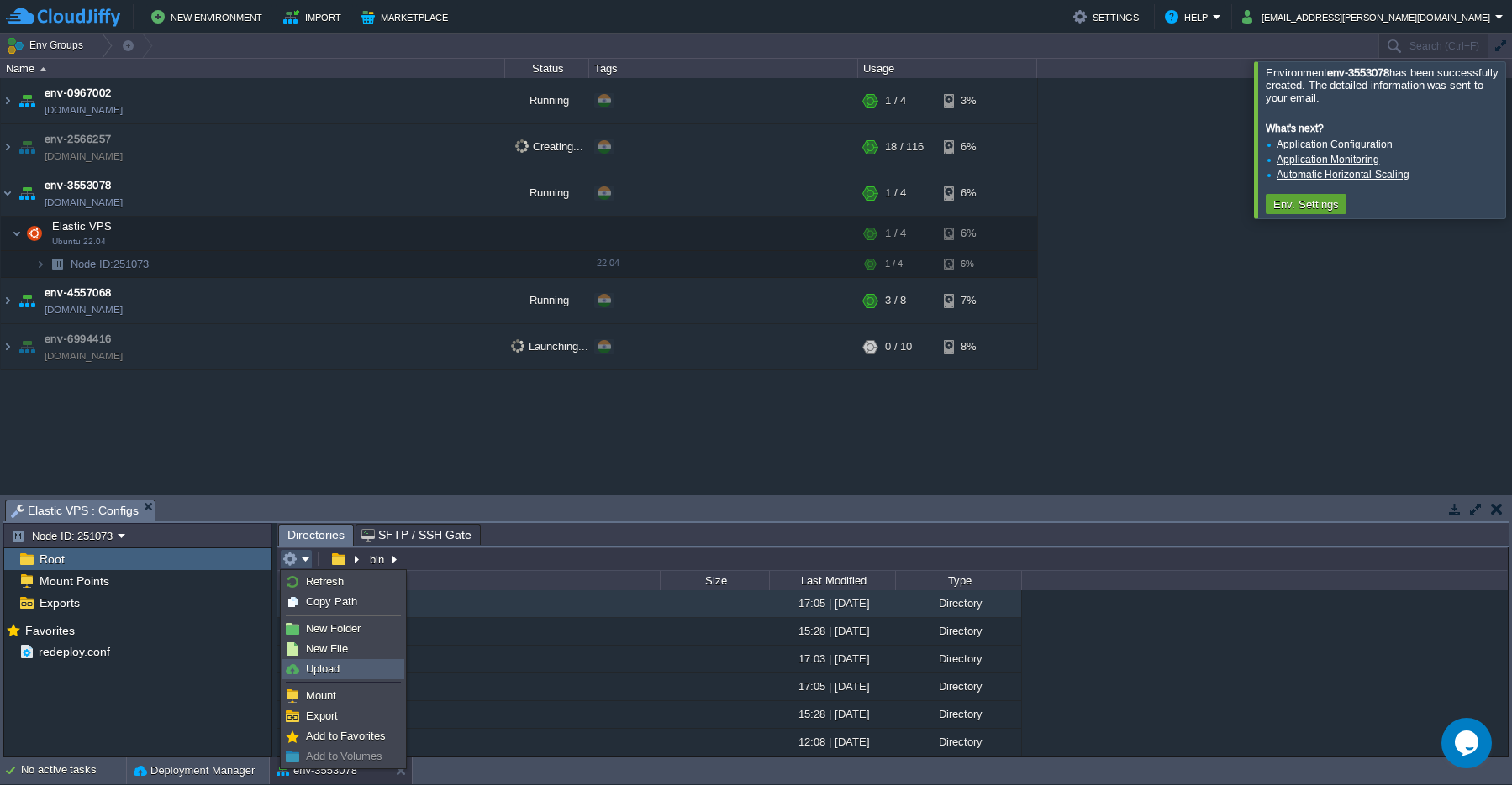
click at [320, 669] on span "Upload" at bounding box center [322, 668] width 34 height 13
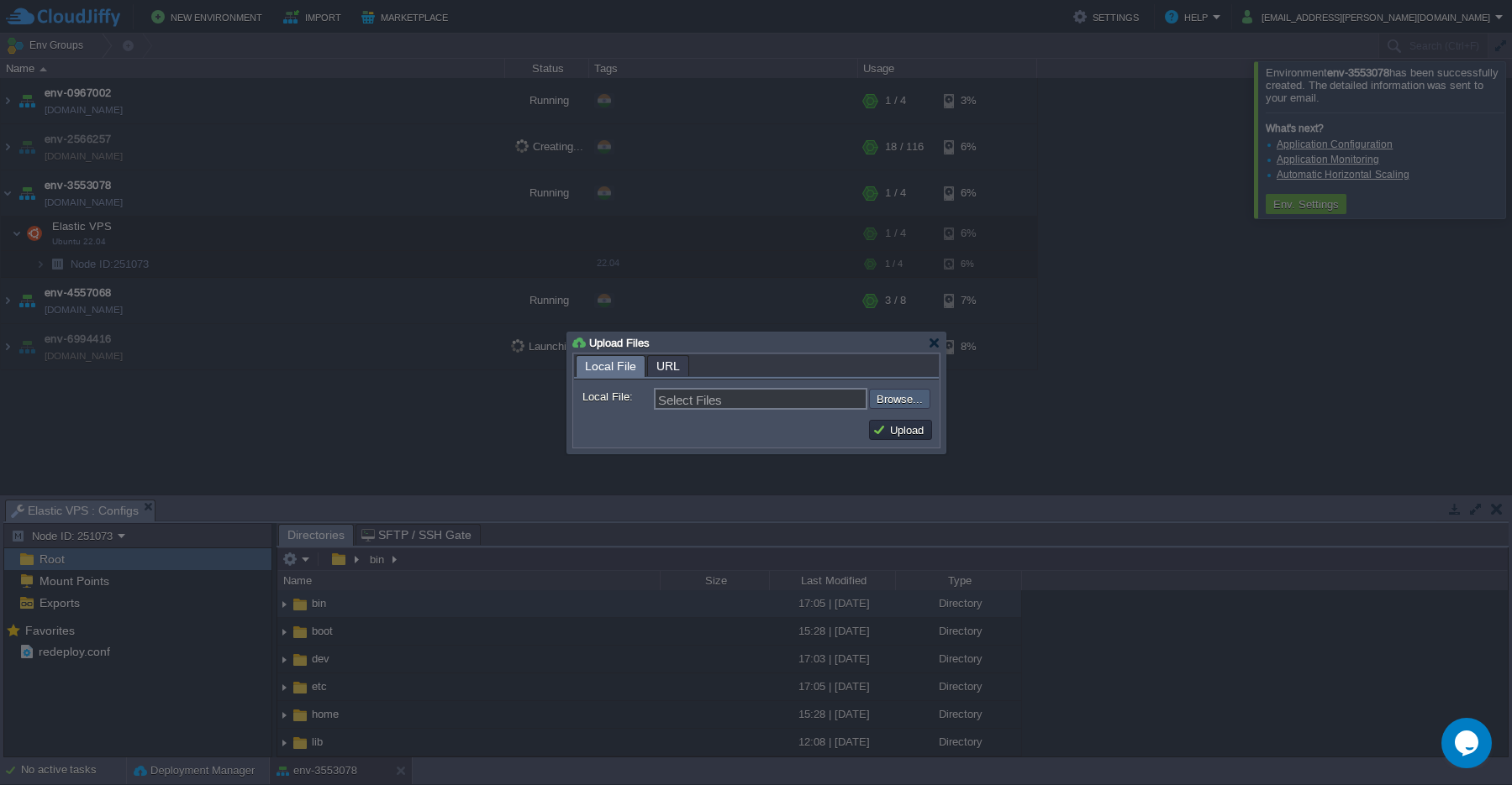
click at [901, 405] on input "file" at bounding box center [824, 398] width 212 height 20
type input "C:\fakepath\latest.tar.gz"
type input "latest.tar.gz"
click at [903, 433] on button "Upload" at bounding box center [900, 430] width 56 height 15
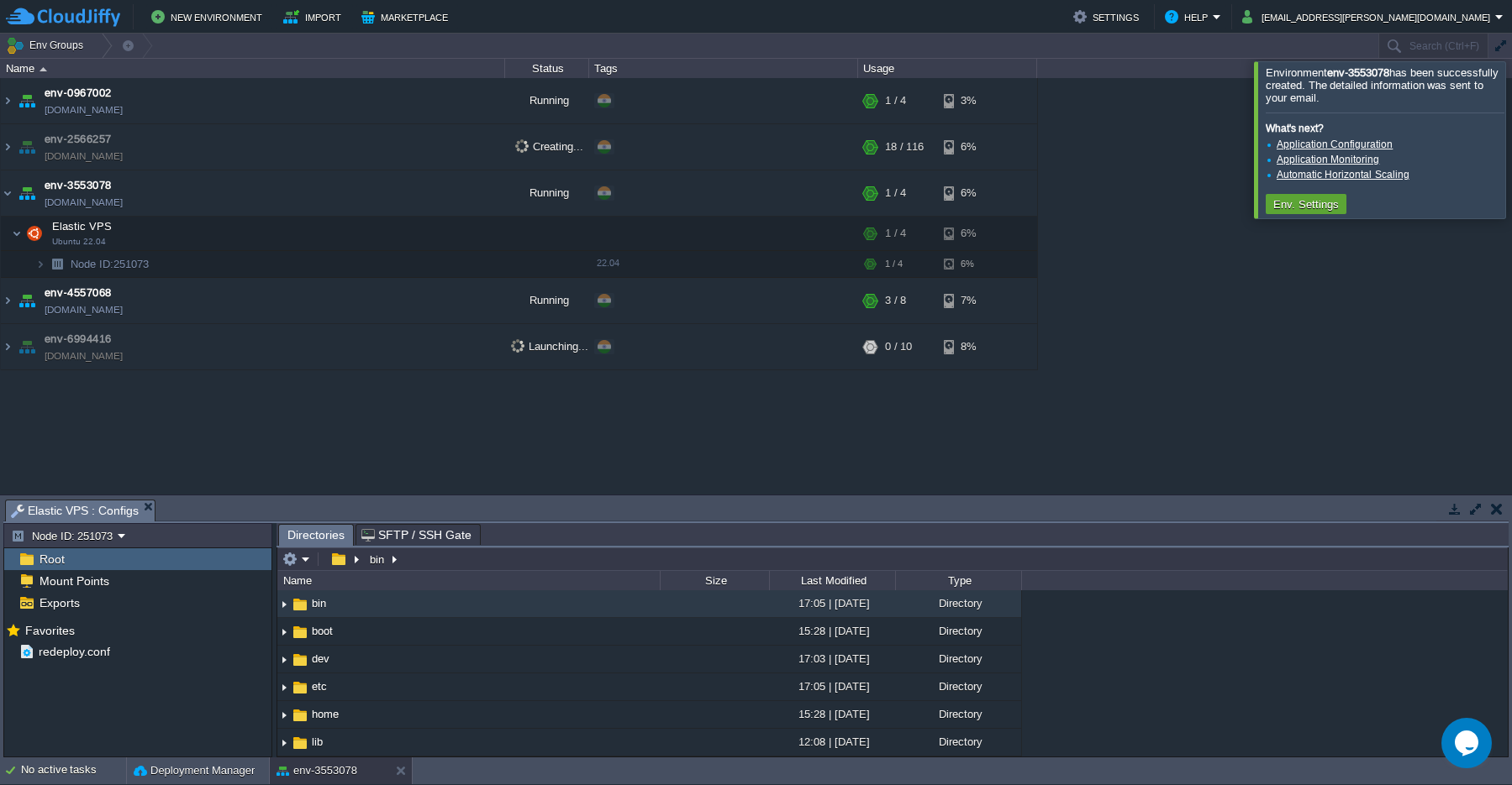
click at [49, 559] on span "Root" at bounding box center [51, 559] width 31 height 15
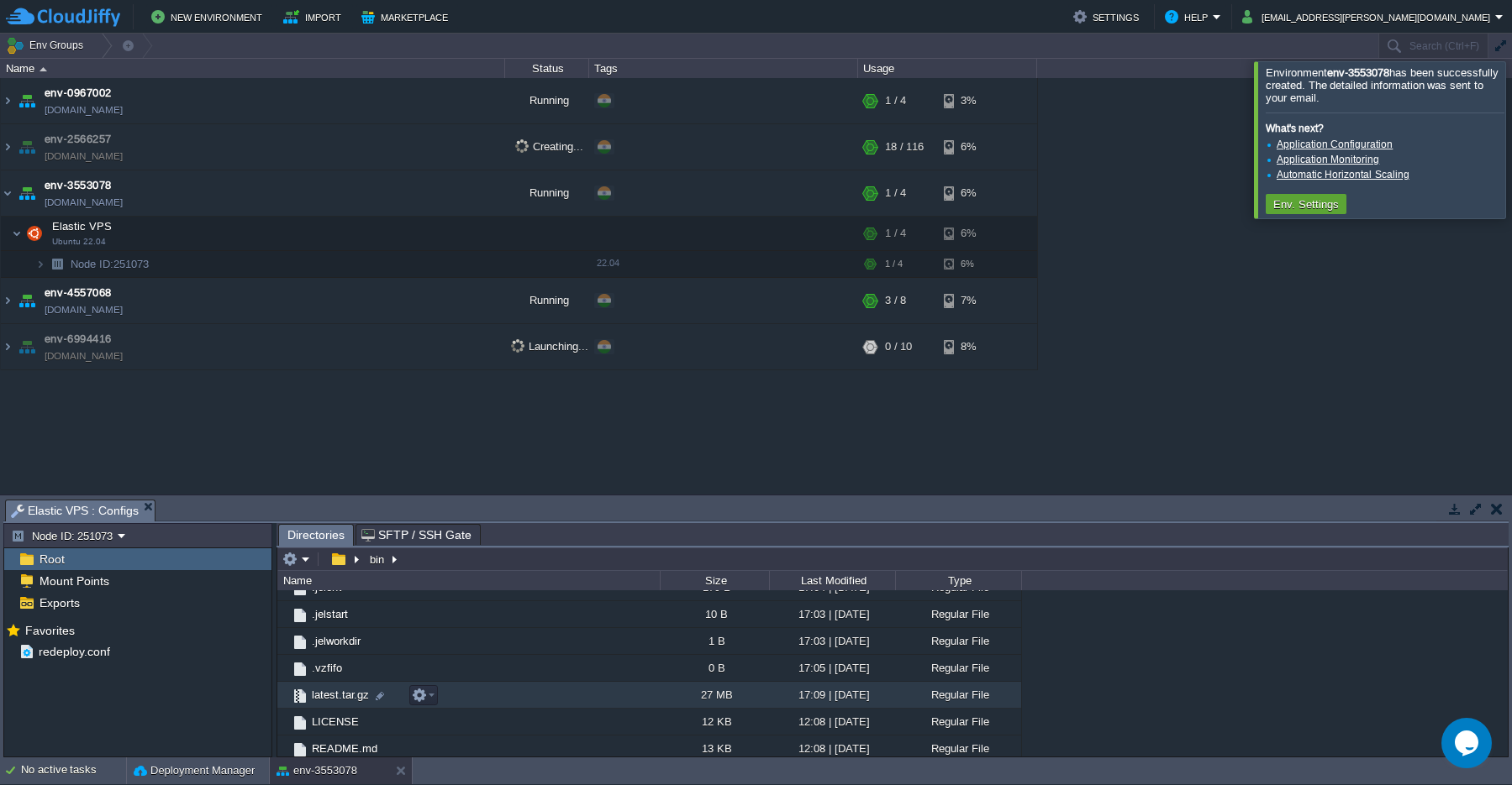
scroll to position [715, 0]
click at [382, 691] on div at bounding box center [380, 690] width 15 height 15
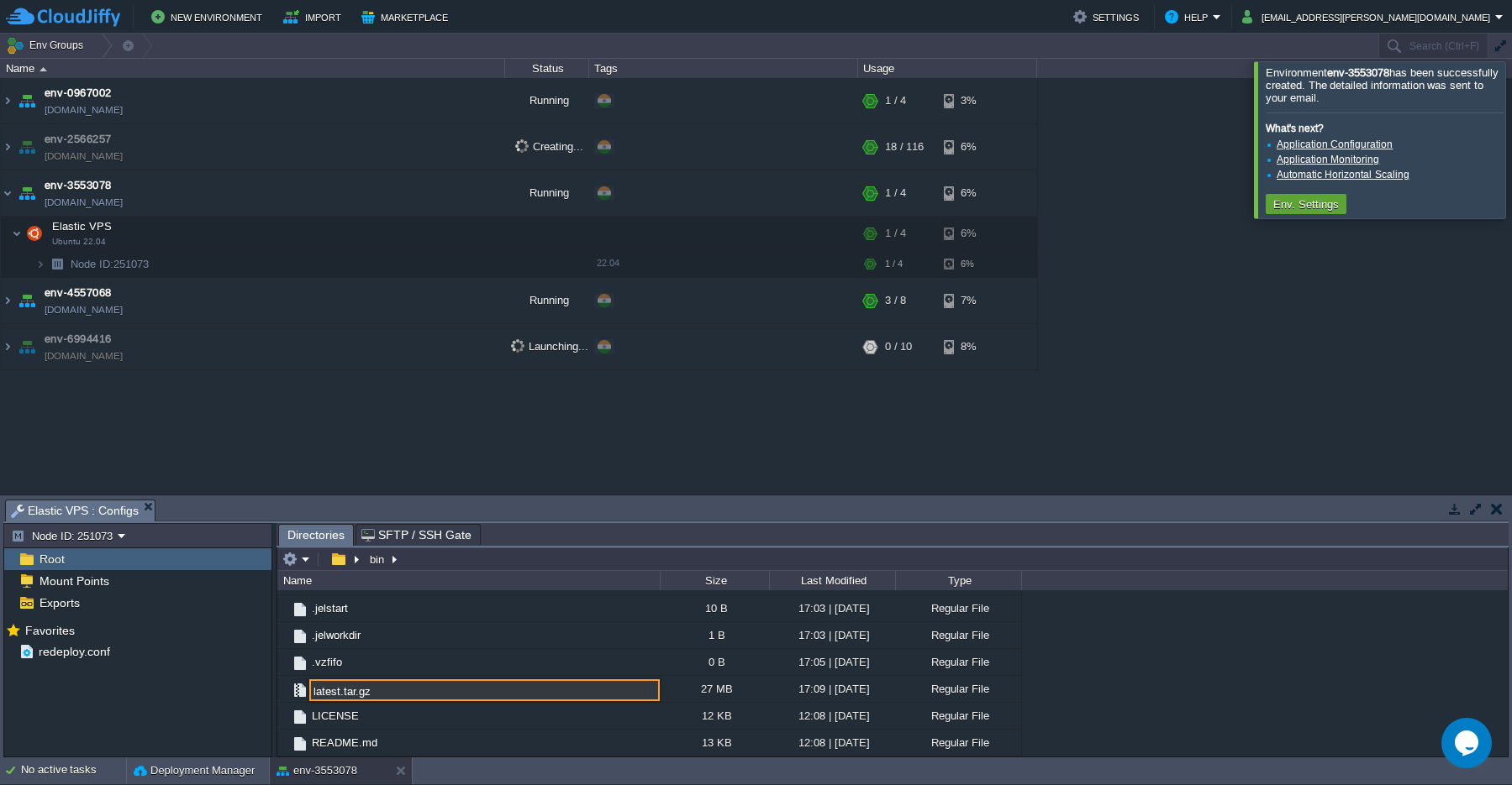
drag, startPoint x: 404, startPoint y: 693, endPoint x: 252, endPoint y: 689, distance: 152.1
click at [310, 689] on input "latest.tar.gz" at bounding box center [484, 690] width 350 height 22
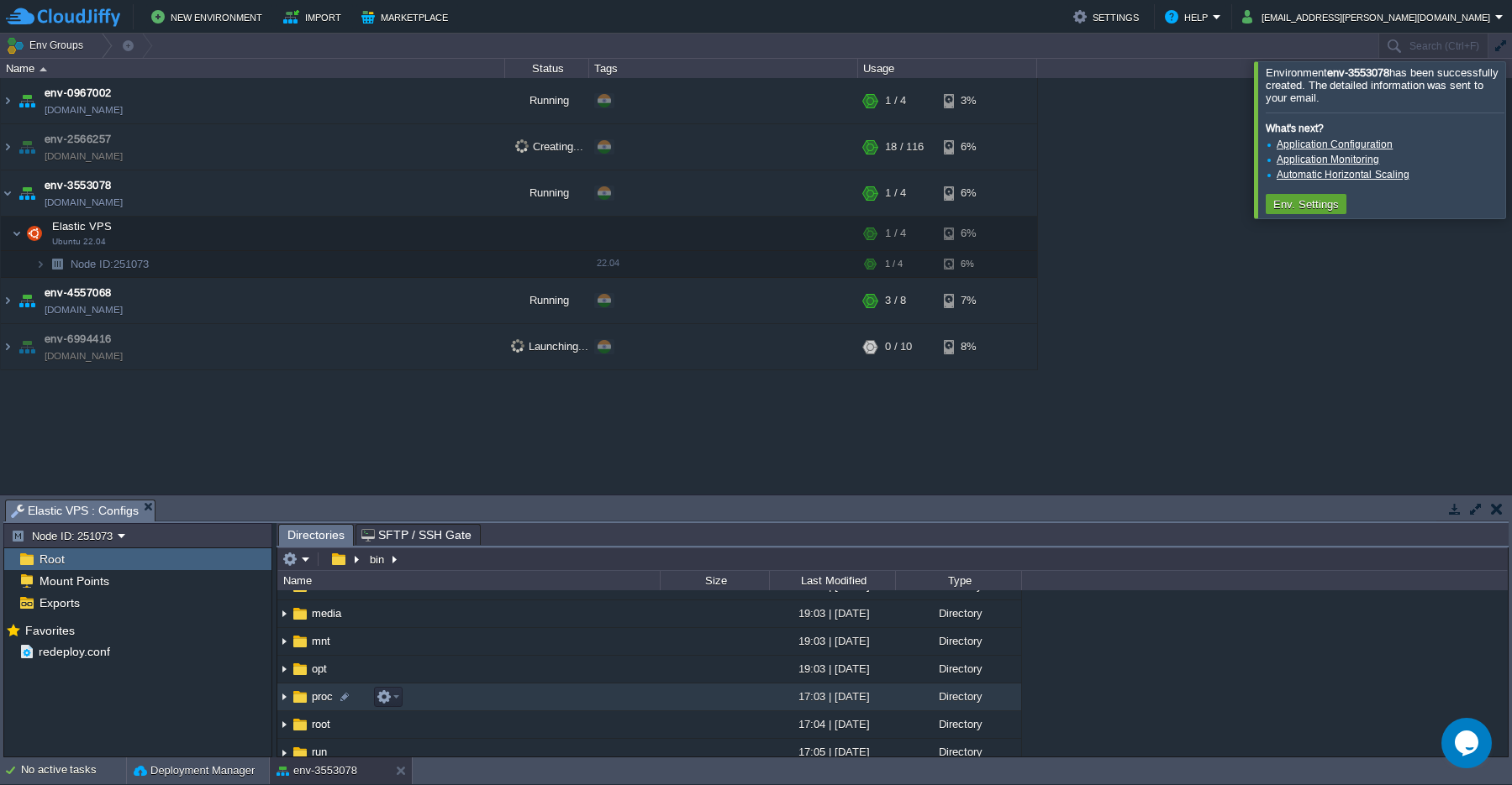
scroll to position [261, 0]
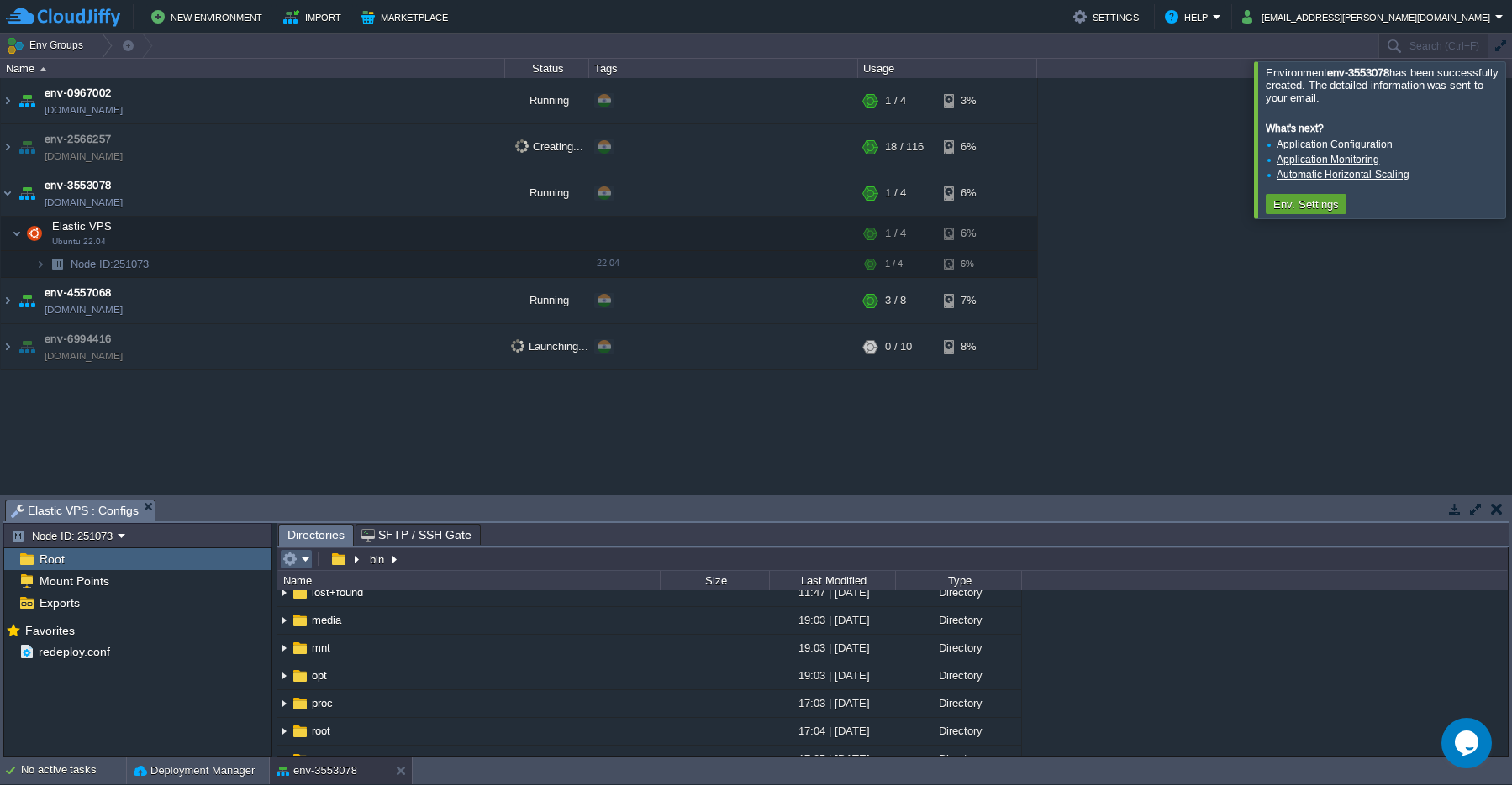
click at [305, 564] on em at bounding box center [296, 559] width 28 height 15
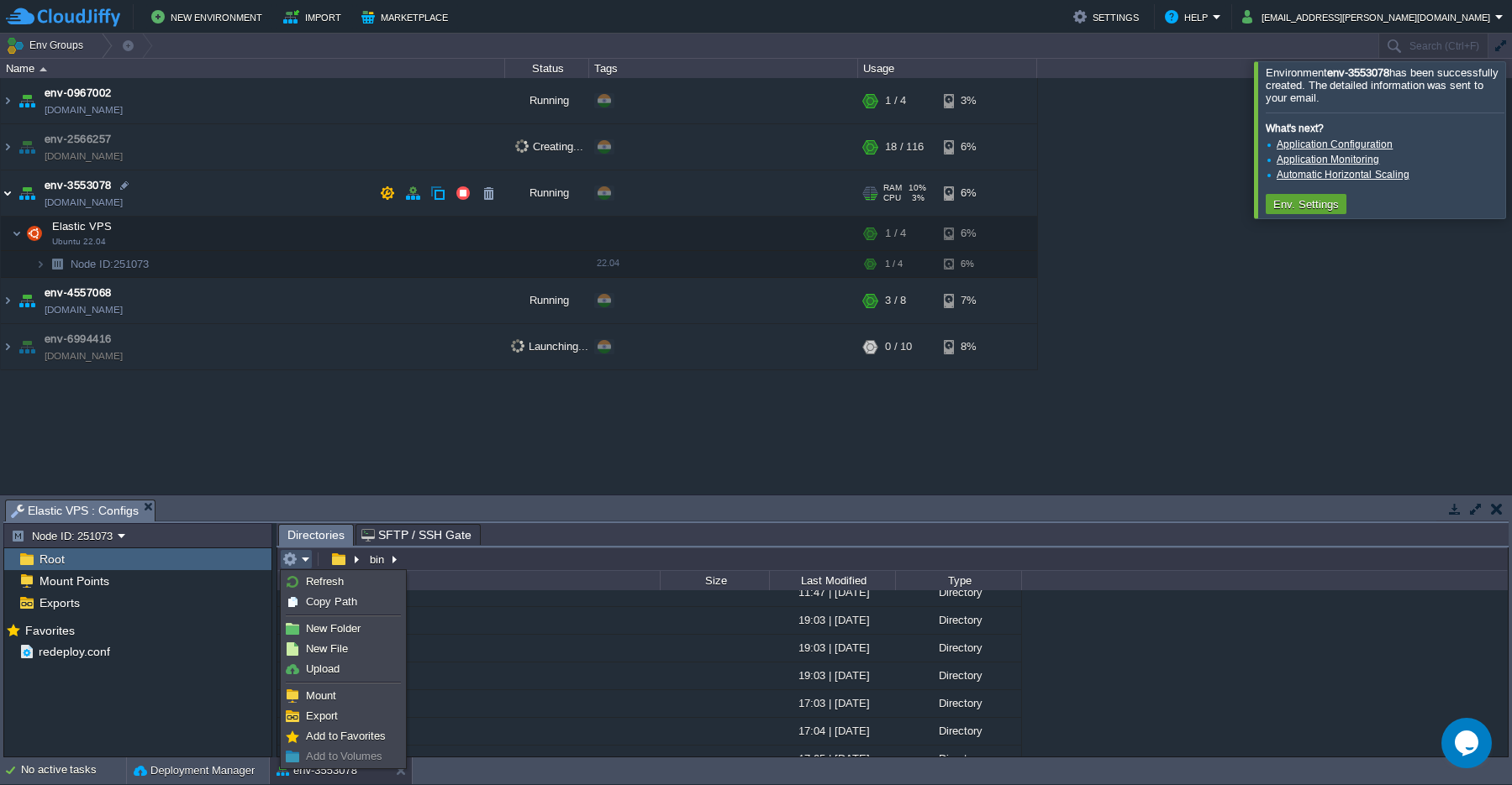
click at [10, 192] on img at bounding box center [8, 193] width 14 height 45
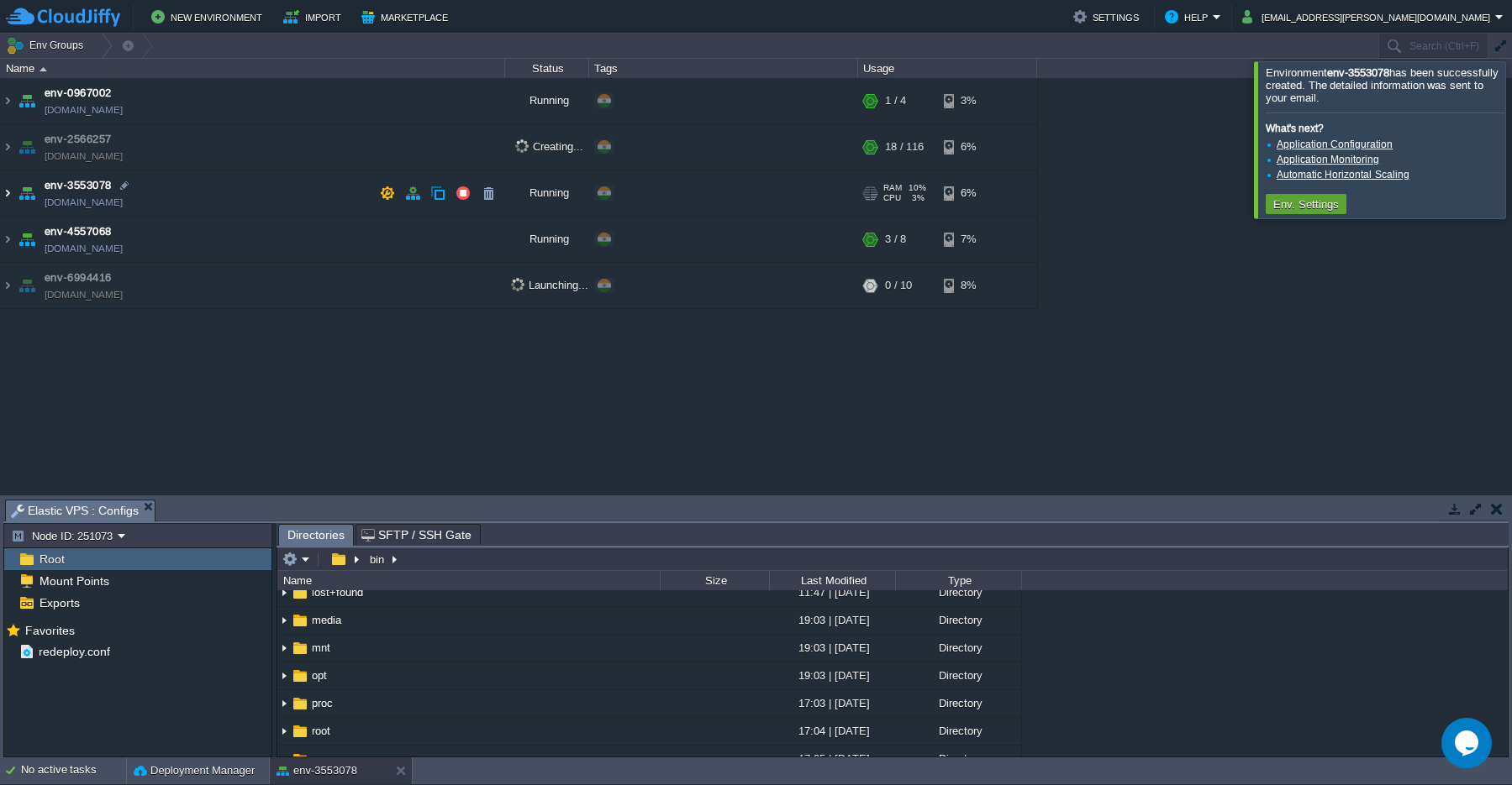
click at [10, 192] on img at bounding box center [8, 193] width 14 height 45
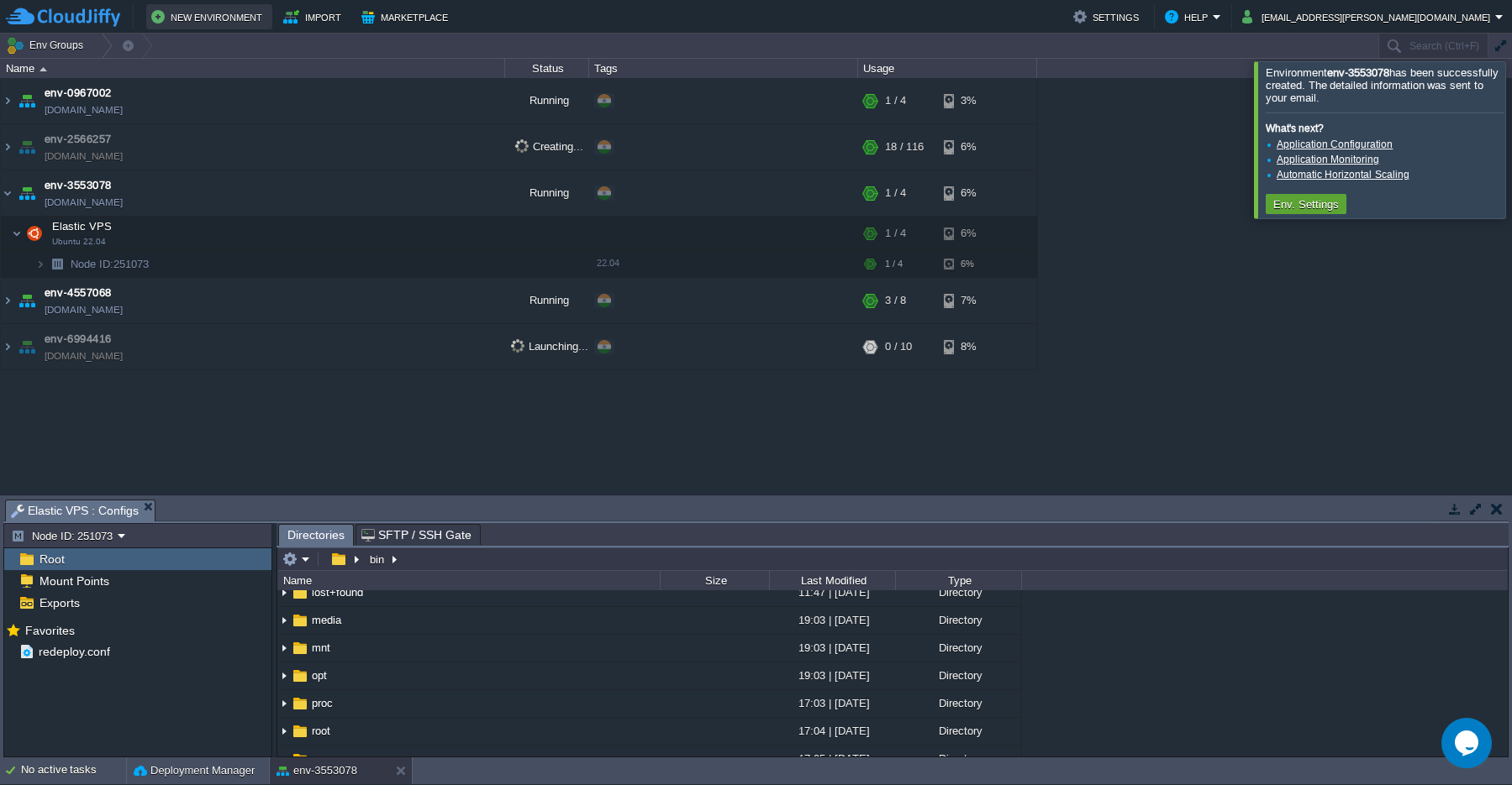
click at [206, 16] on button "New Environment" at bounding box center [209, 16] width 116 height 20
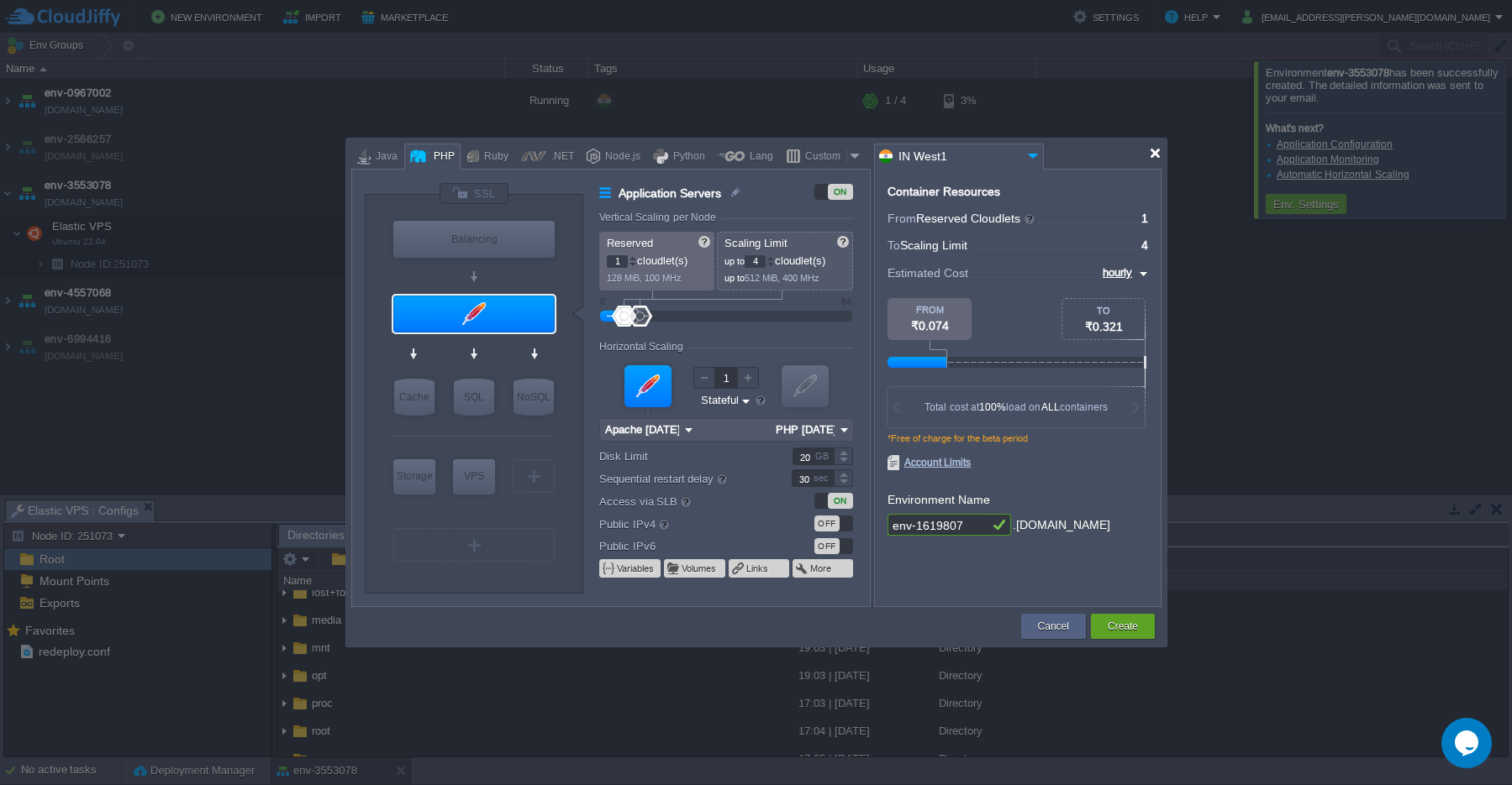
click at [1155, 155] on div at bounding box center [1155, 152] width 13 height 13
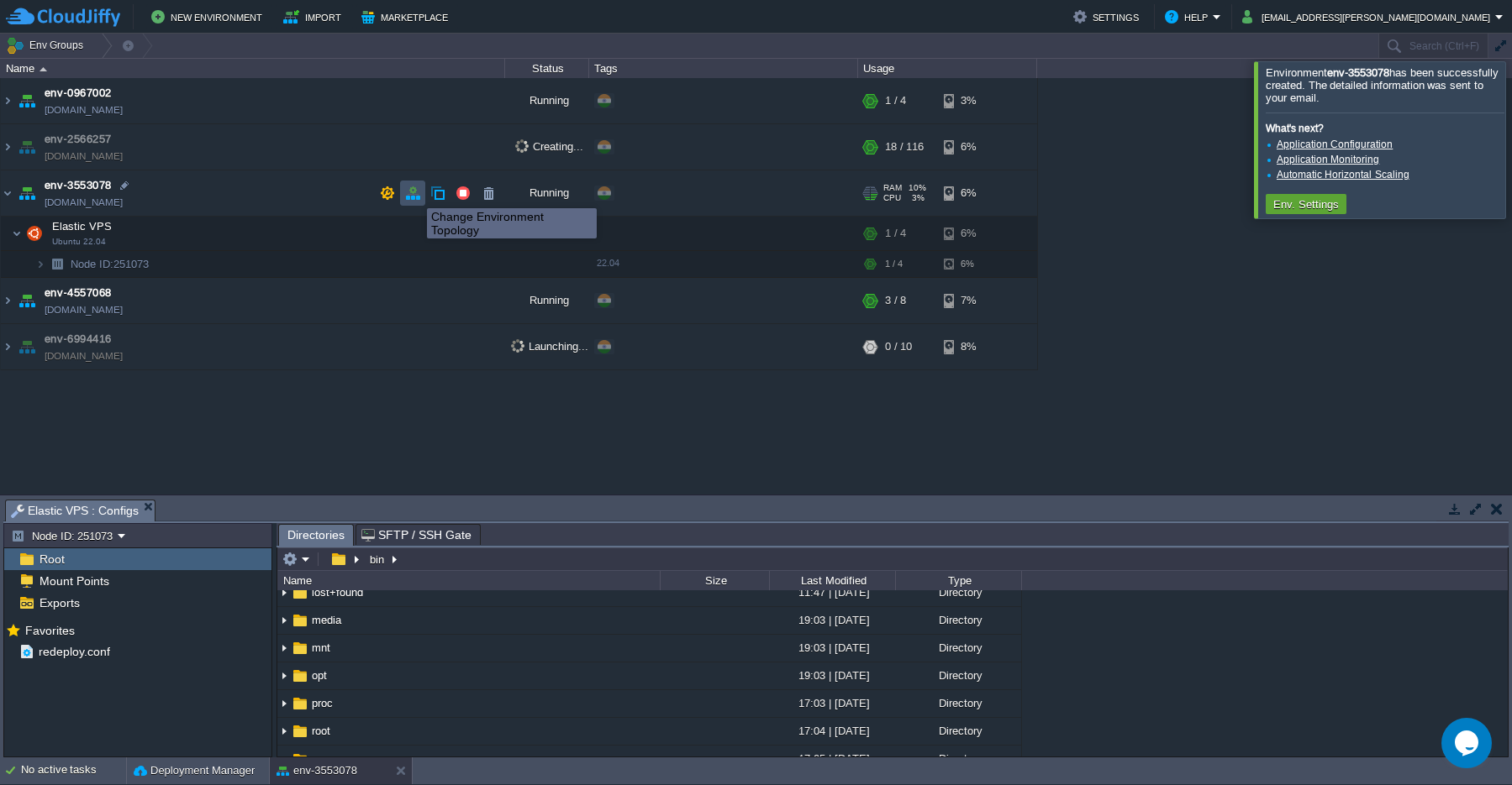
click at [414, 193] on button "button" at bounding box center [413, 194] width 15 height 15
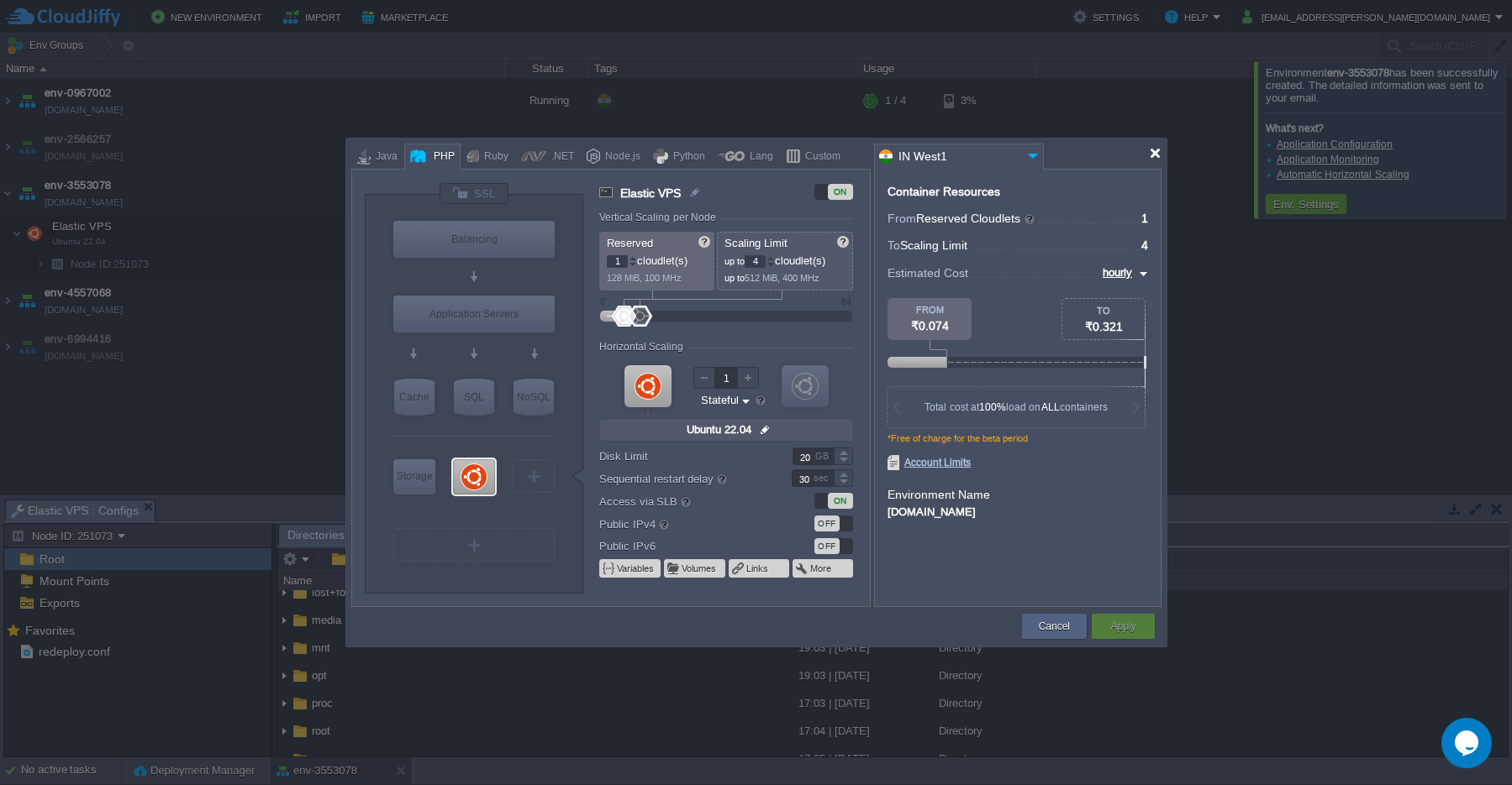
click at [1156, 152] on div at bounding box center [1155, 152] width 13 height 13
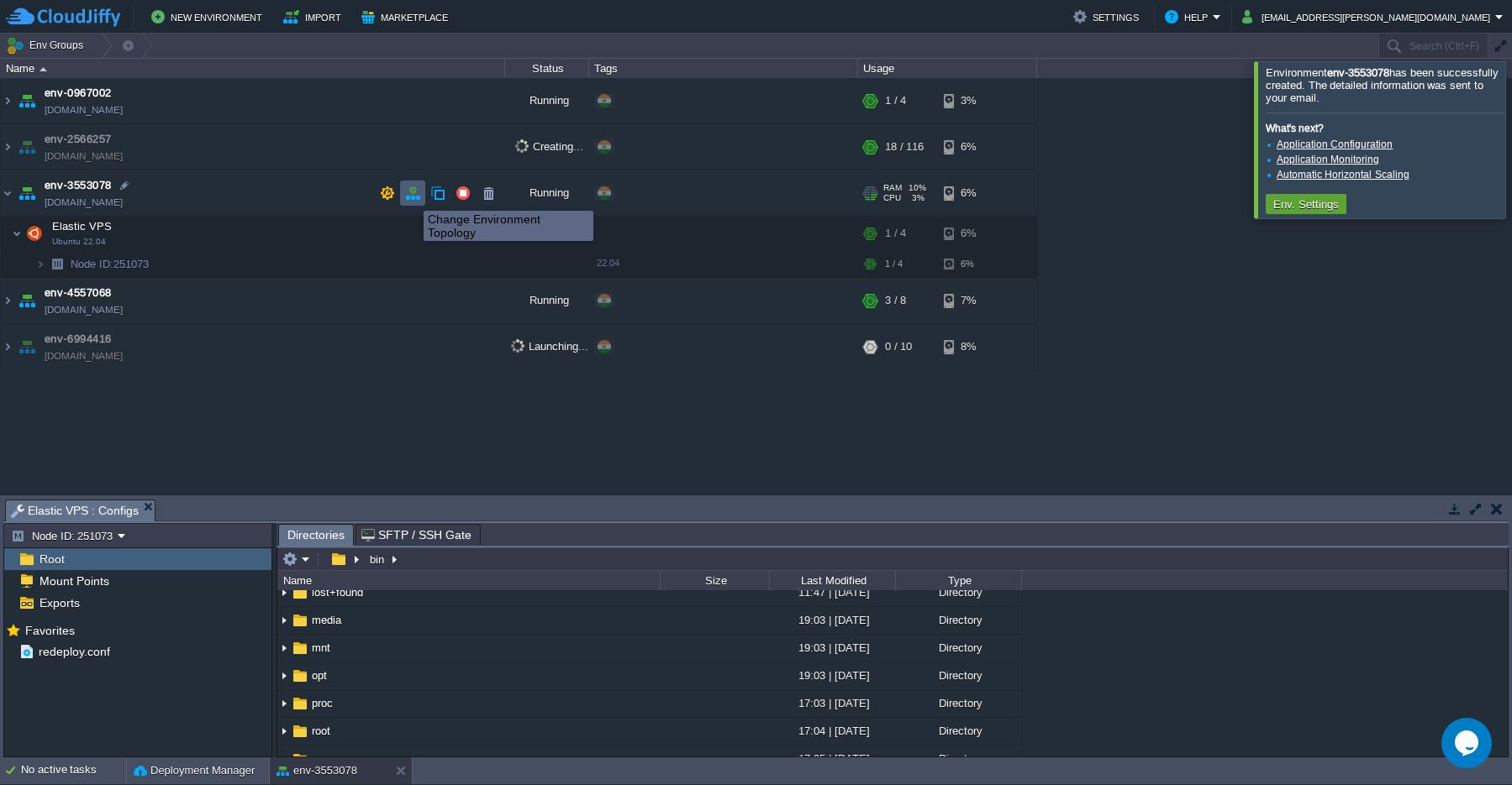
click at [411, 196] on button "button" at bounding box center [413, 194] width 15 height 15
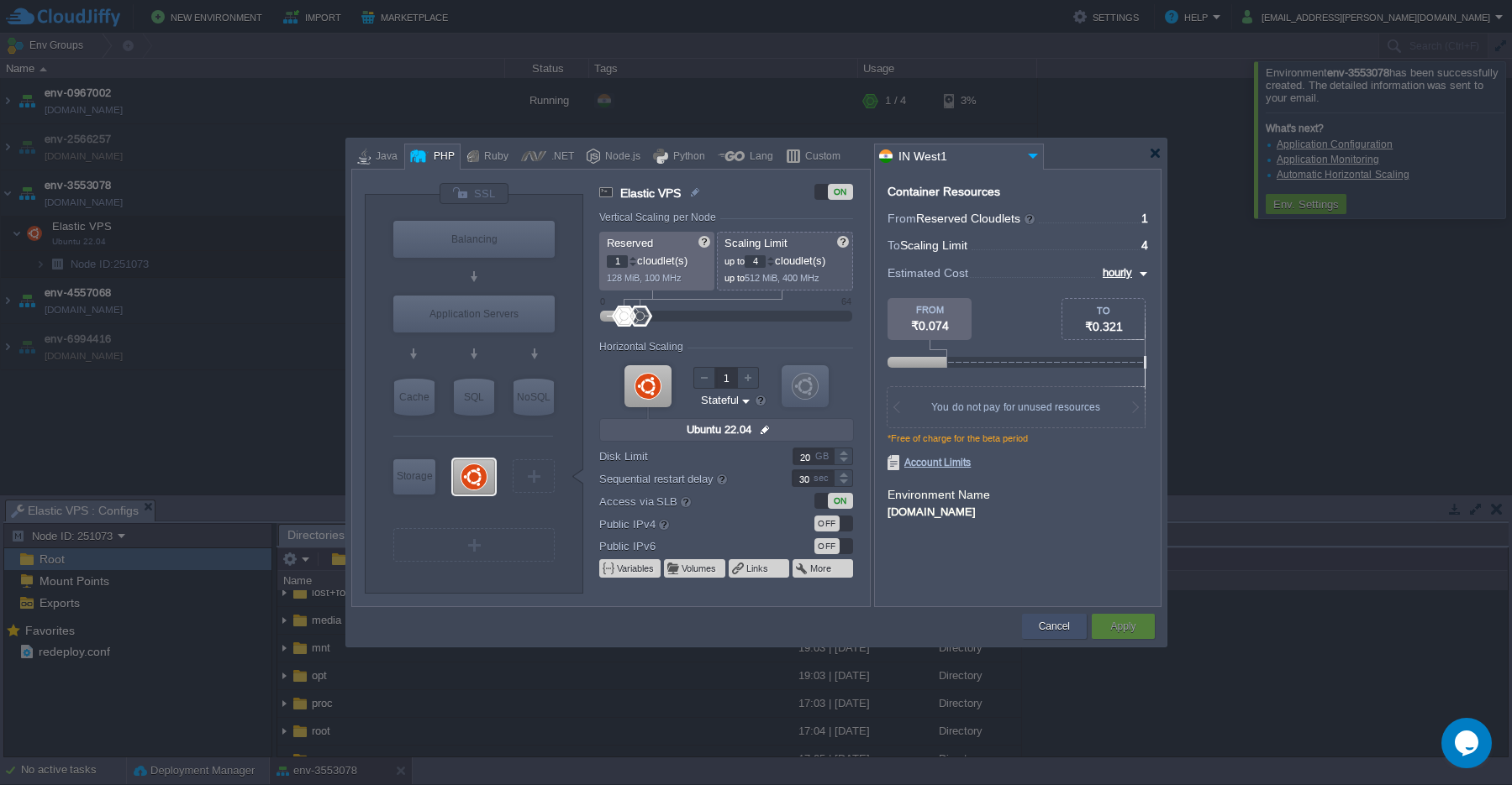
click at [1048, 614] on div "Cancel" at bounding box center [1054, 627] width 40 height 25
